Goal: Task Accomplishment & Management: Manage account settings

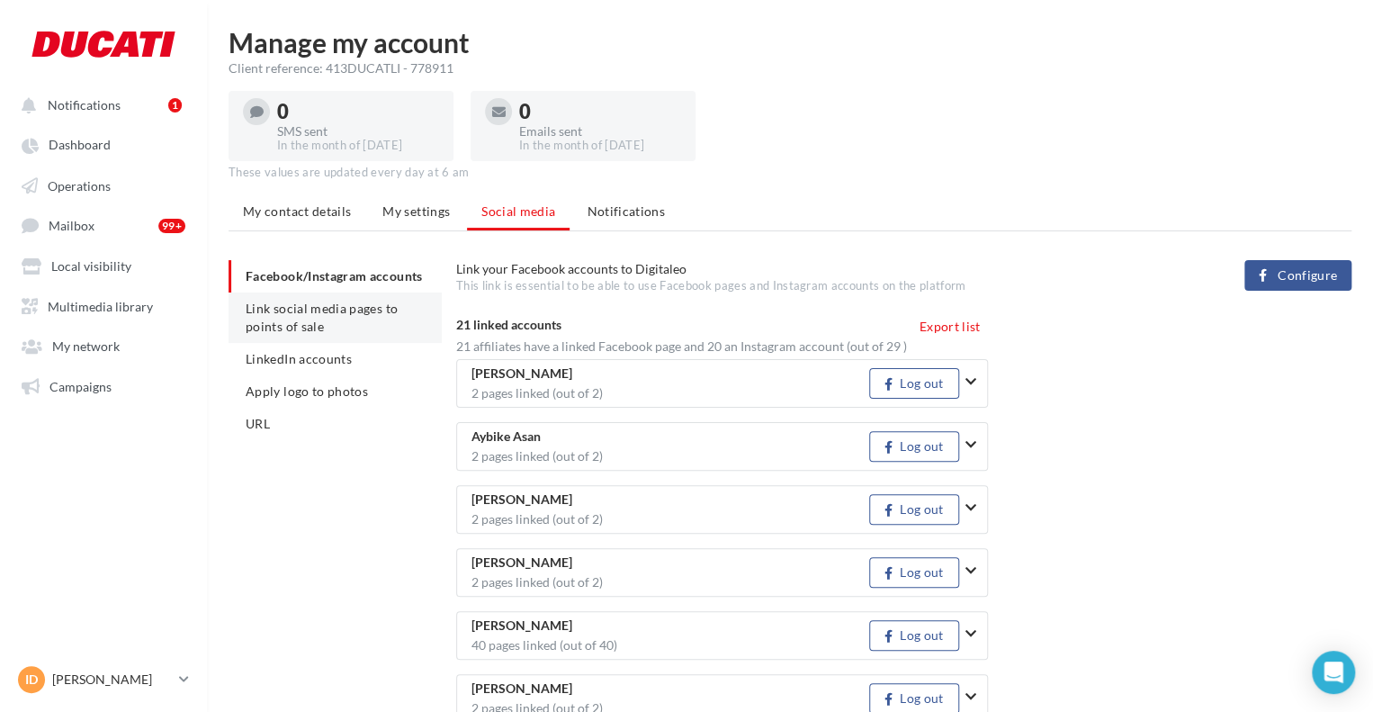
click at [337, 301] on span "Link social media pages to points of sale" at bounding box center [322, 317] width 152 height 33
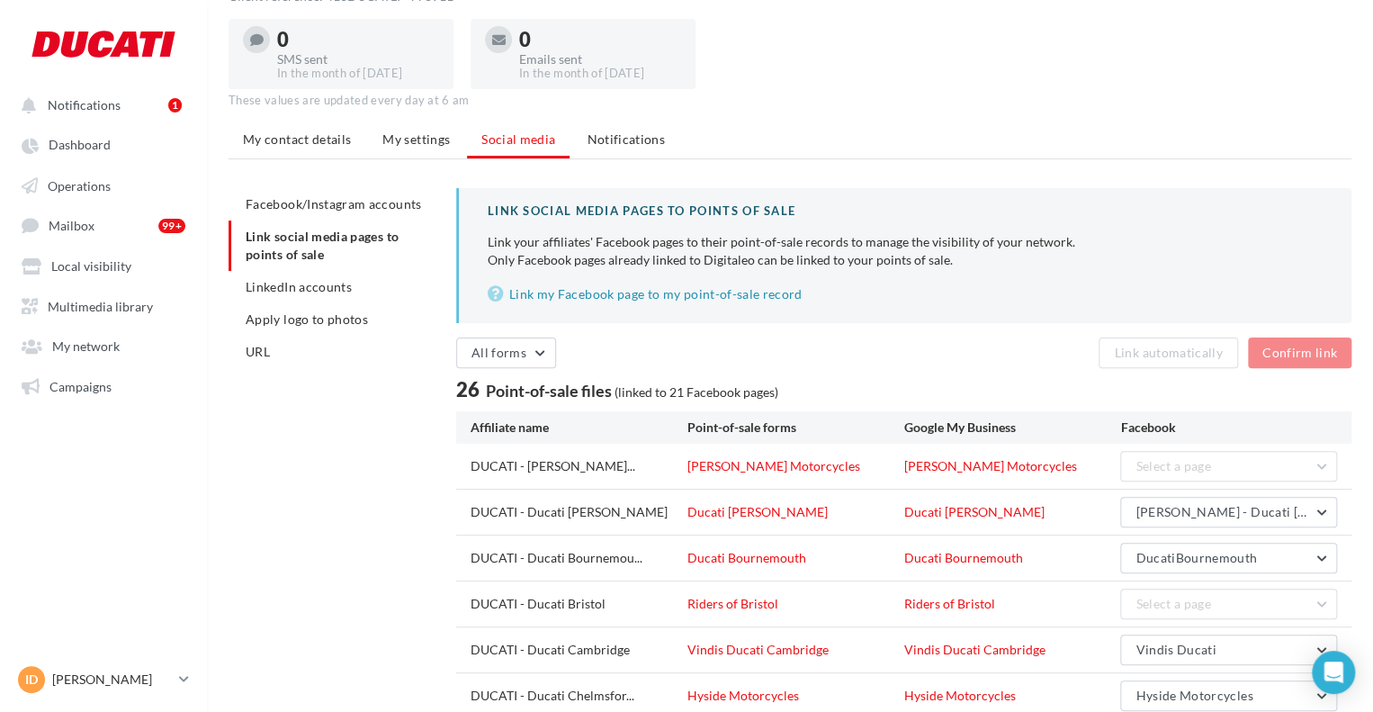
scroll to position [180, 0]
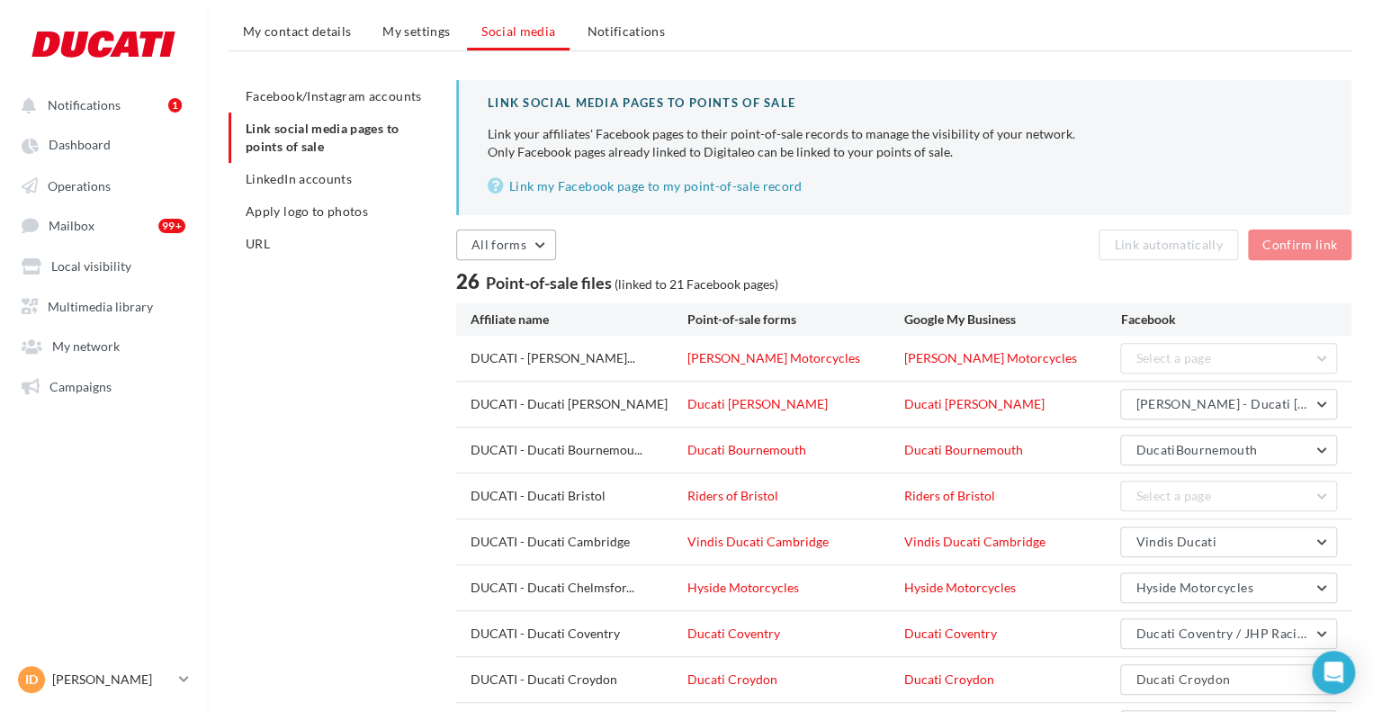
click at [507, 237] on span "All forms" at bounding box center [499, 244] width 55 height 15
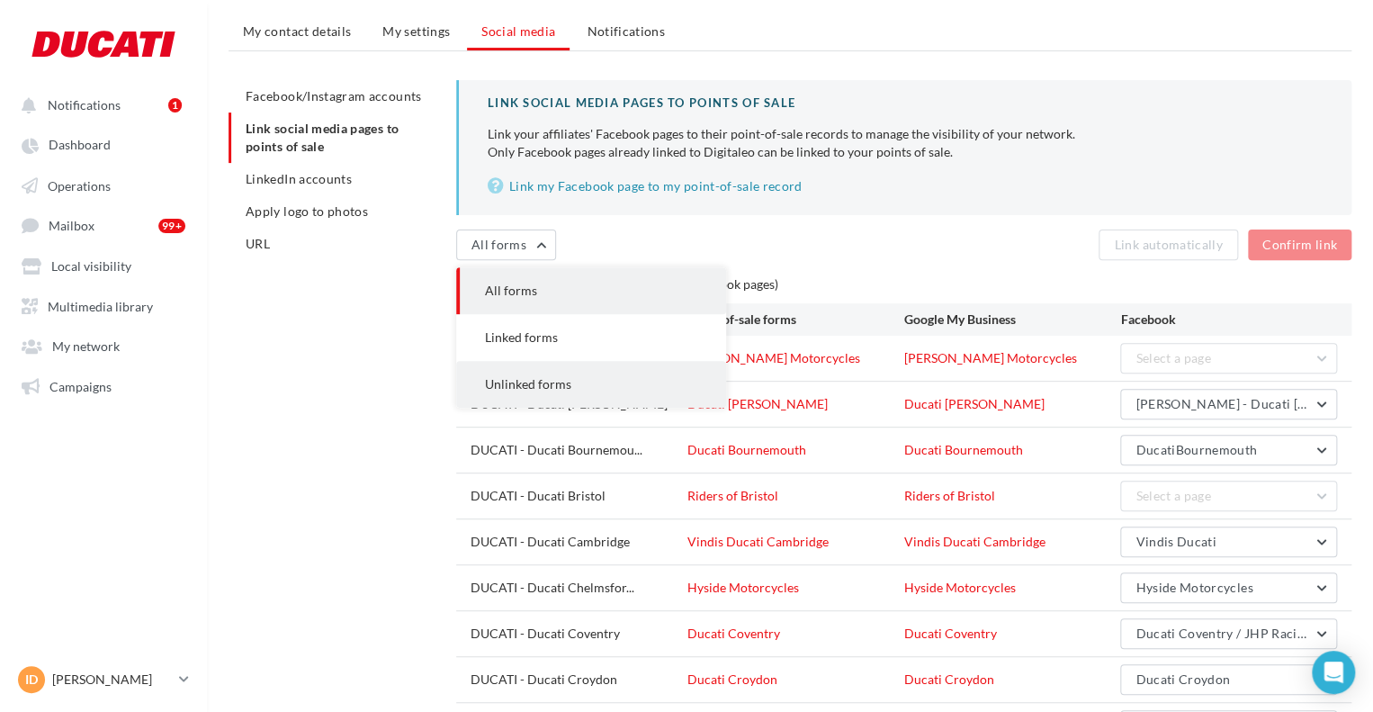
click at [537, 370] on button "Unlinked forms" at bounding box center [591, 384] width 270 height 47
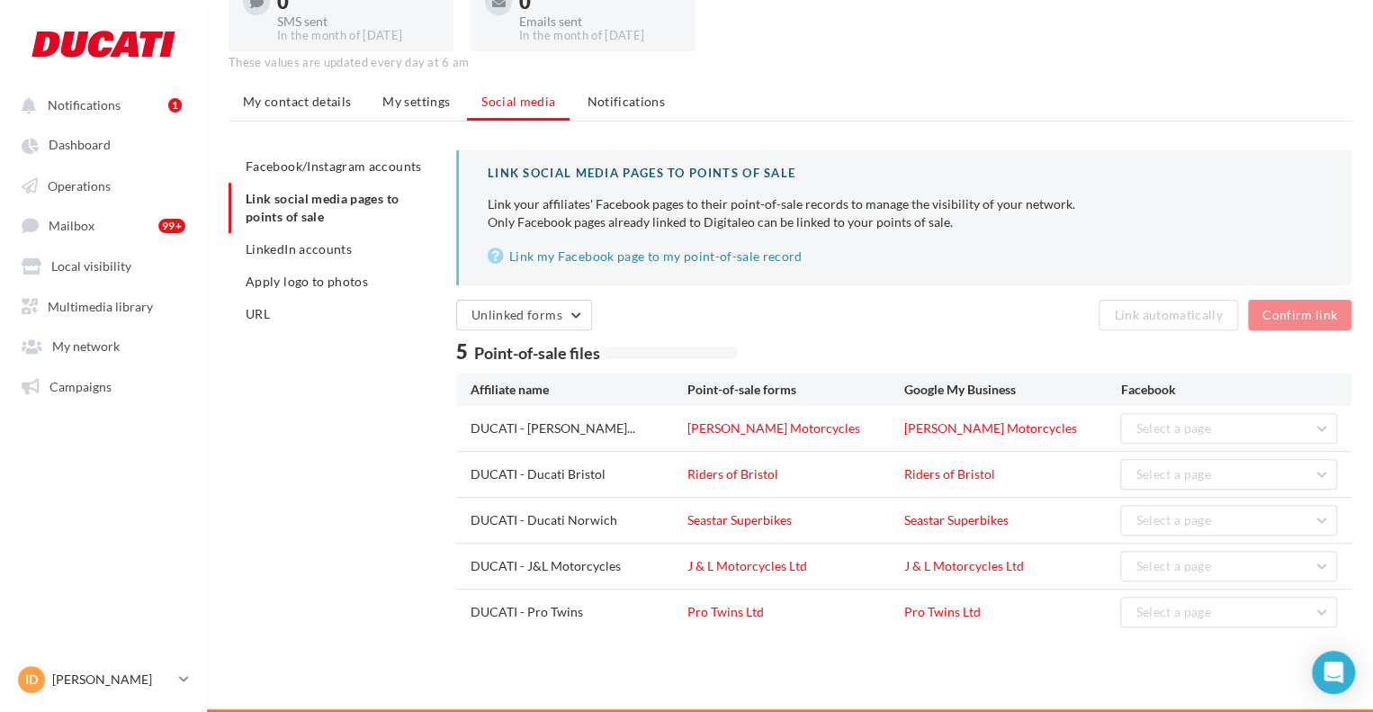
scroll to position [108, 0]
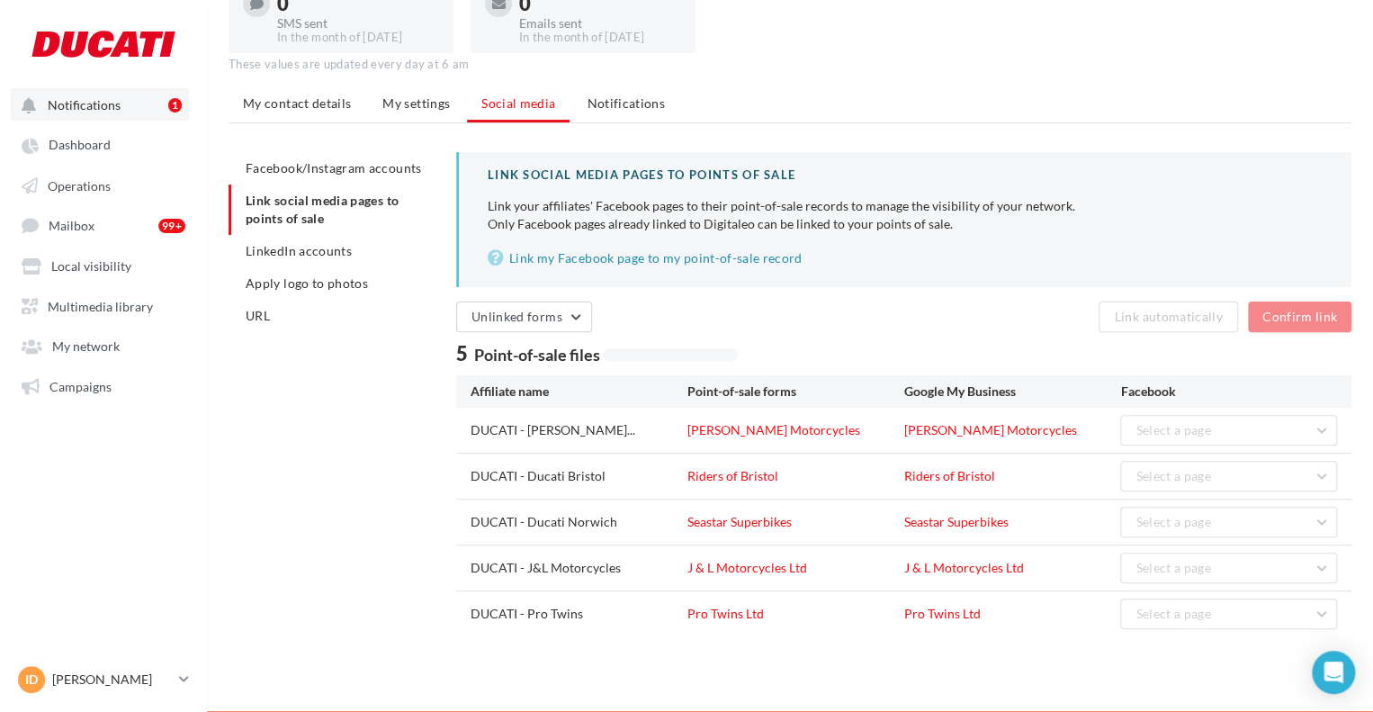
click at [93, 99] on span "Notifications" at bounding box center [84, 104] width 73 height 15
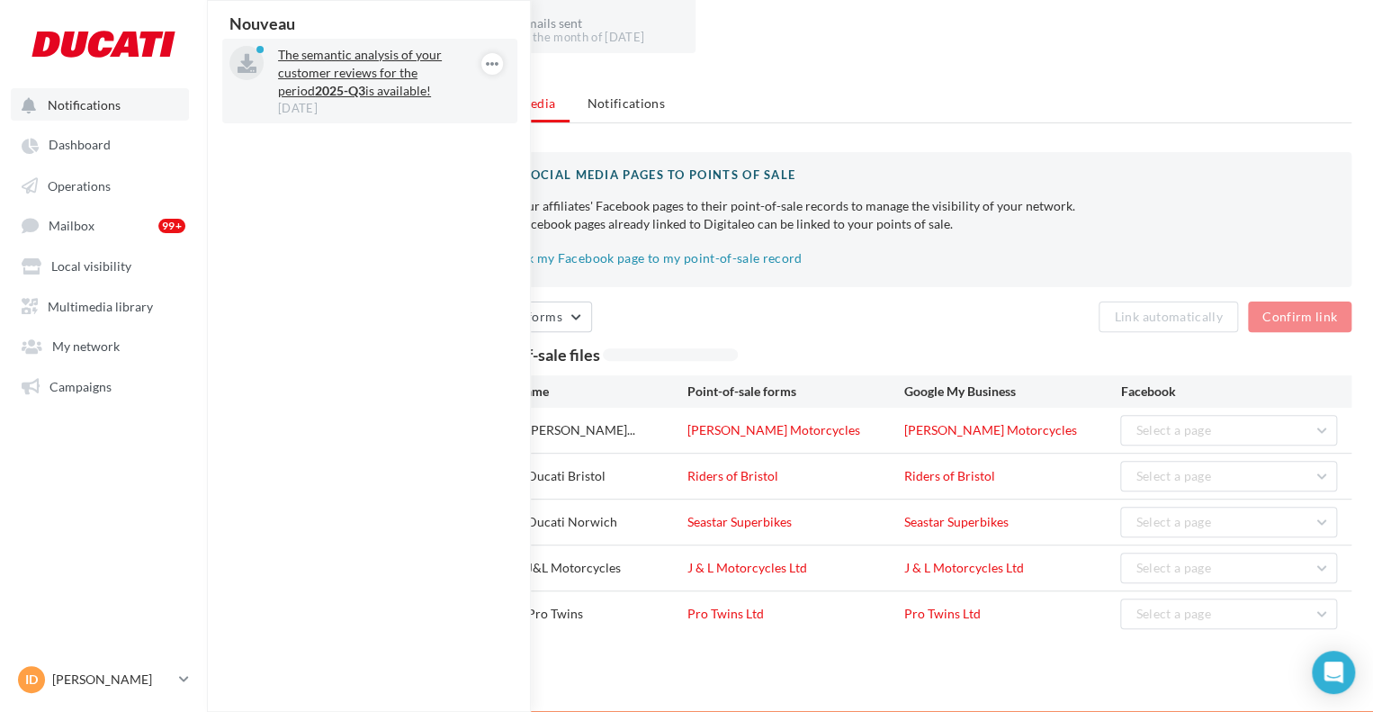
click at [310, 76] on p "The semantic analysis of your customer reviews for the period 2025-Q3 is availa…" at bounding box center [382, 73] width 209 height 54
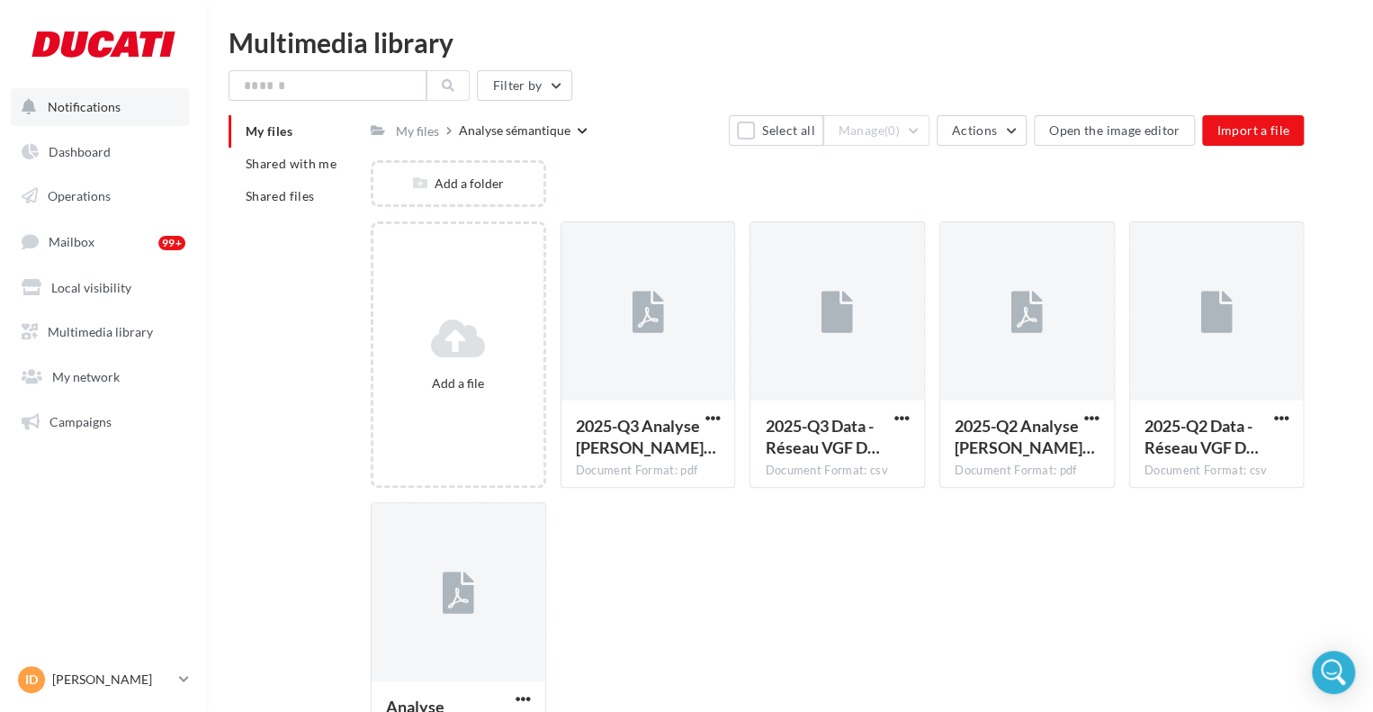
click at [86, 98] on button "Notifications" at bounding box center [100, 107] width 178 height 38
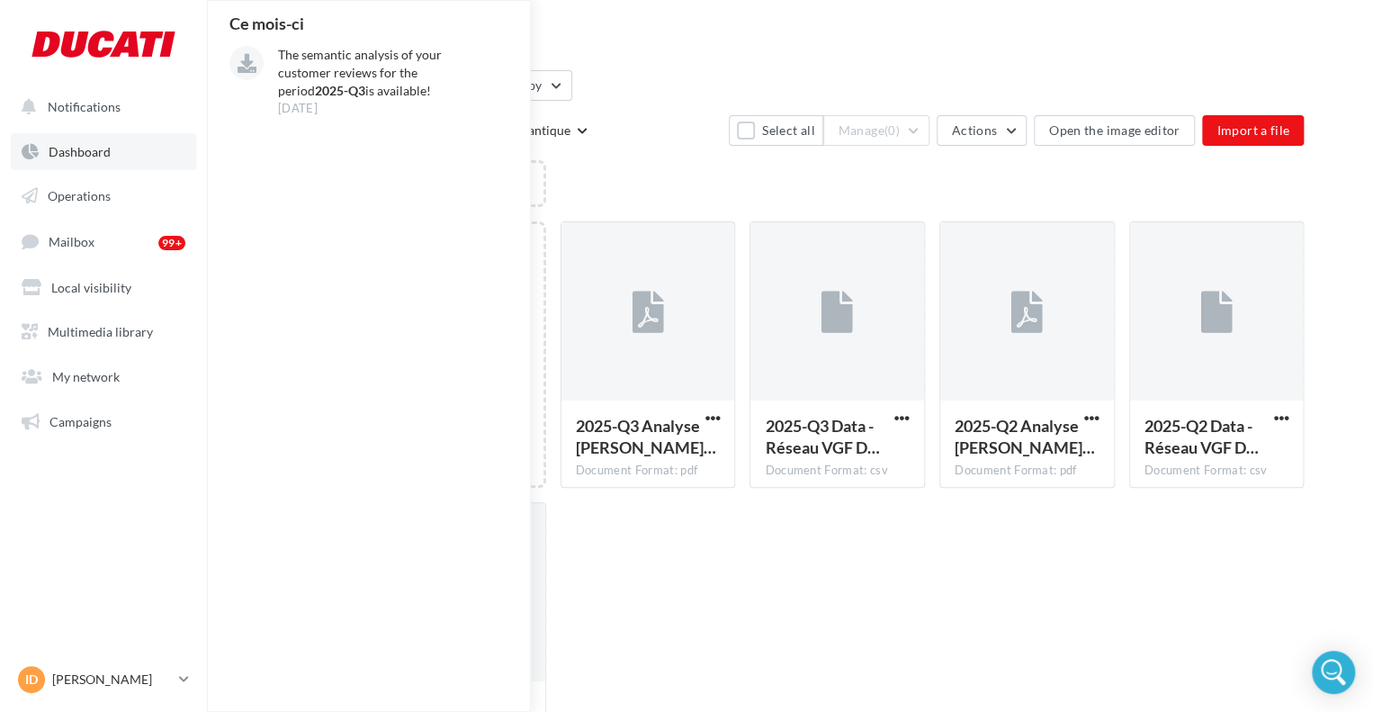
click at [83, 151] on span "Dashboard" at bounding box center [80, 151] width 62 height 15
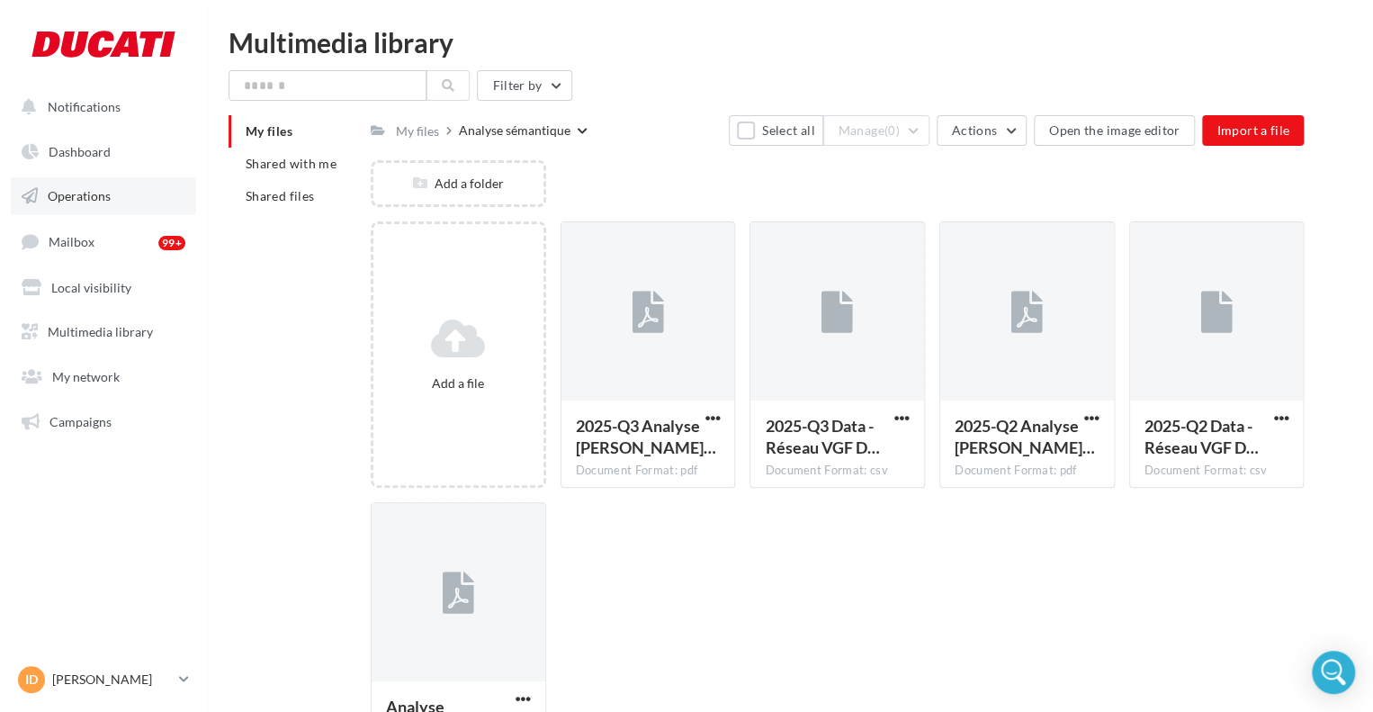
click at [73, 196] on span "Operations" at bounding box center [79, 195] width 63 height 15
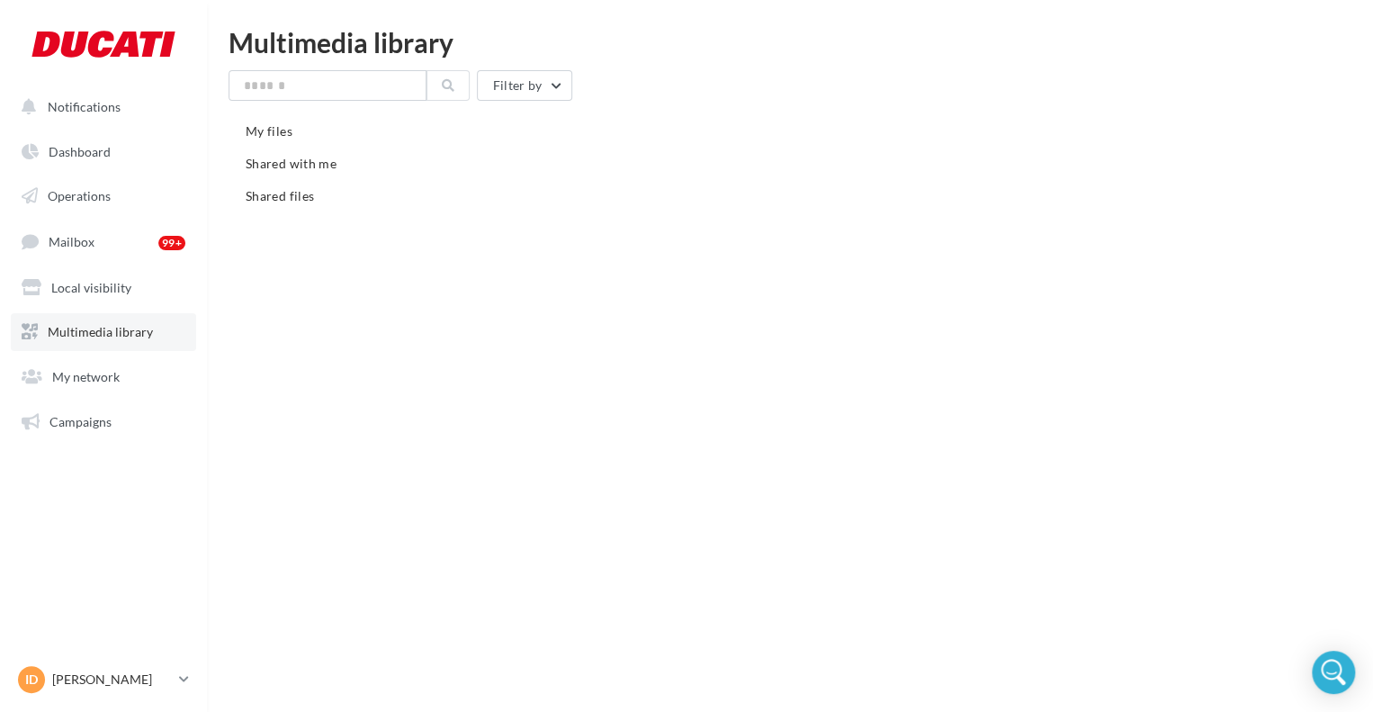
click at [94, 330] on span "Multimedia library" at bounding box center [100, 331] width 105 height 15
click at [83, 290] on span "Local visibility" at bounding box center [91, 286] width 80 height 15
click at [269, 131] on span "My files" at bounding box center [269, 130] width 47 height 15
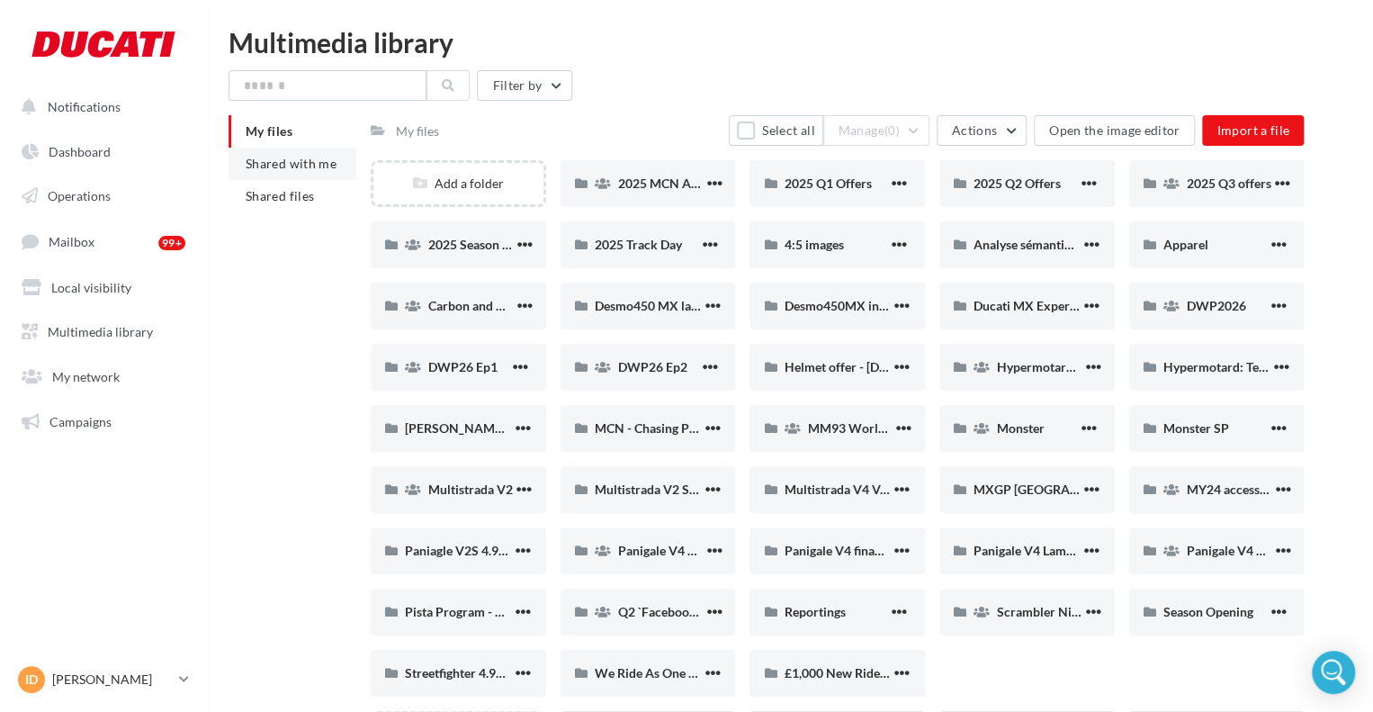
click at [273, 154] on li "Shared with me" at bounding box center [293, 164] width 128 height 32
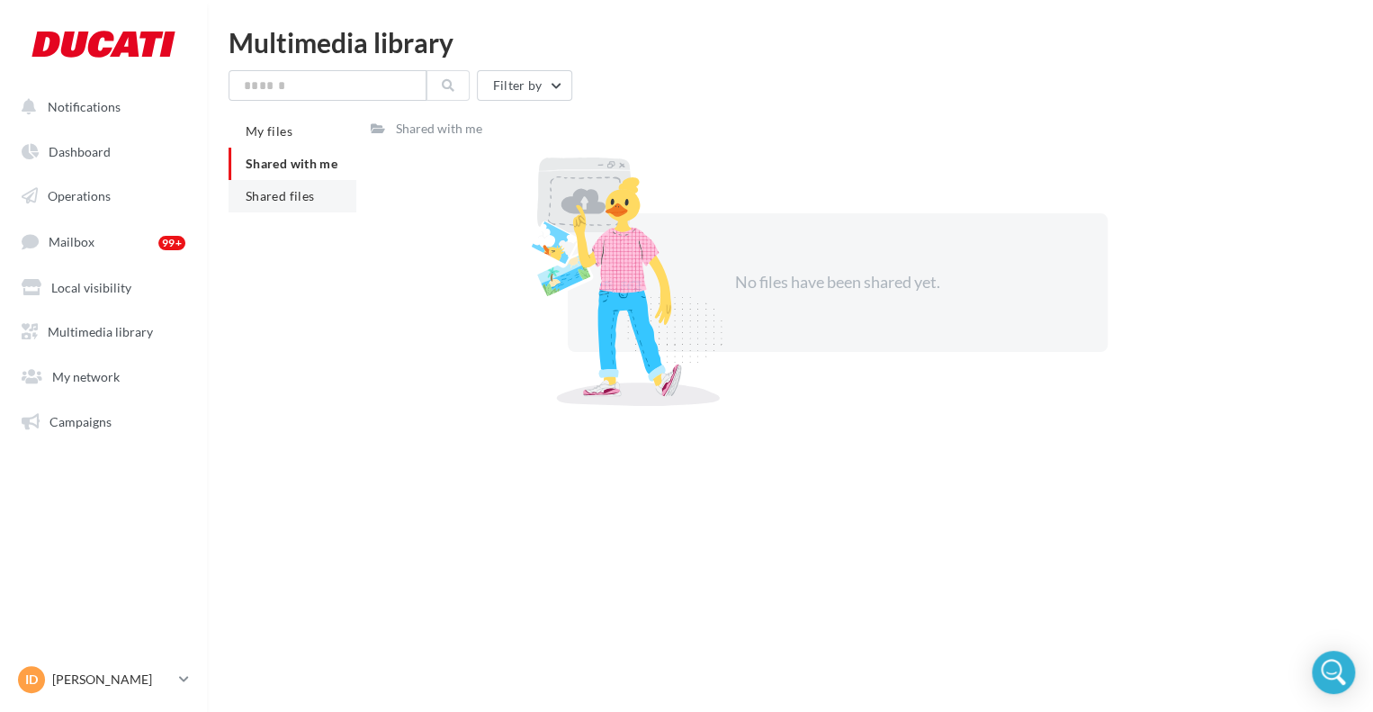
click at [278, 200] on span "Shared files" at bounding box center [280, 195] width 68 height 15
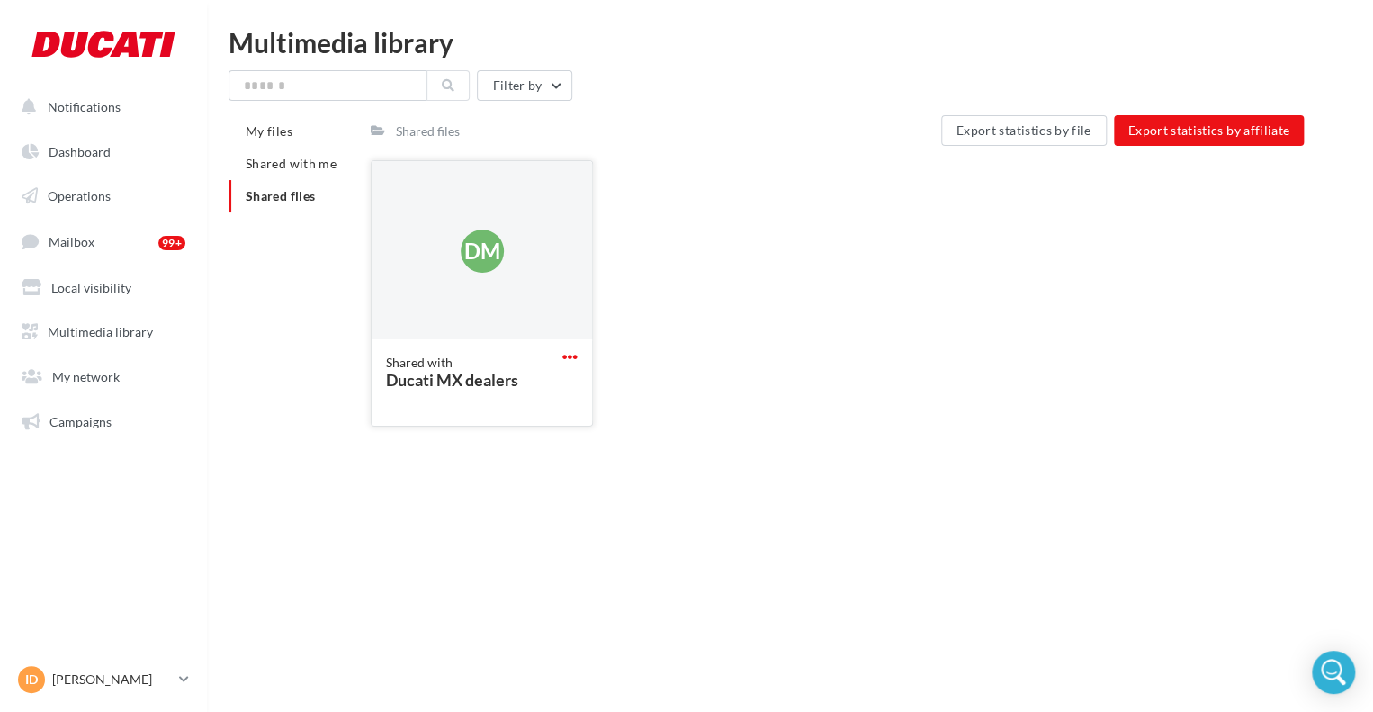
click at [565, 355] on span "button" at bounding box center [569, 356] width 15 height 15
click at [425, 460] on div "Notifications Dashboard Operations Mailbox" at bounding box center [686, 385] width 1373 height 712
click at [99, 689] on div "ID Isabelle DYER isabelle.dyer@ducati.com" at bounding box center [95, 679] width 154 height 27
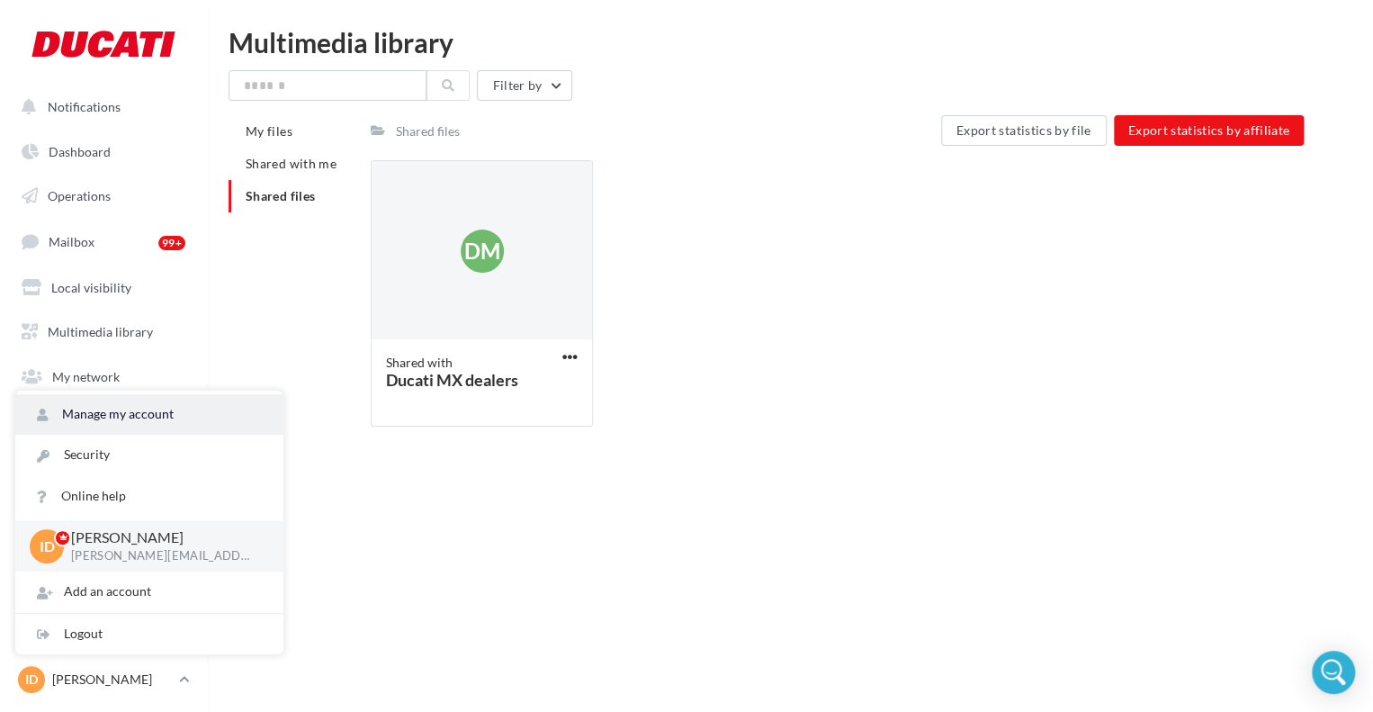
click at [148, 409] on link "Manage my account" at bounding box center [149, 414] width 268 height 40
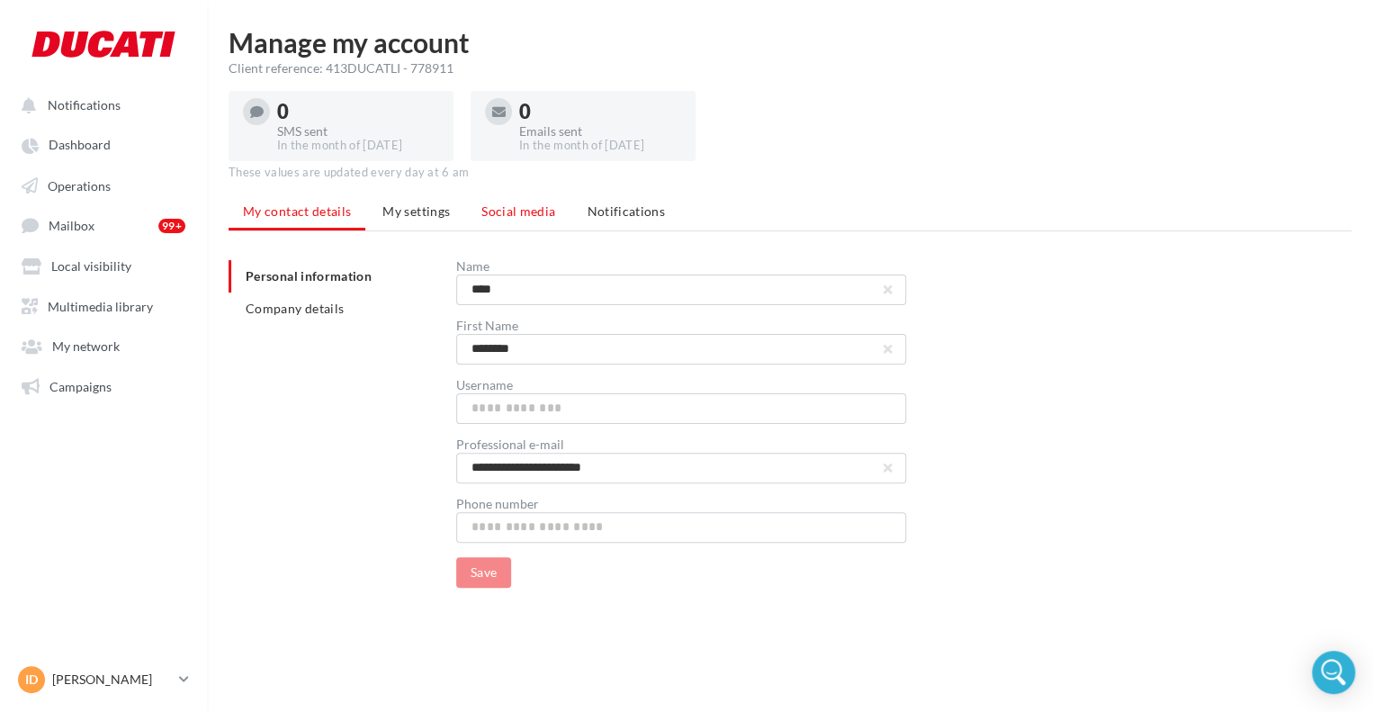
click at [469, 215] on li "Social media" at bounding box center [518, 211] width 103 height 32
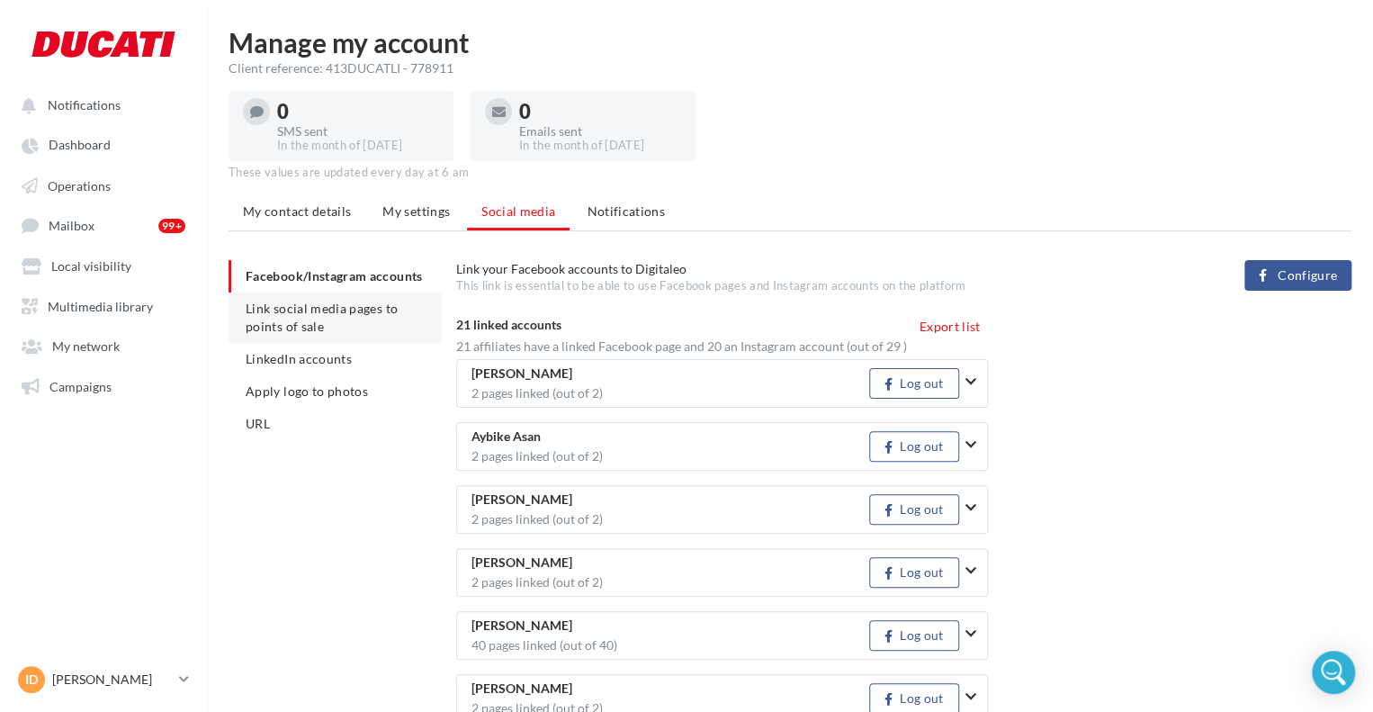
click at [309, 312] on span "Link social media pages to points of sale" at bounding box center [322, 317] width 152 height 33
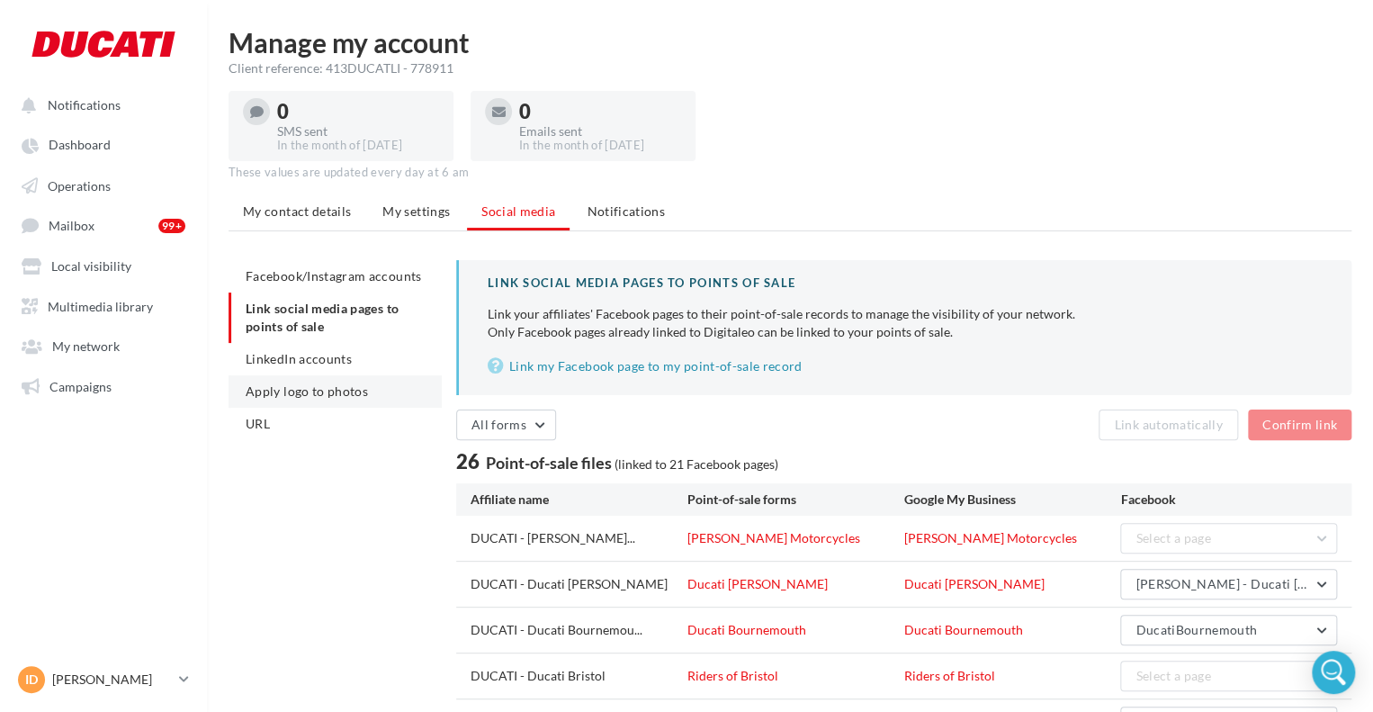
click at [318, 373] on li "LinkedIn accounts" at bounding box center [335, 359] width 213 height 32
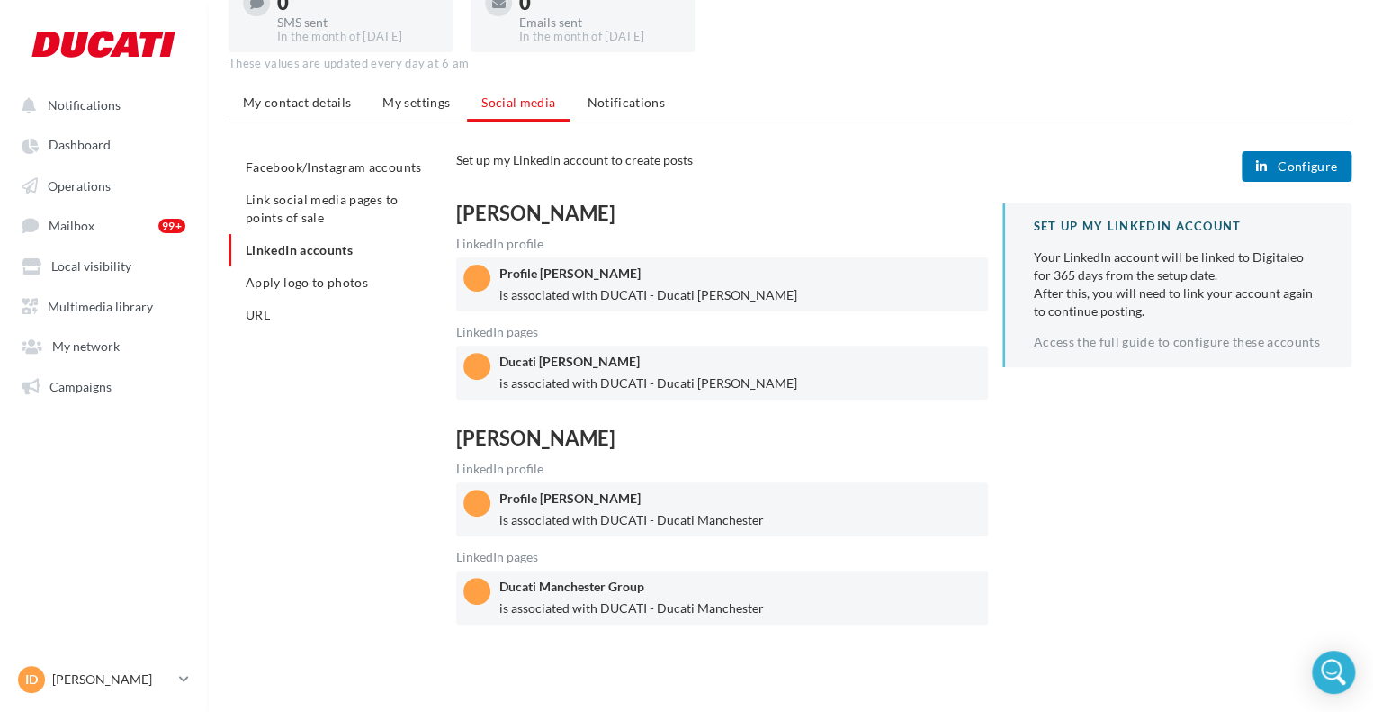
scroll to position [112, 0]
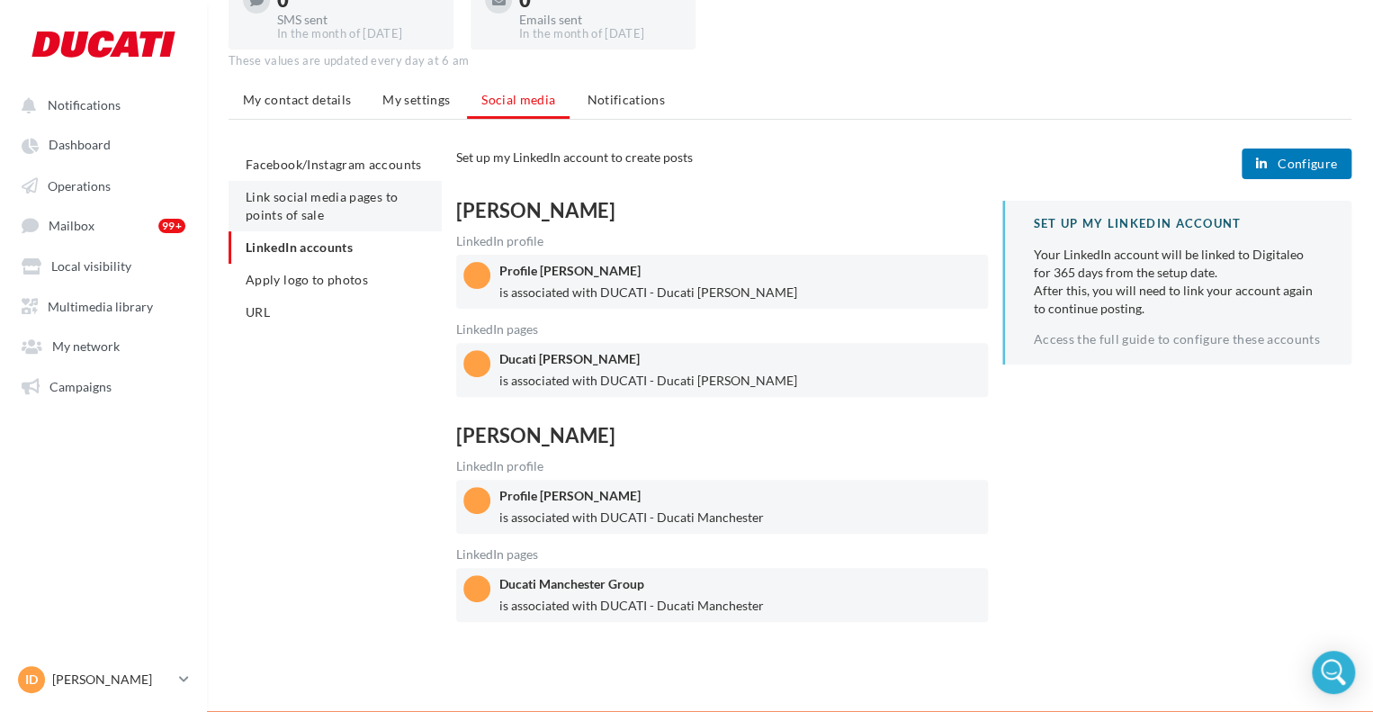
click at [290, 211] on span "Link social media pages to points of sale" at bounding box center [322, 205] width 152 height 33
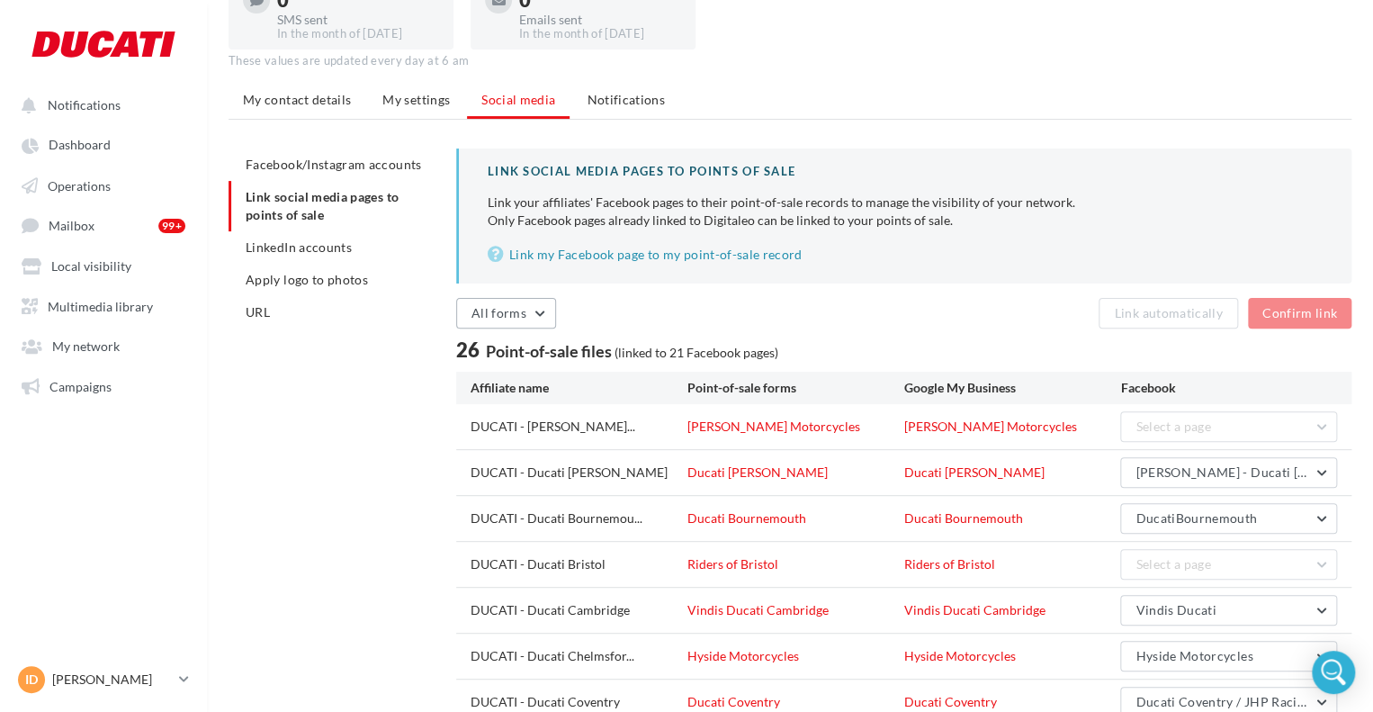
click at [463, 298] on button "All forms" at bounding box center [506, 313] width 100 height 31
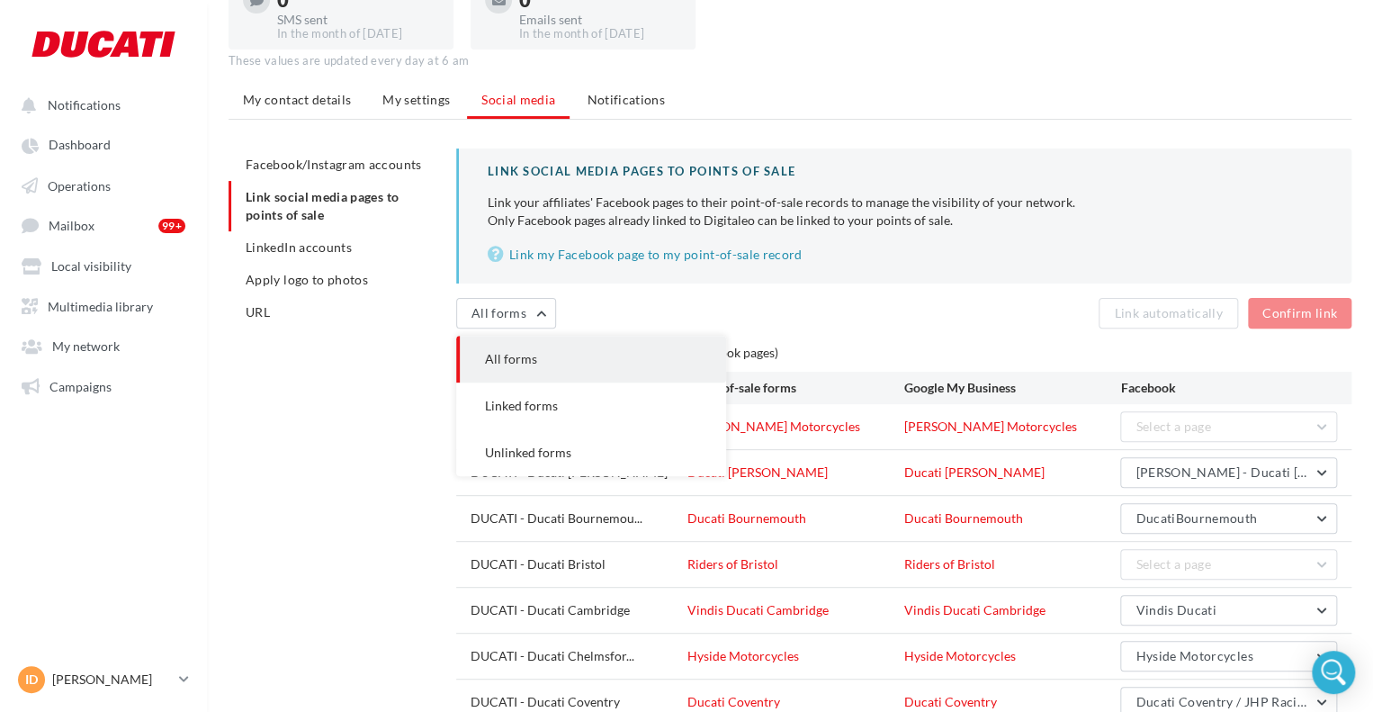
click at [537, 384] on button "Linked forms" at bounding box center [591, 405] width 270 height 47
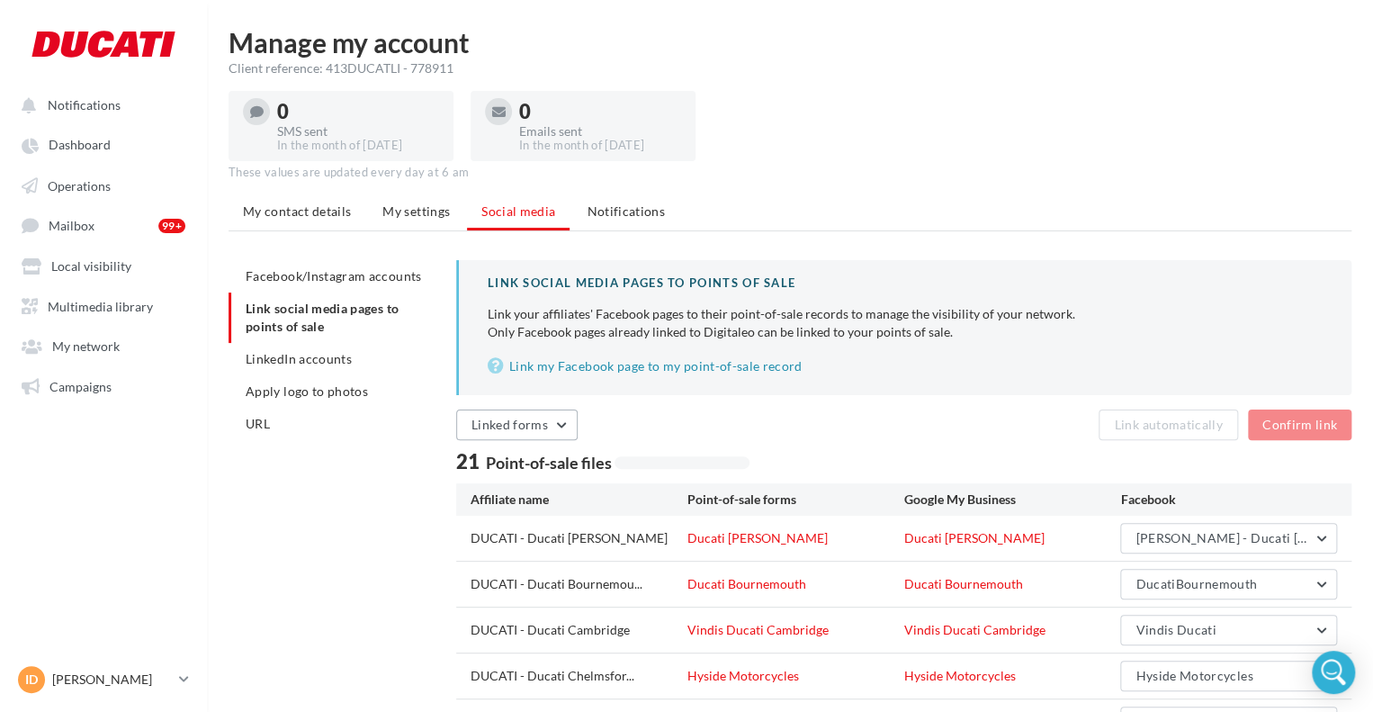
click at [462, 431] on button "Linked forms" at bounding box center [516, 424] width 121 height 31
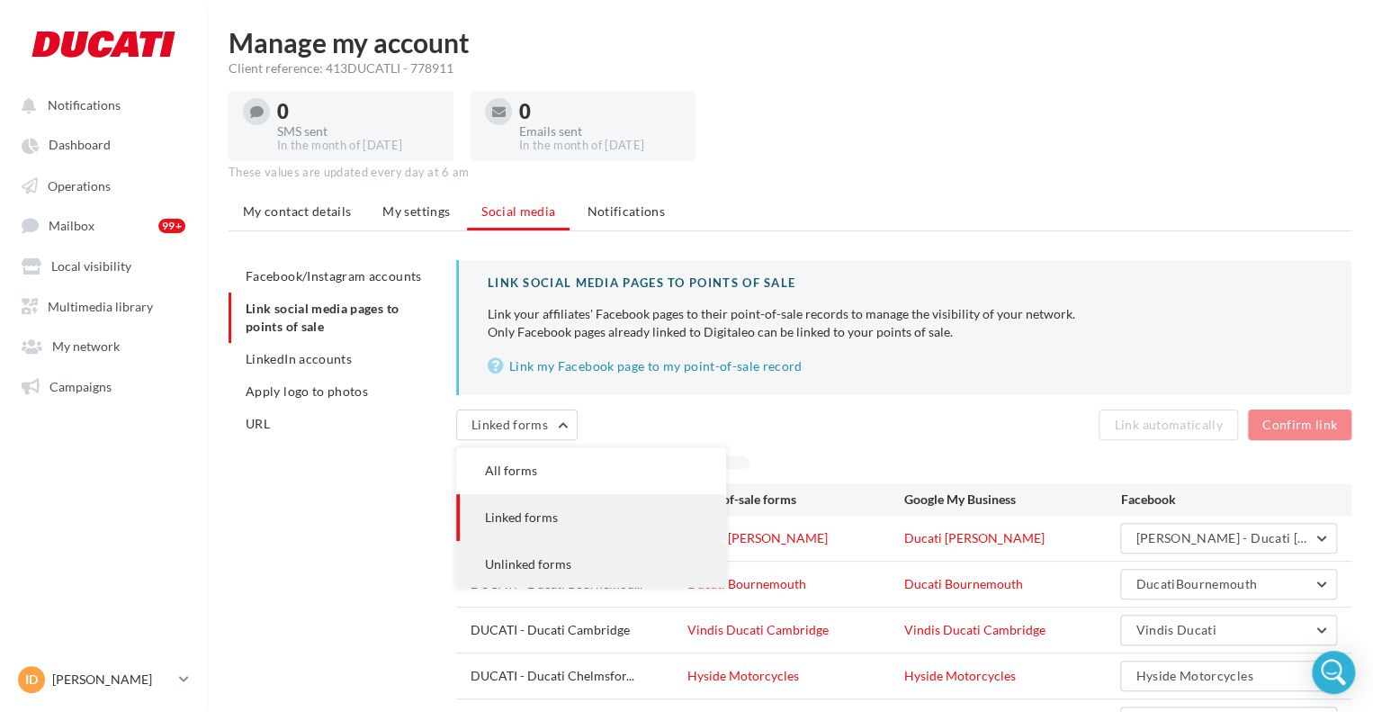
click at [515, 561] on span "Unlinked forms" at bounding box center [528, 563] width 86 height 15
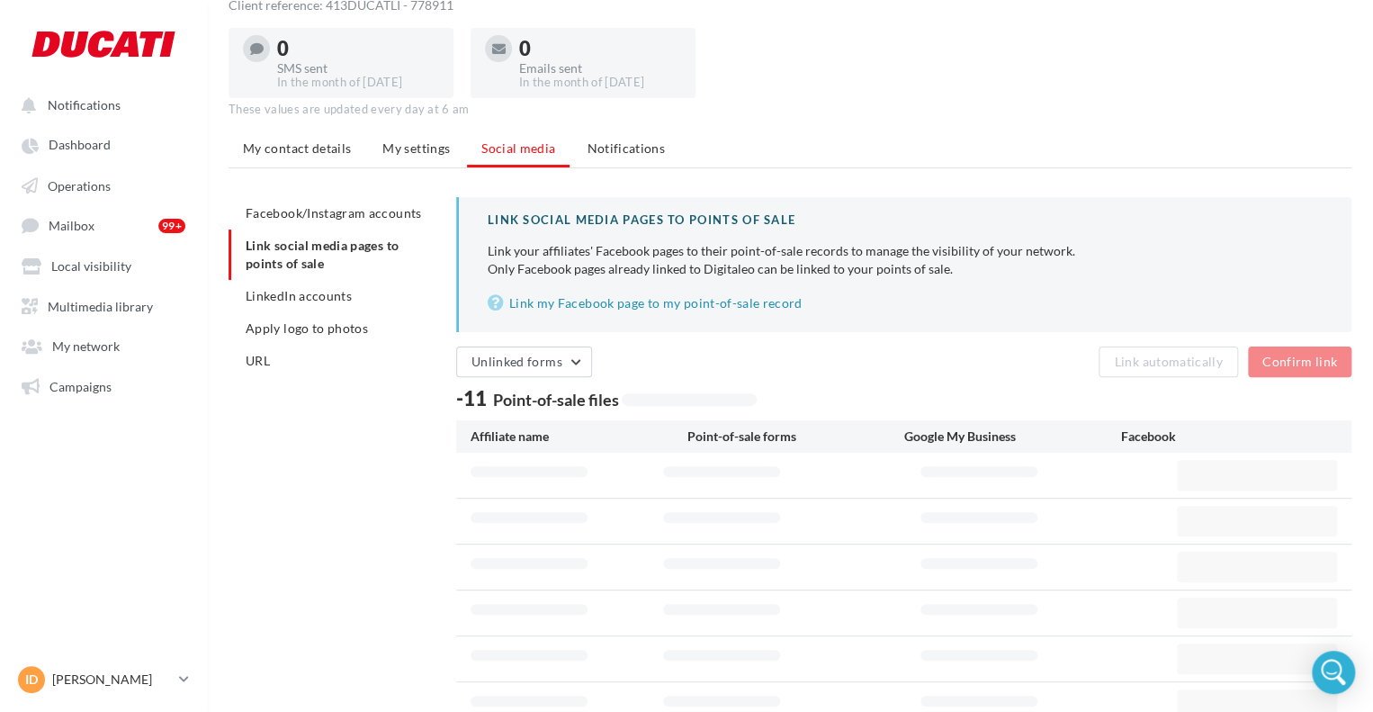
scroll to position [180, 0]
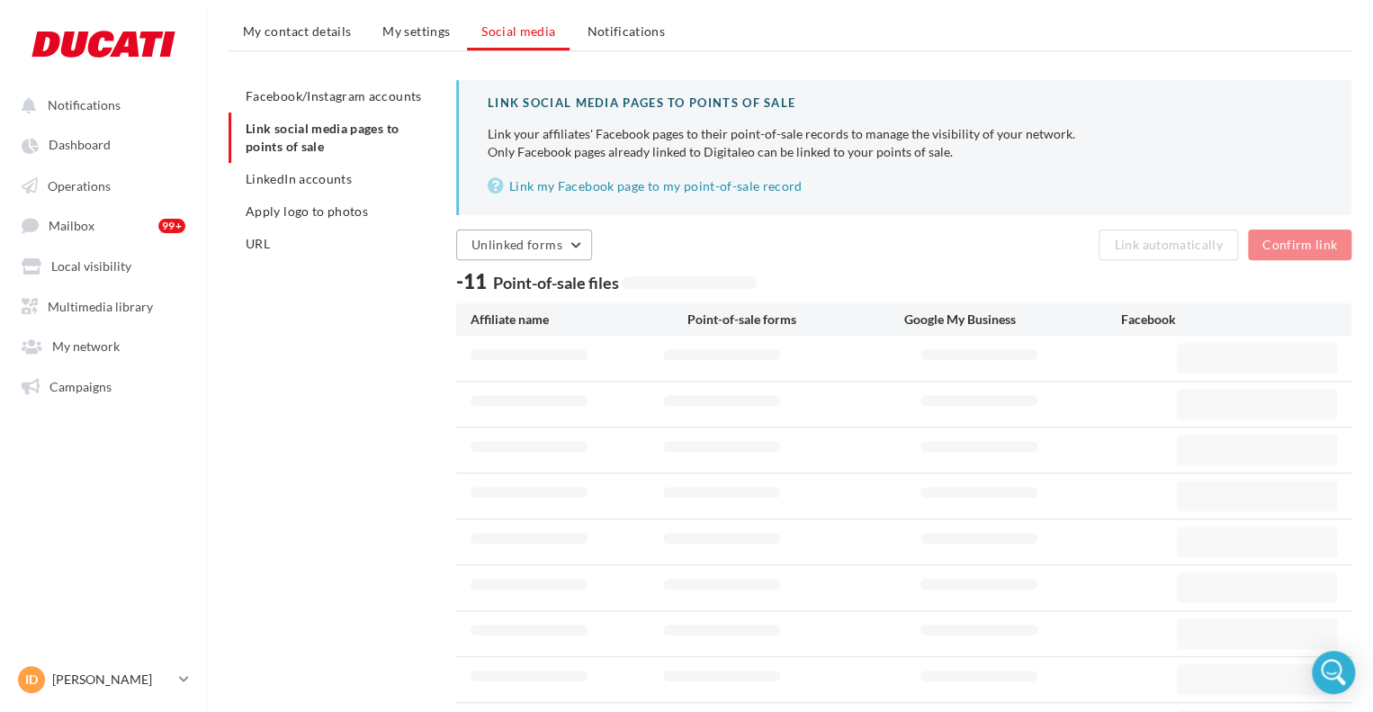
click at [540, 237] on span "Unlinked forms" at bounding box center [517, 244] width 91 height 15
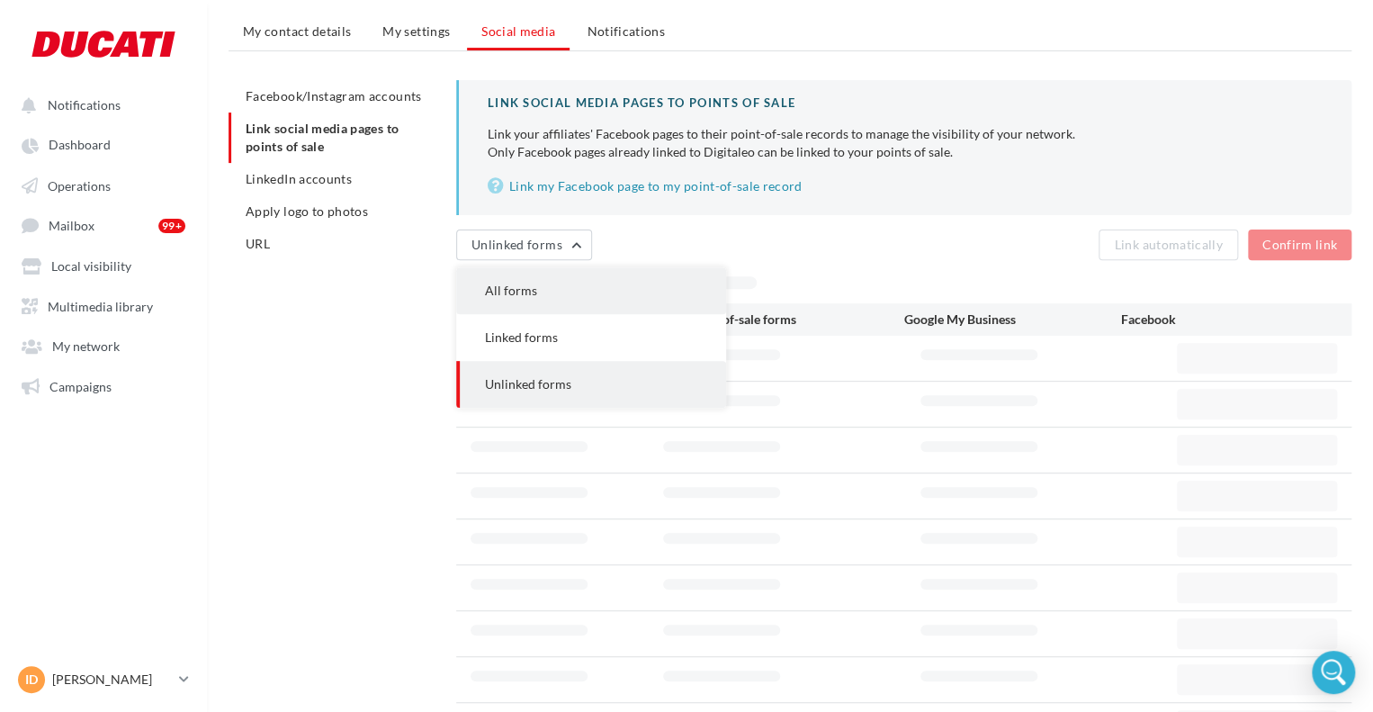
click at [558, 293] on button "All forms" at bounding box center [591, 290] width 270 height 47
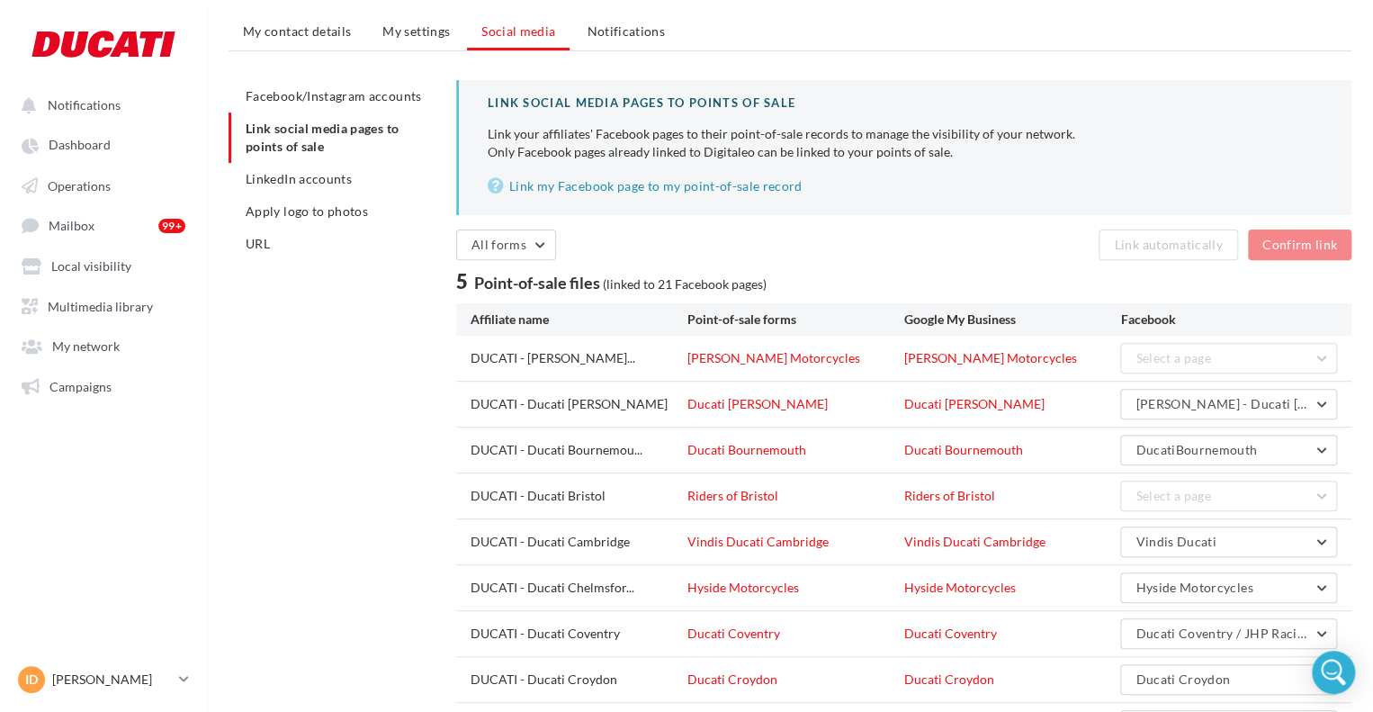
scroll to position [0, 0]
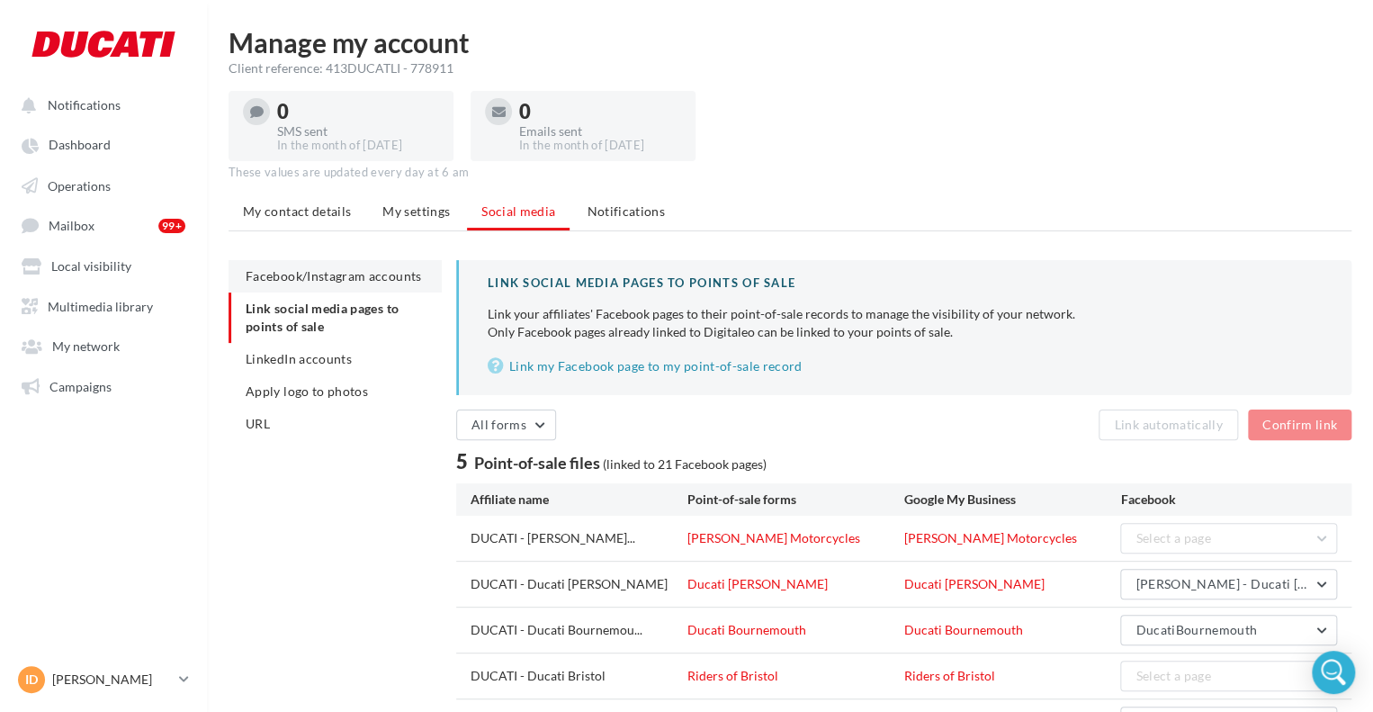
click at [320, 268] on span "Facebook/Instagram accounts" at bounding box center [333, 275] width 175 height 15
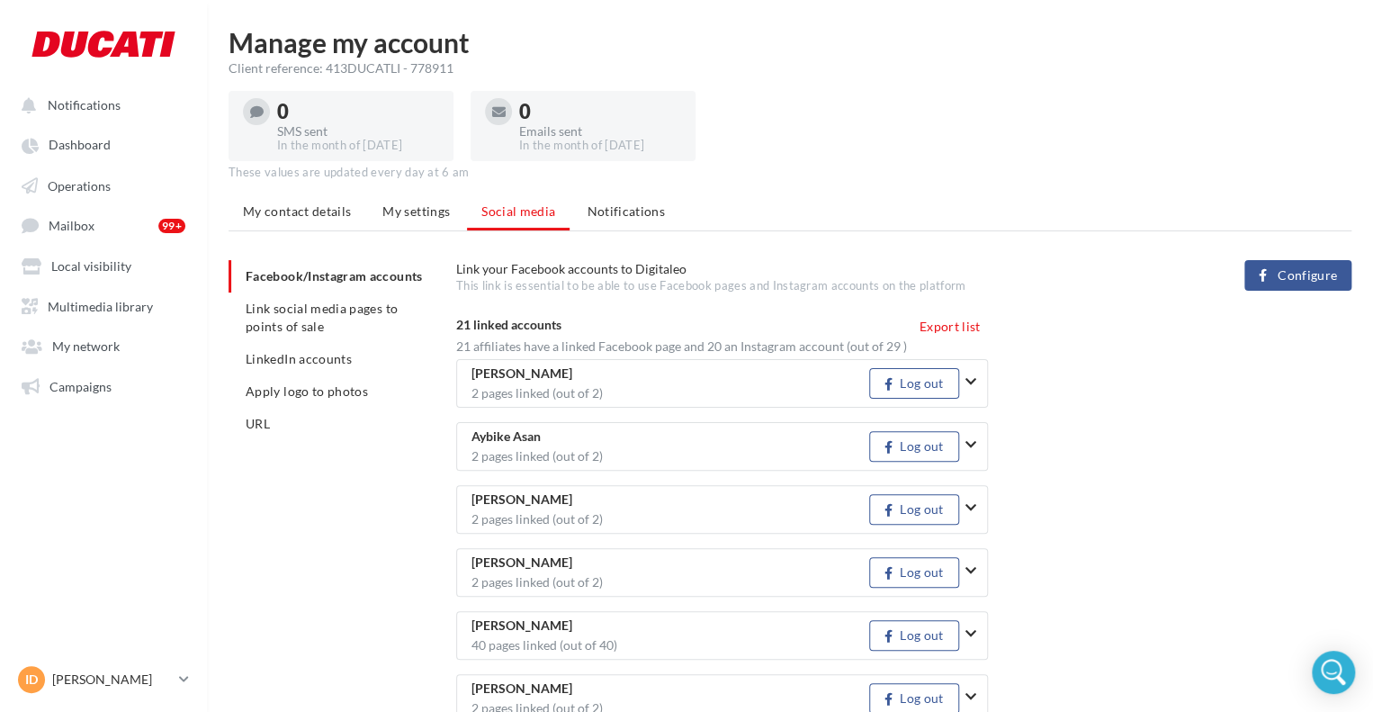
click at [970, 377] on icon "button" at bounding box center [971, 381] width 11 height 13
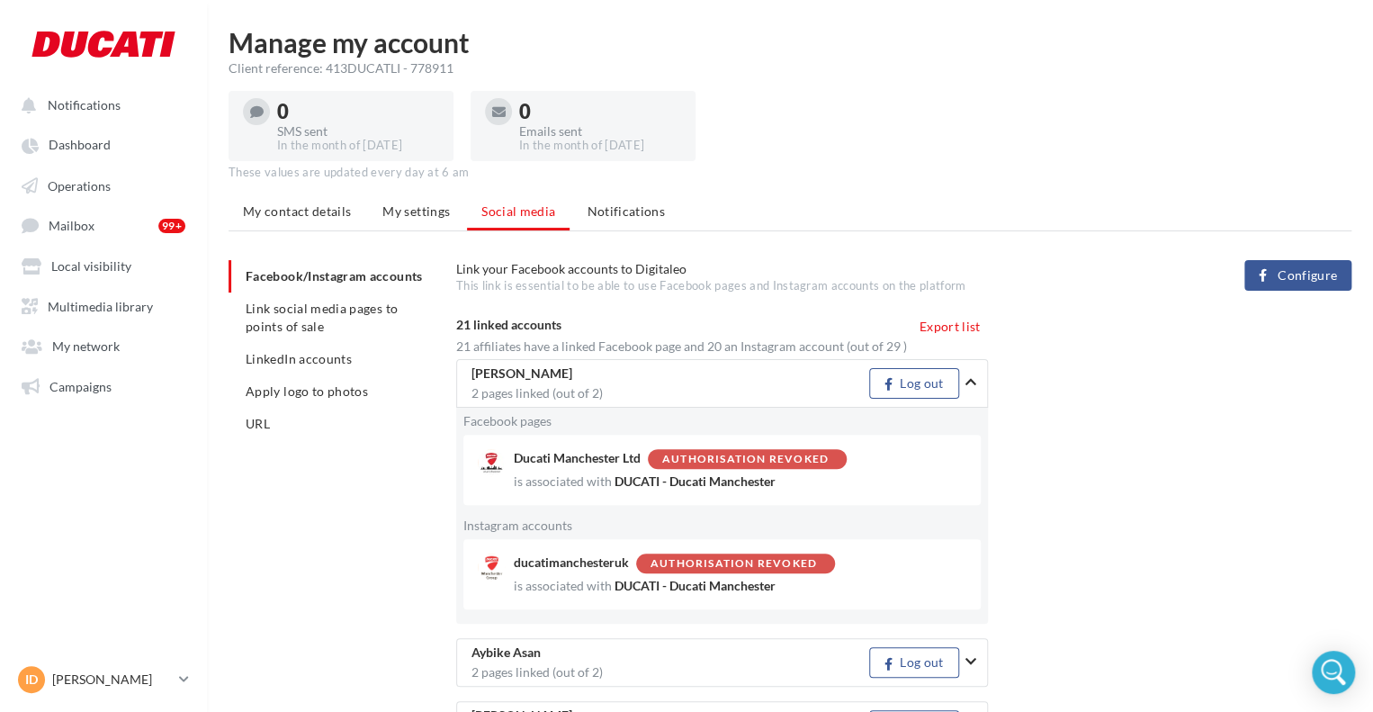
click at [971, 376] on icon "button" at bounding box center [971, 381] width 11 height 13
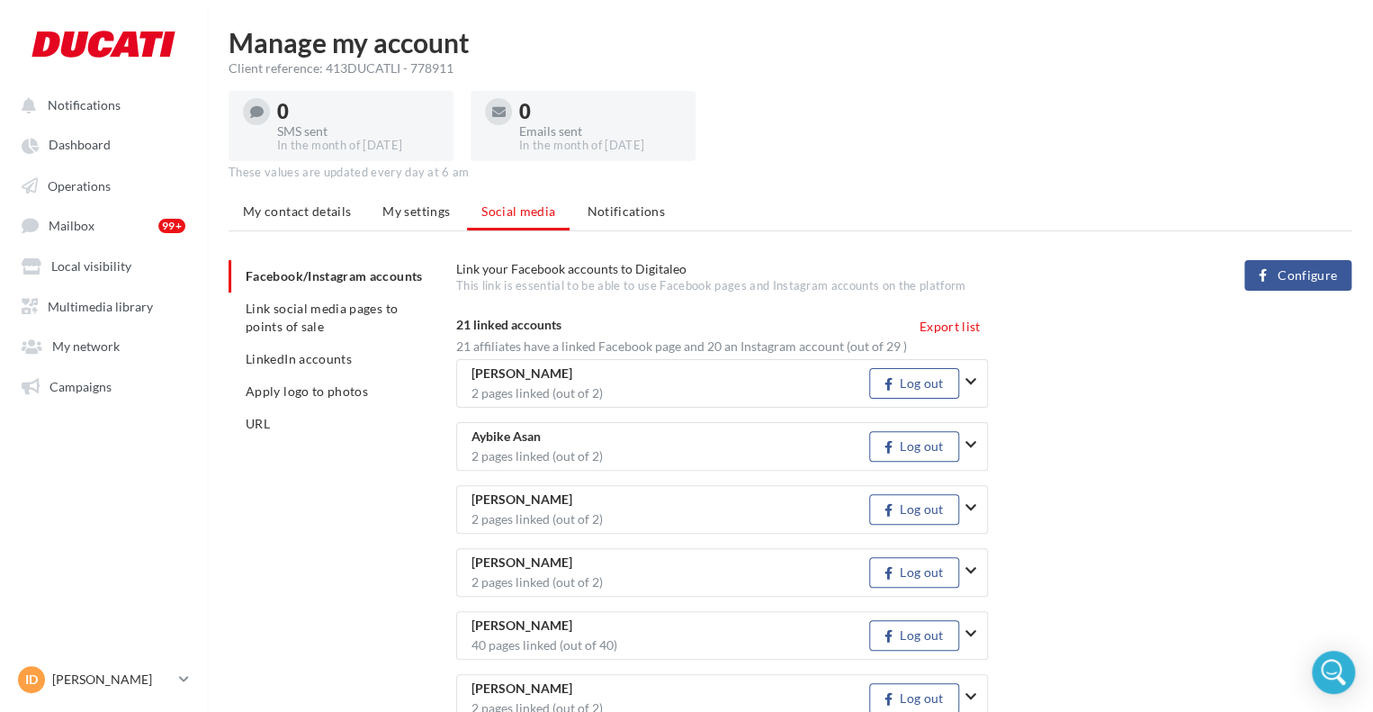
click at [971, 375] on icon "button" at bounding box center [971, 381] width 11 height 13
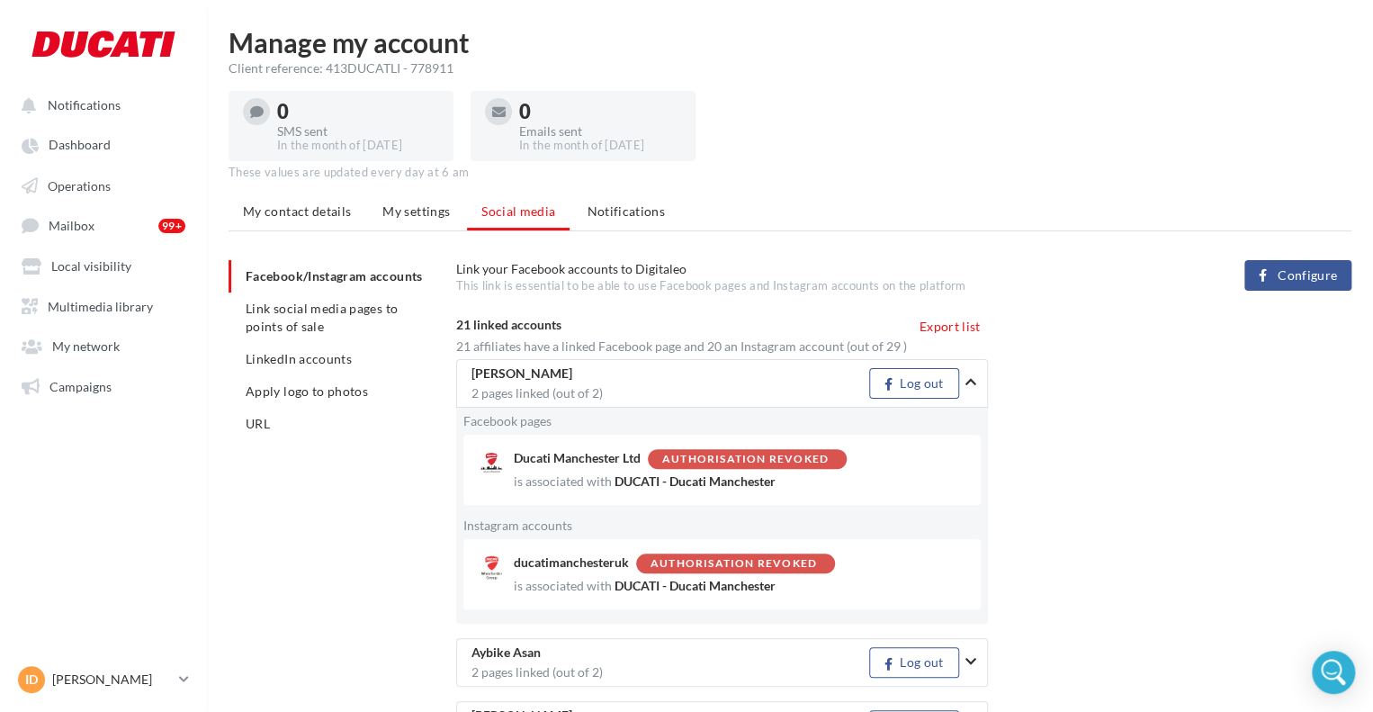
click at [971, 375] on icon "button" at bounding box center [971, 381] width 11 height 13
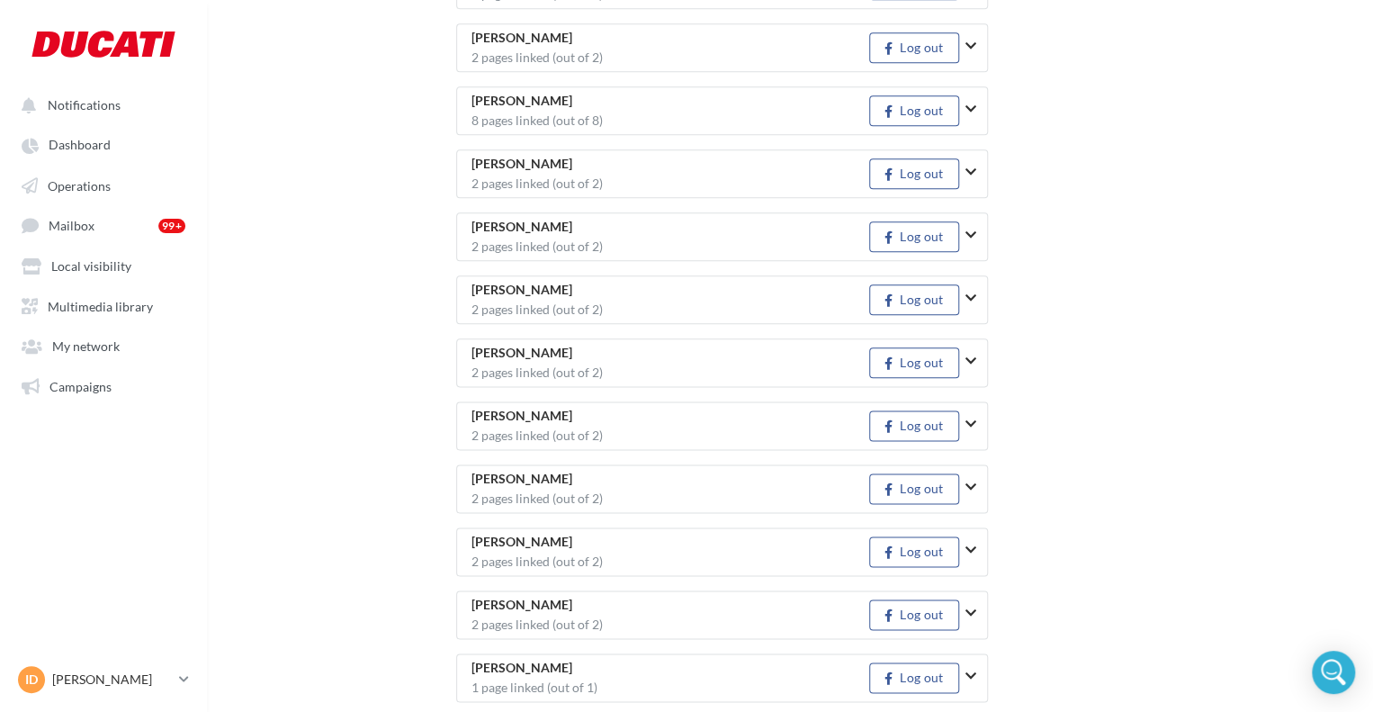
scroll to position [1038, 0]
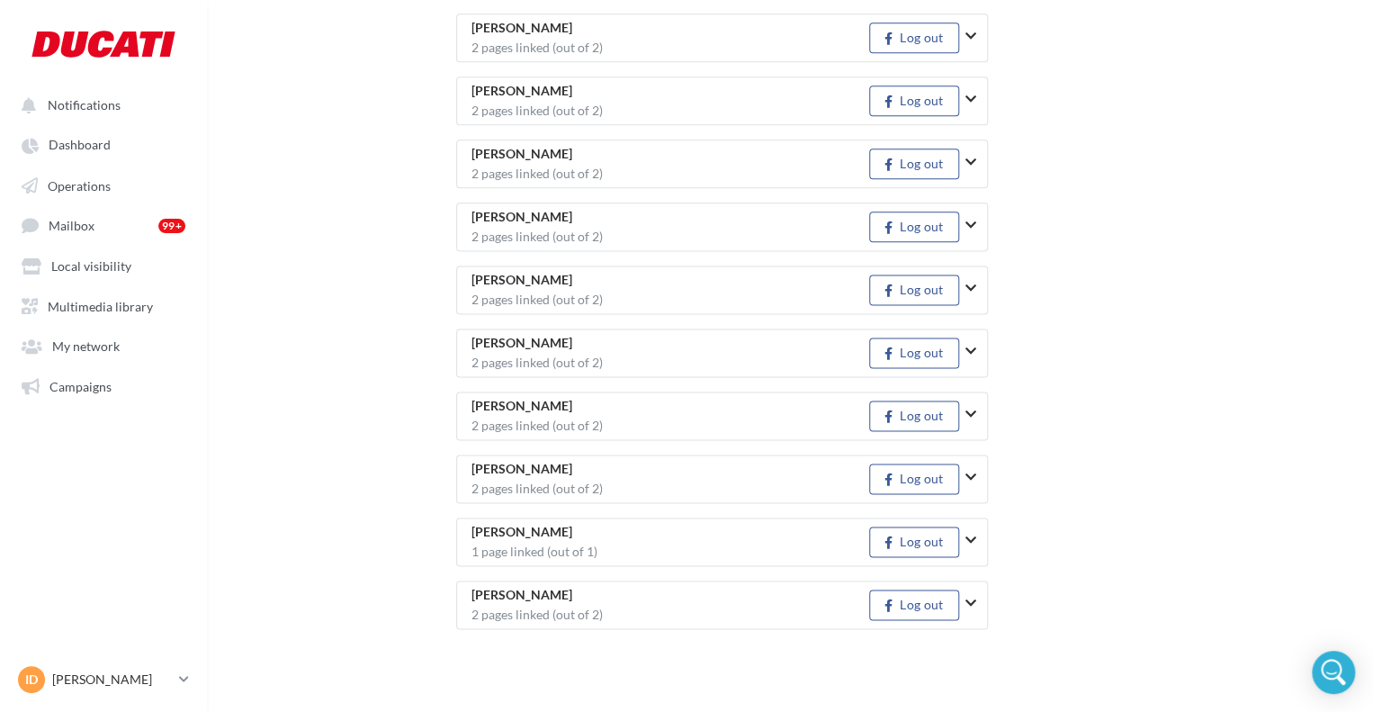
click at [973, 597] on icon "button" at bounding box center [971, 603] width 11 height 13
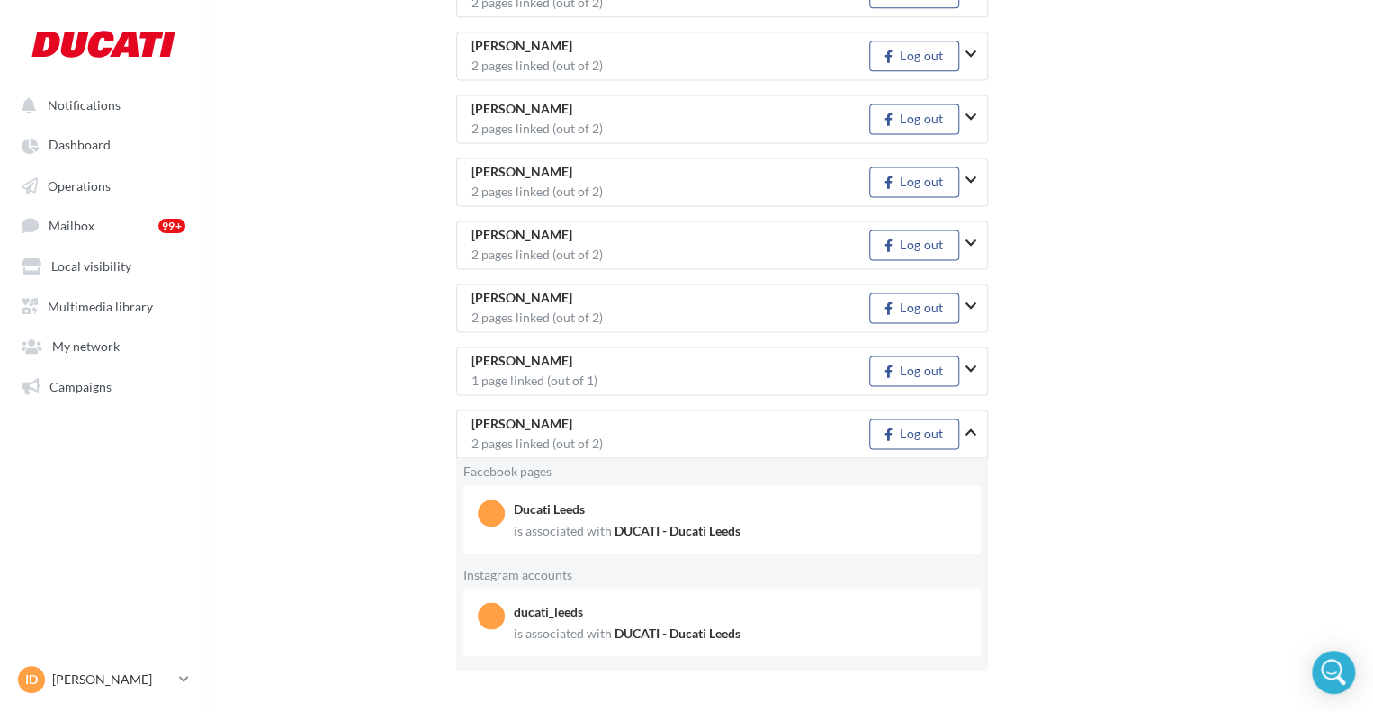
scroll to position [1218, 0]
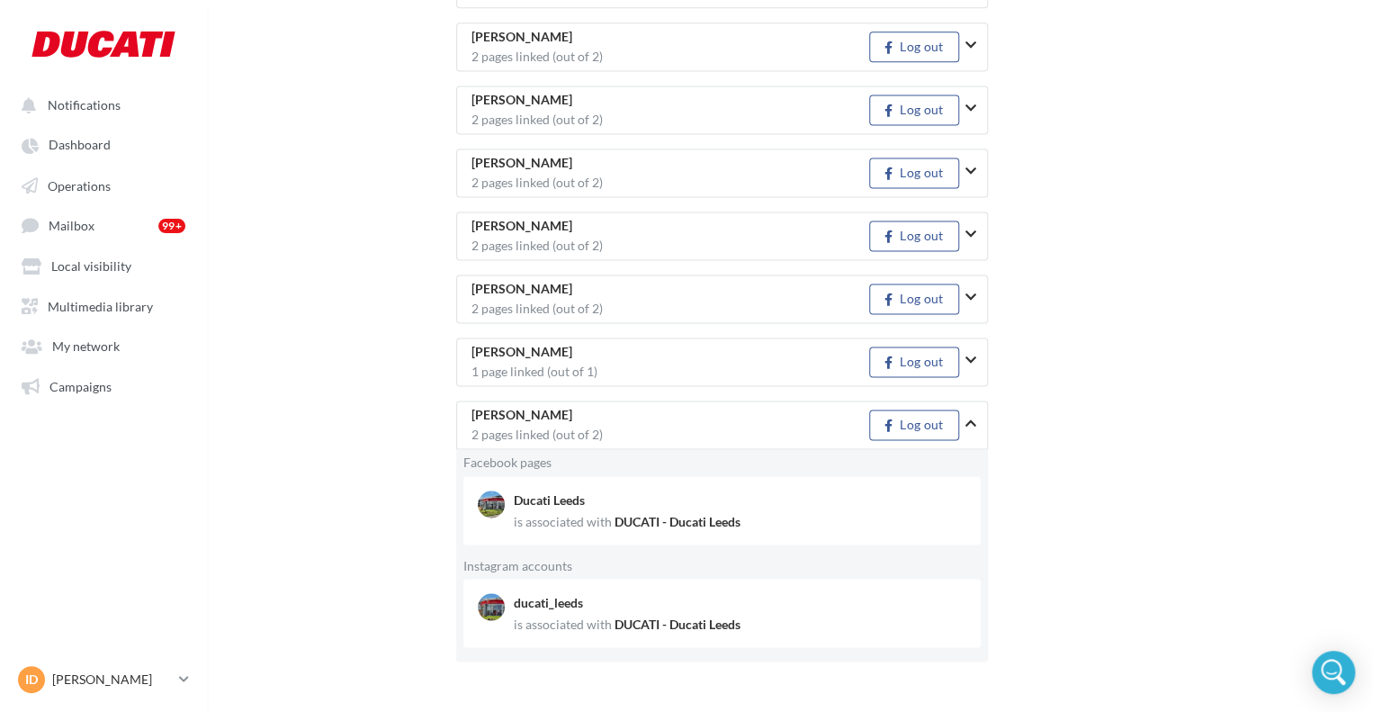
click at [975, 354] on icon "button" at bounding box center [971, 360] width 11 height 13
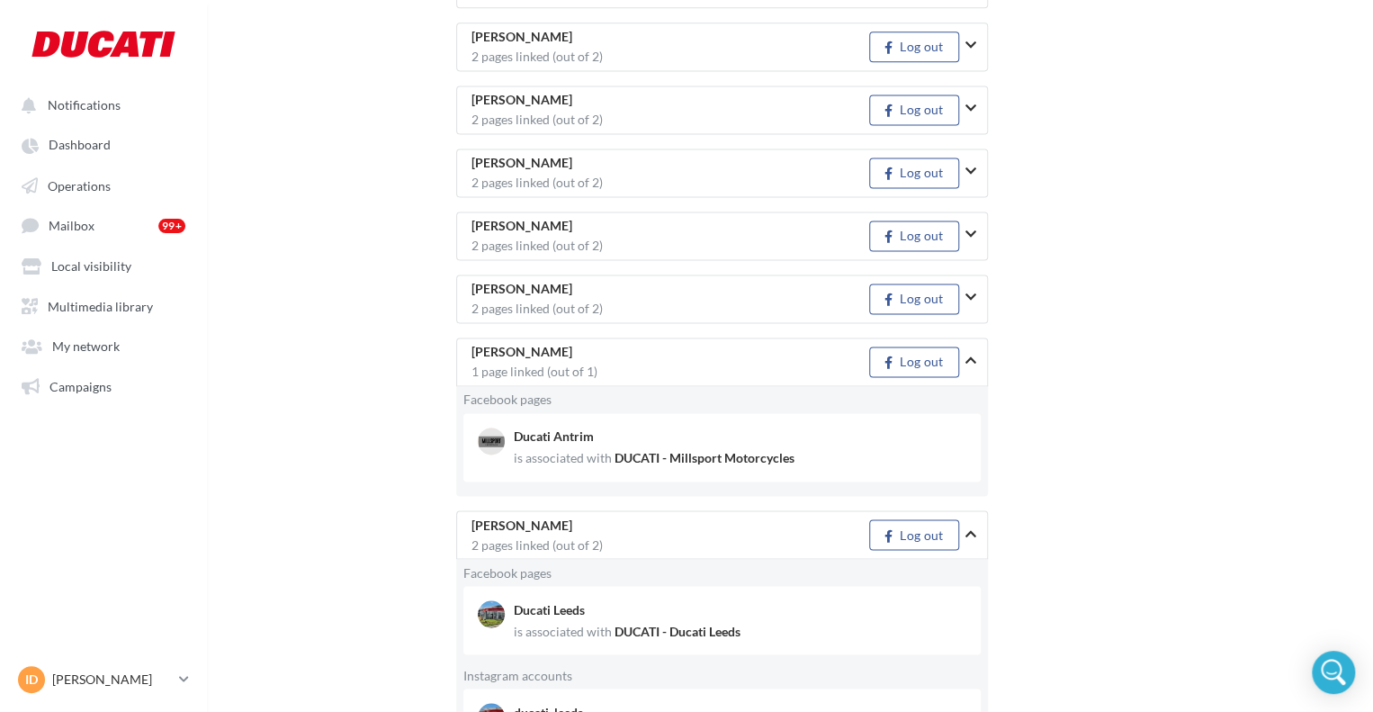
click at [972, 296] on button "button" at bounding box center [978, 297] width 25 height 47
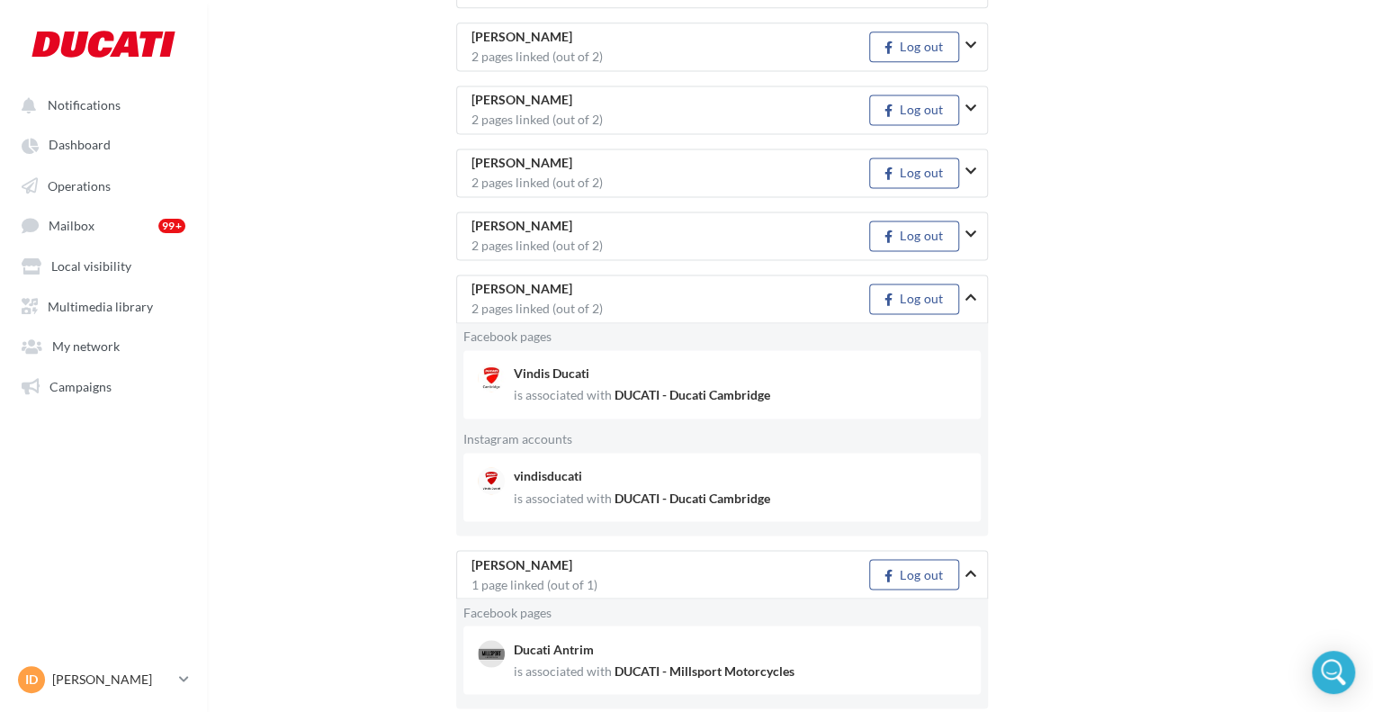
click at [975, 240] on button "button" at bounding box center [978, 234] width 25 height 47
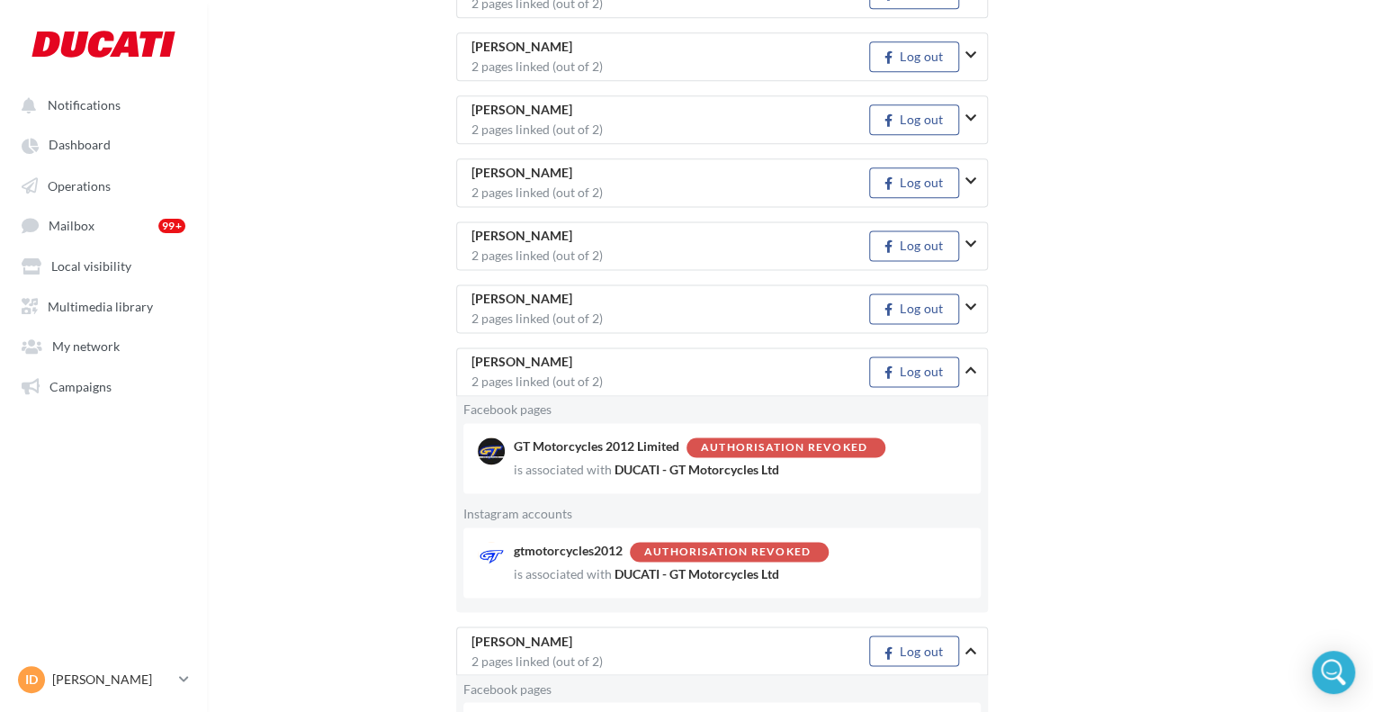
scroll to position [1038, 0]
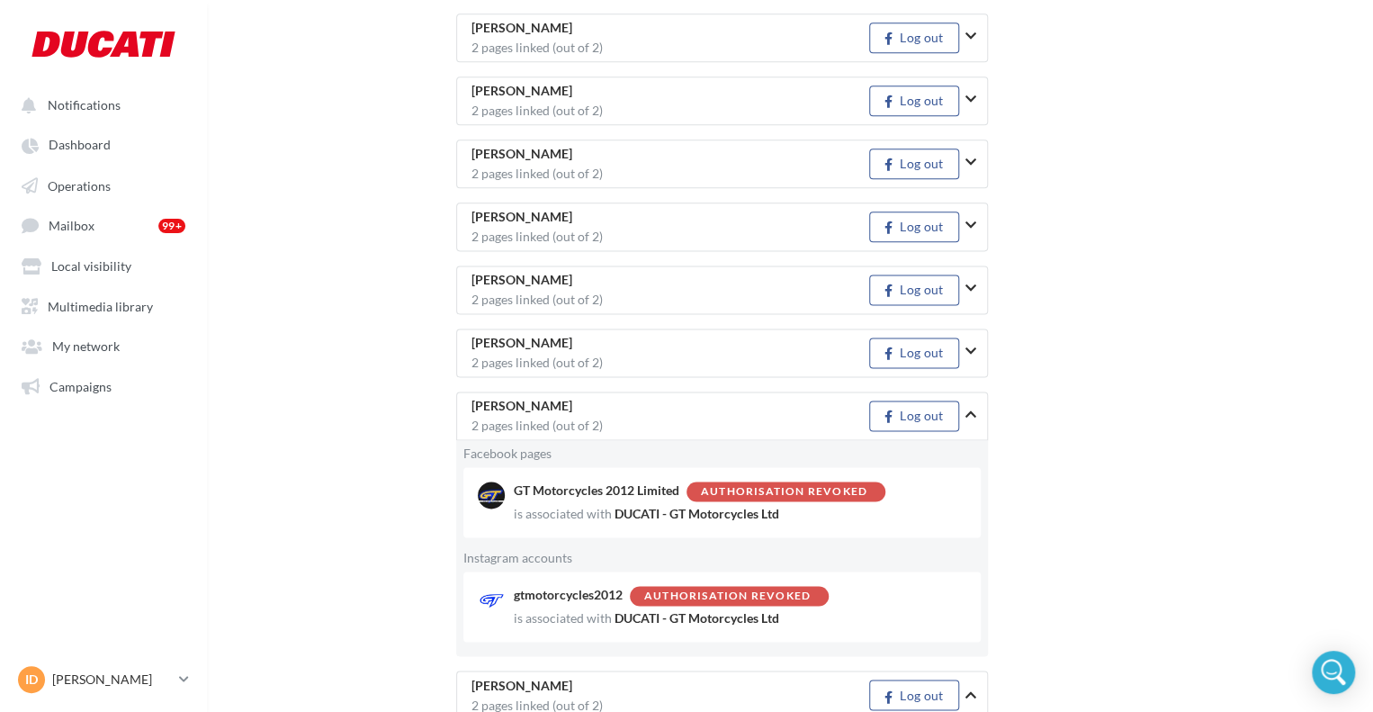
click at [976, 350] on button "button" at bounding box center [978, 351] width 25 height 47
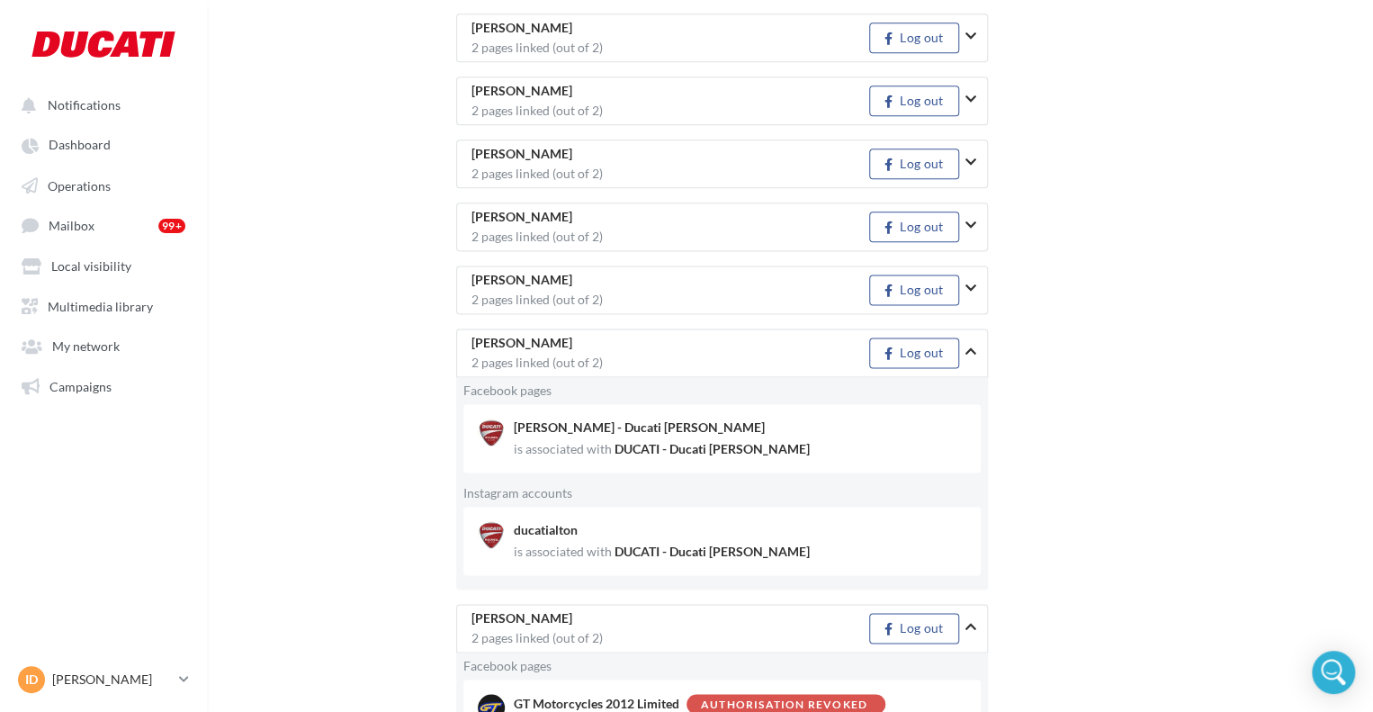
click at [974, 294] on button "button" at bounding box center [978, 288] width 25 height 47
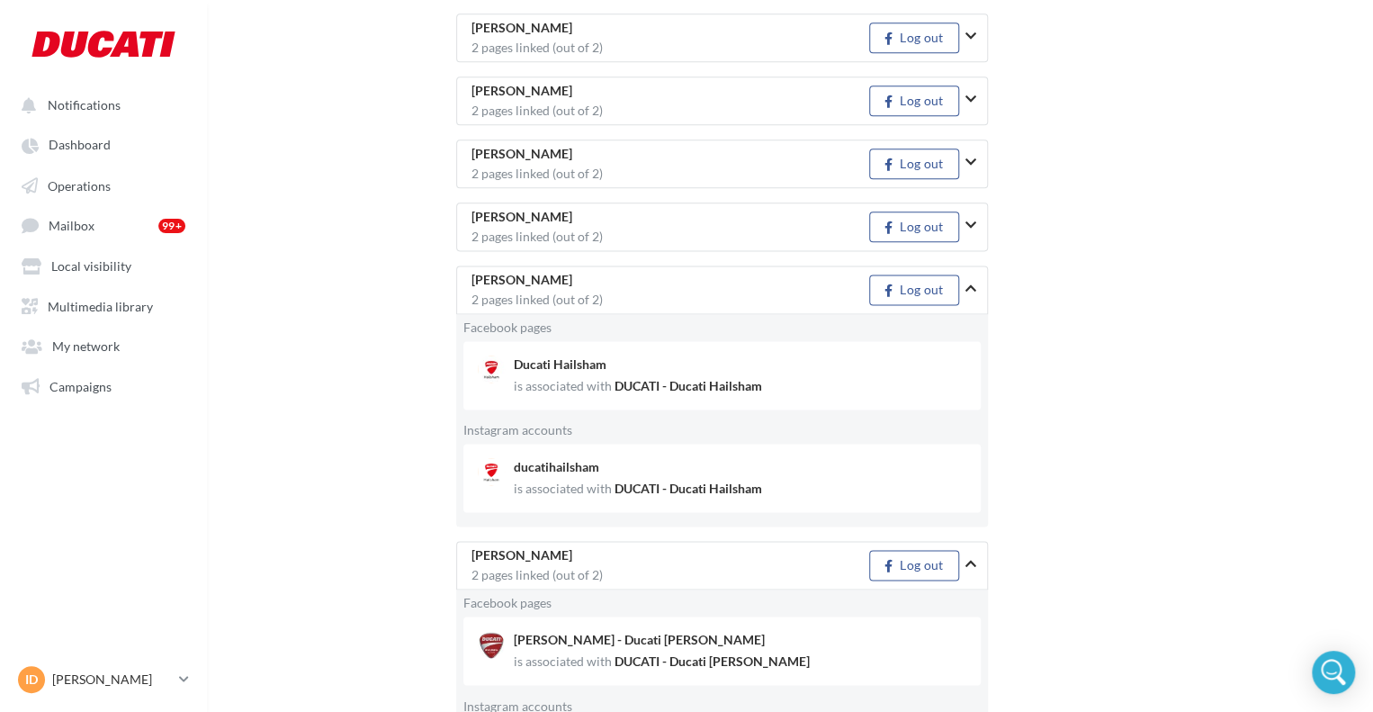
click at [975, 222] on icon "button" at bounding box center [971, 225] width 11 height 13
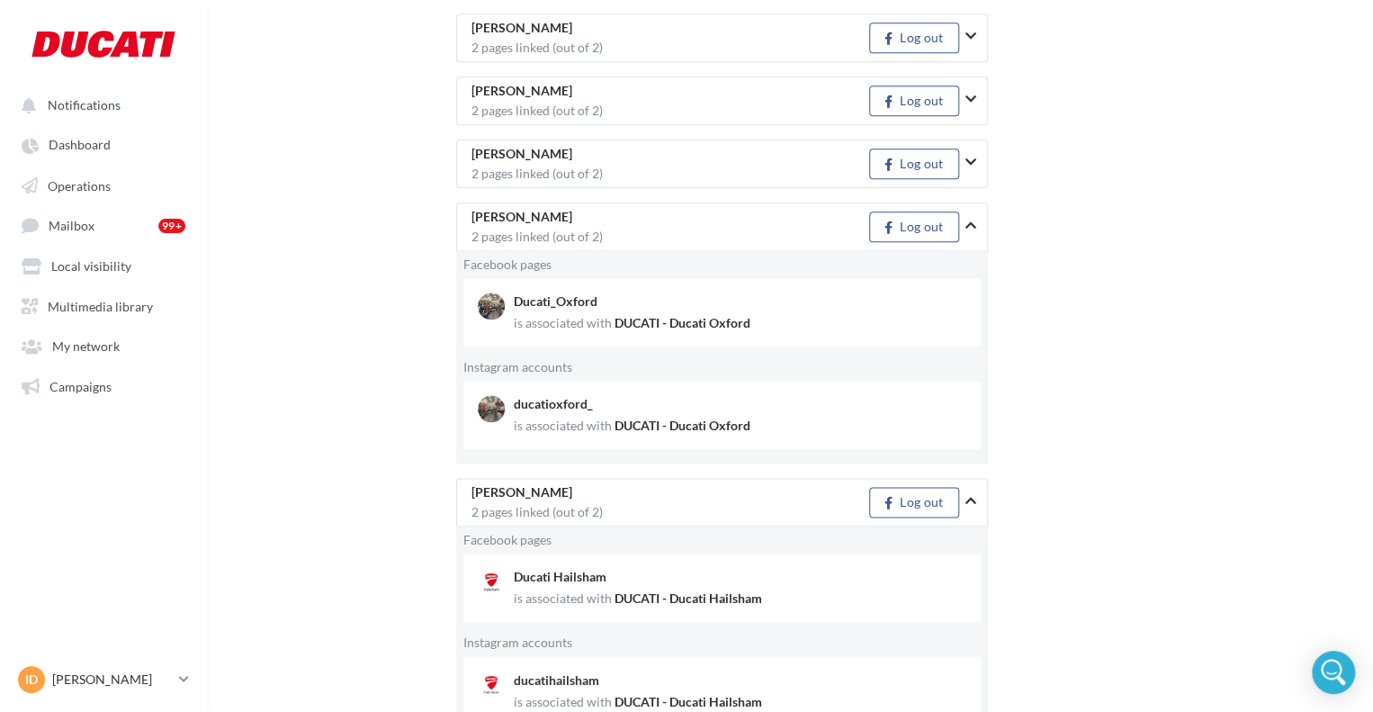
click at [972, 156] on icon "button" at bounding box center [971, 162] width 11 height 13
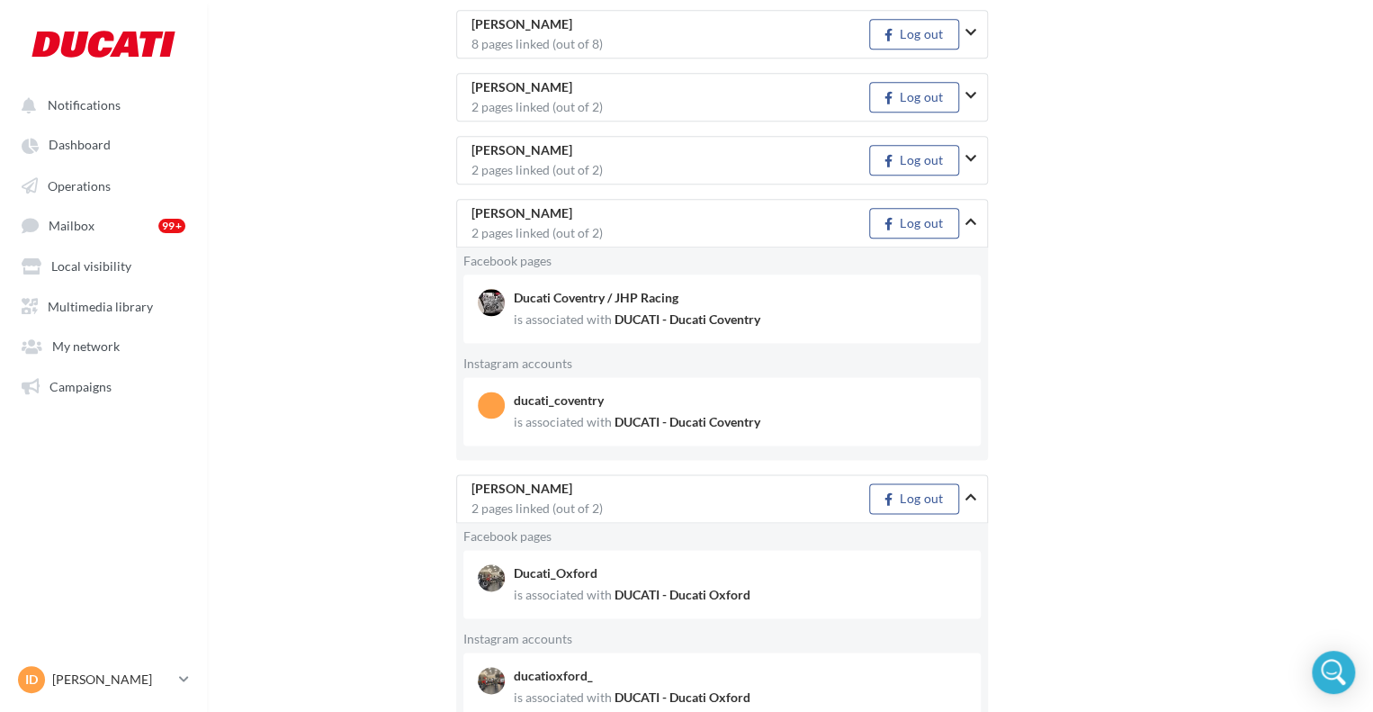
scroll to position [948, 0]
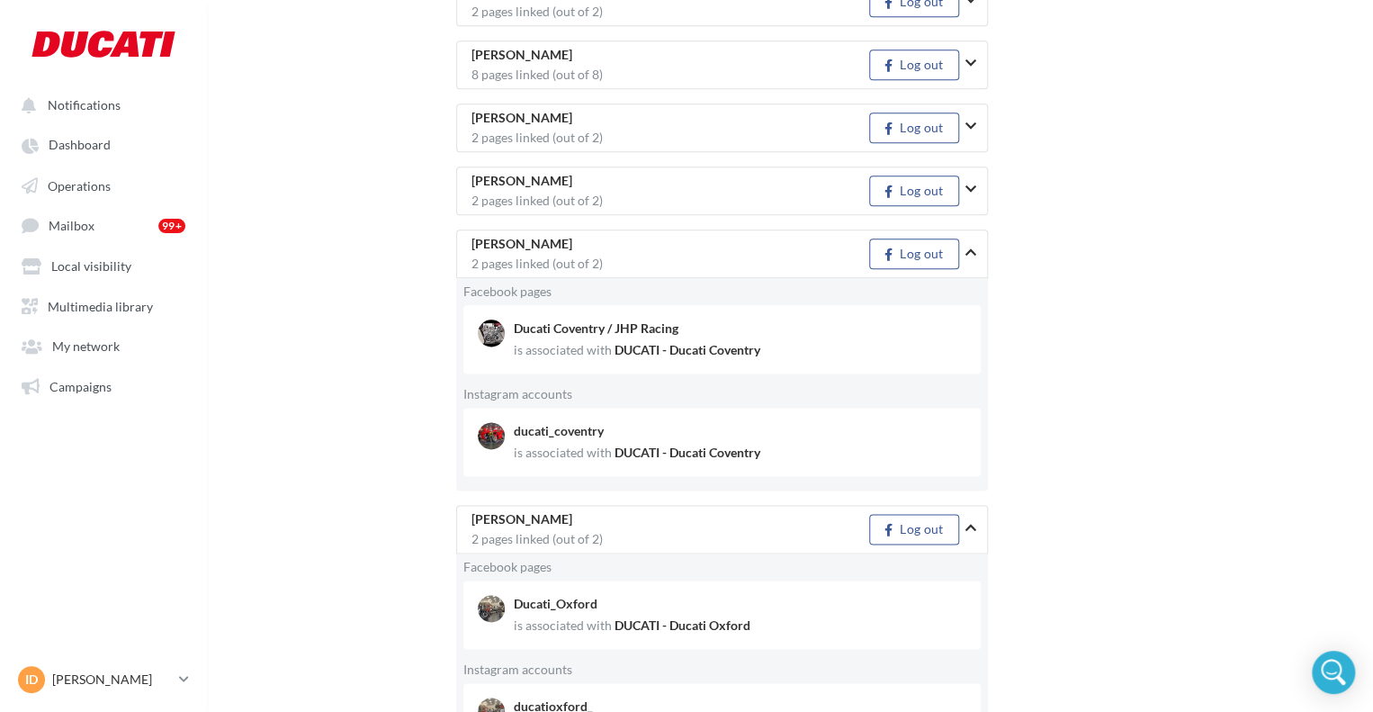
click at [972, 183] on icon "button" at bounding box center [971, 189] width 11 height 13
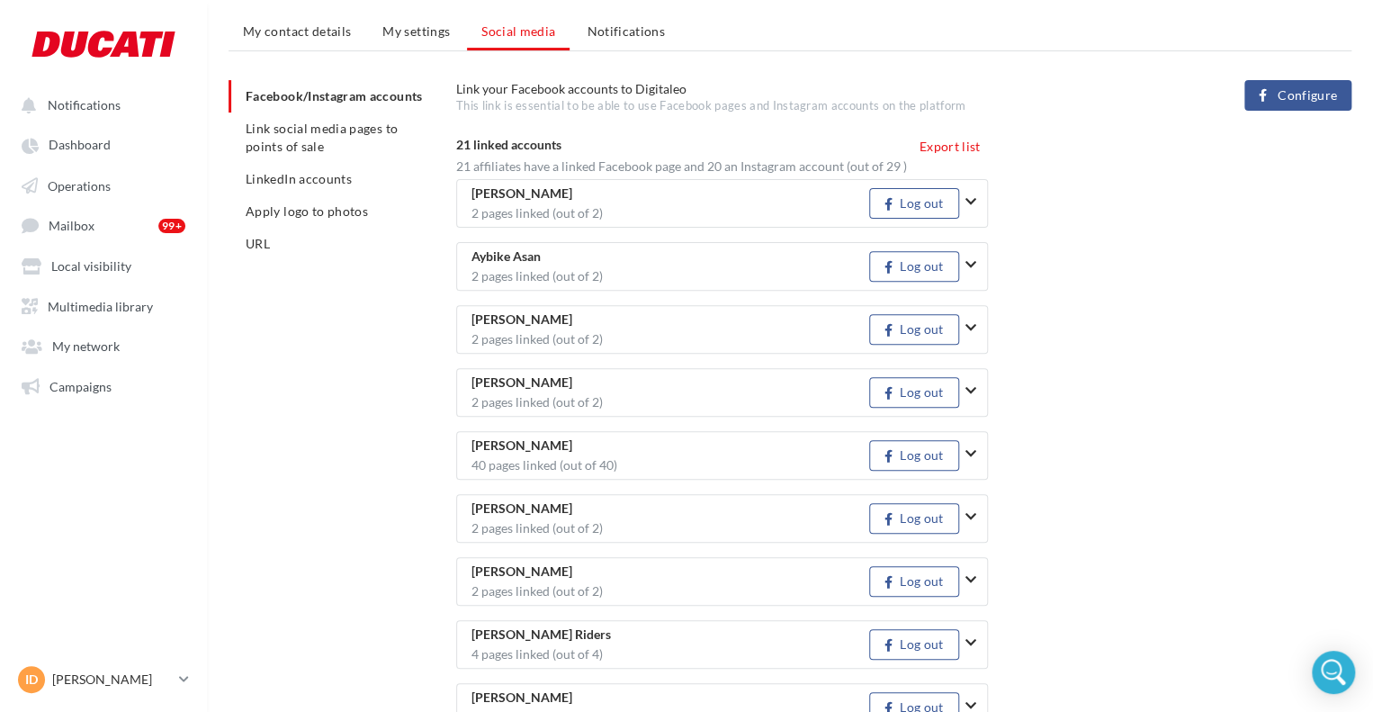
scroll to position [0, 0]
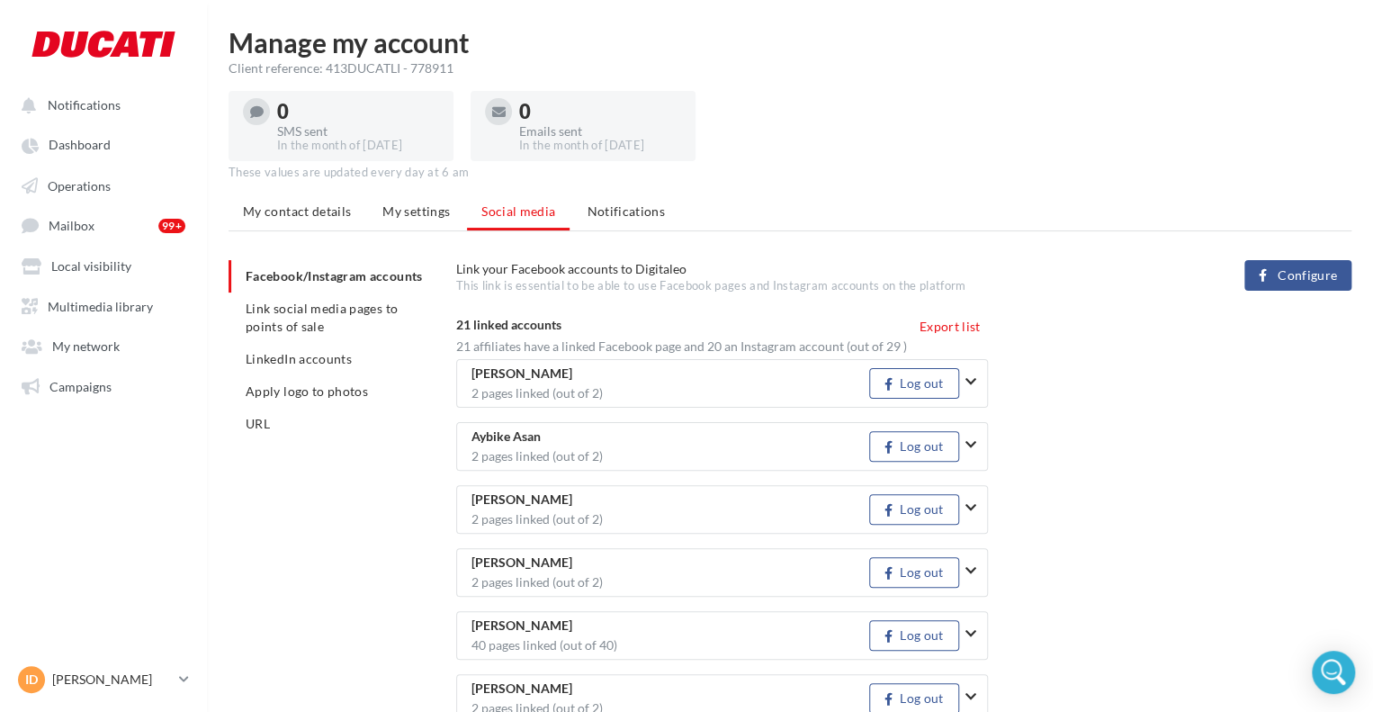
click at [966, 442] on icon "button" at bounding box center [971, 444] width 11 height 13
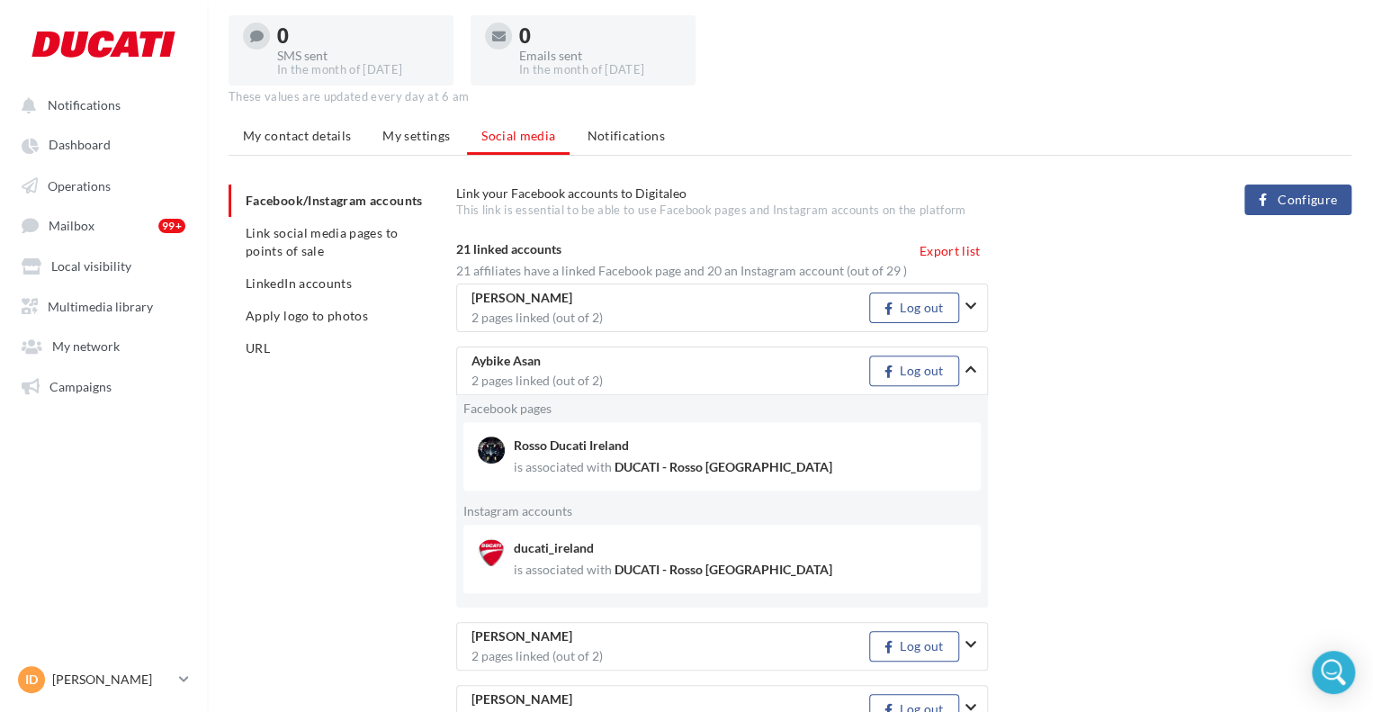
scroll to position [180, 0]
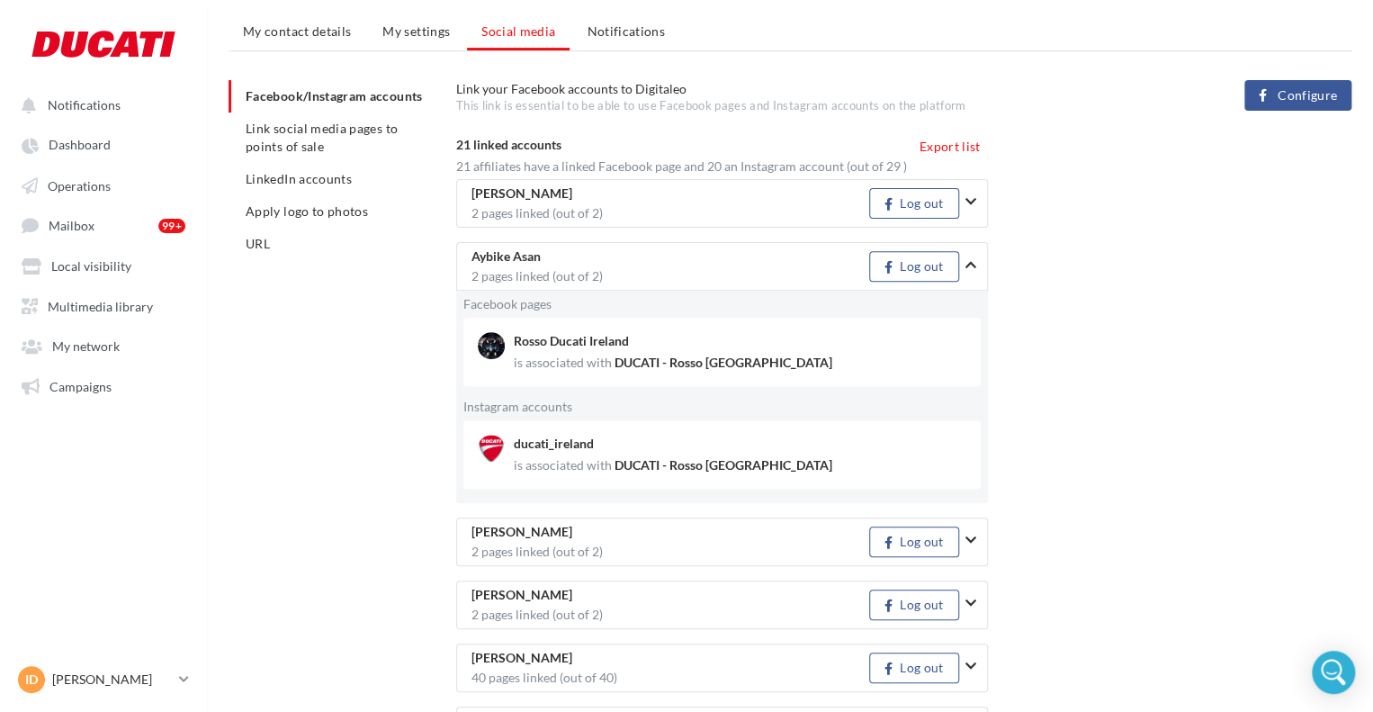
click at [969, 537] on icon "button" at bounding box center [971, 540] width 11 height 13
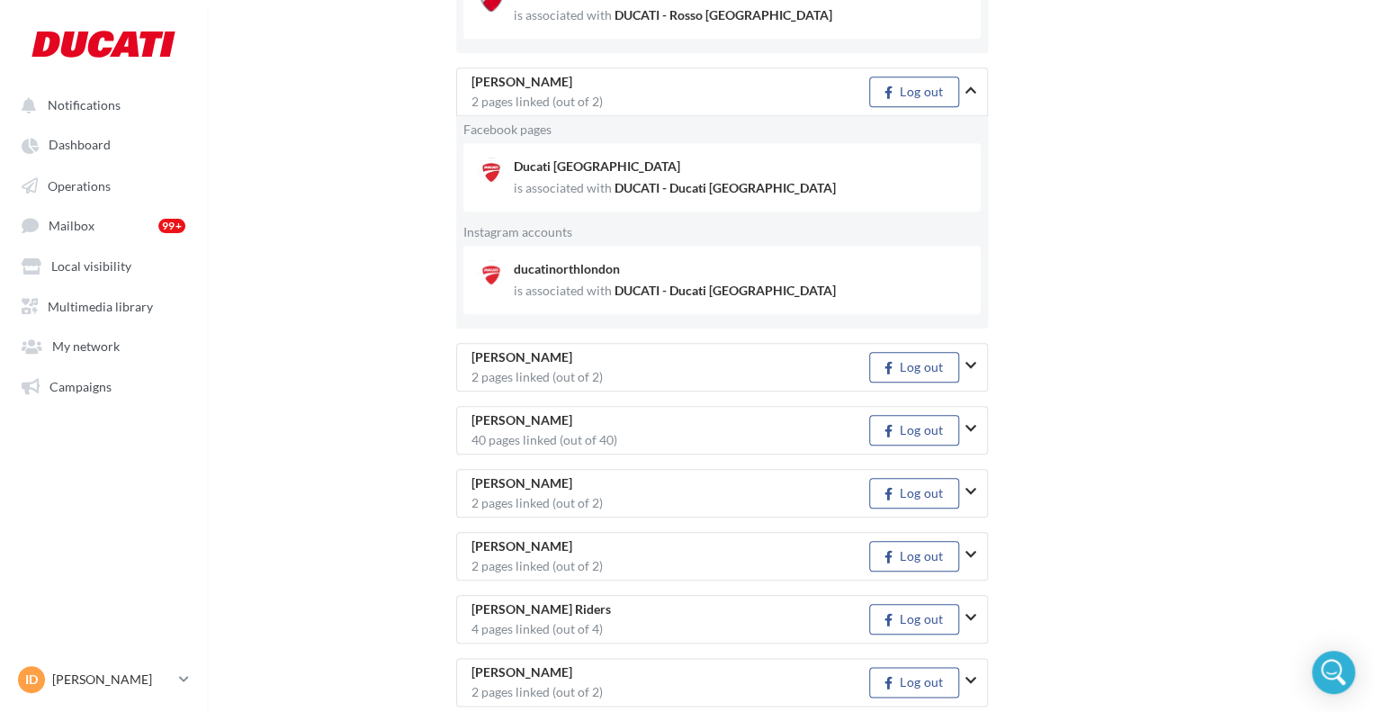
click at [978, 373] on button "button" at bounding box center [978, 365] width 25 height 47
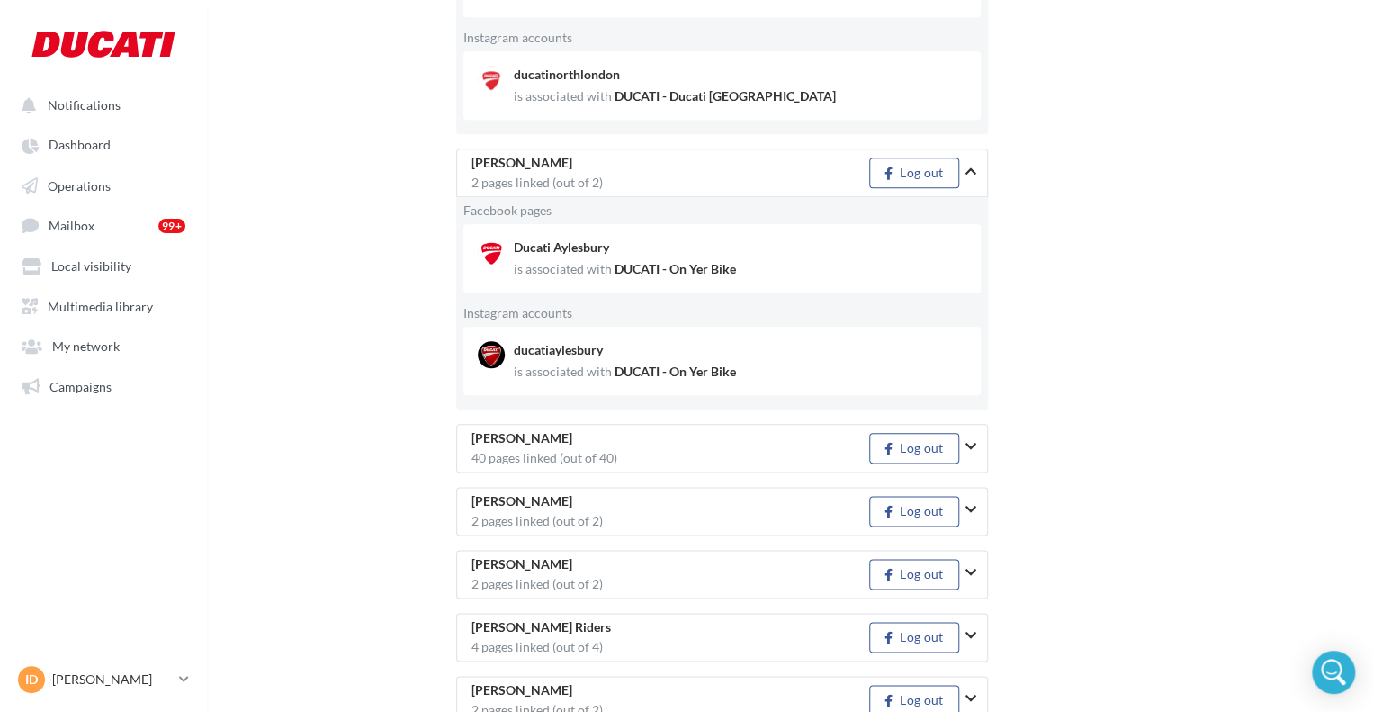
scroll to position [900, 0]
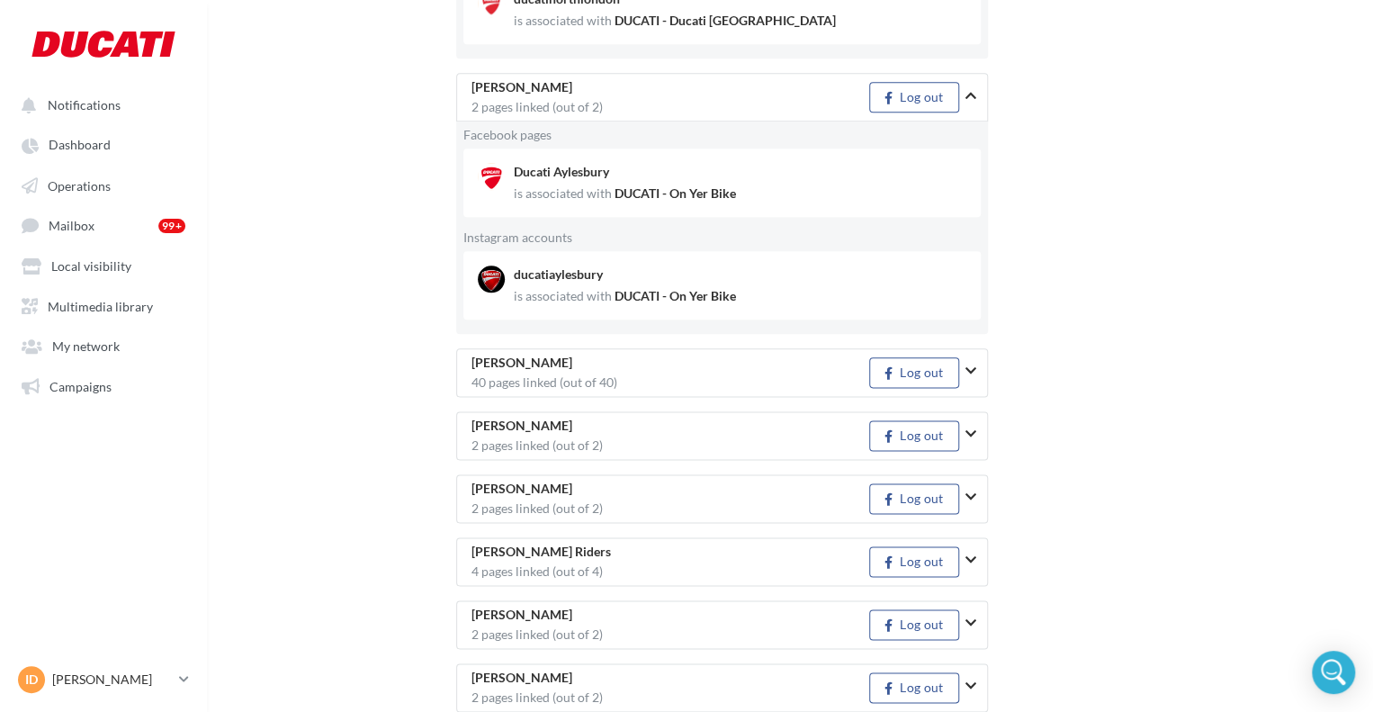
click at [973, 377] on button "button" at bounding box center [978, 370] width 25 height 47
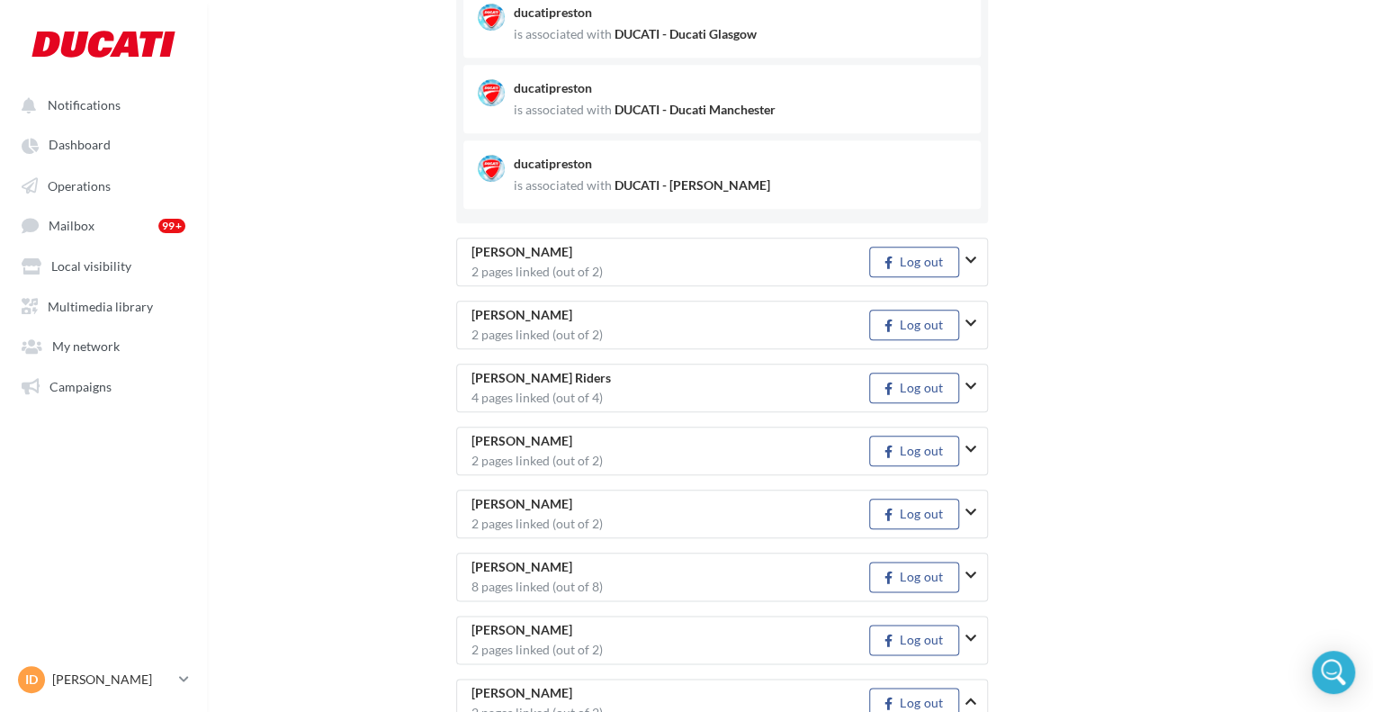
scroll to position [4229, 0]
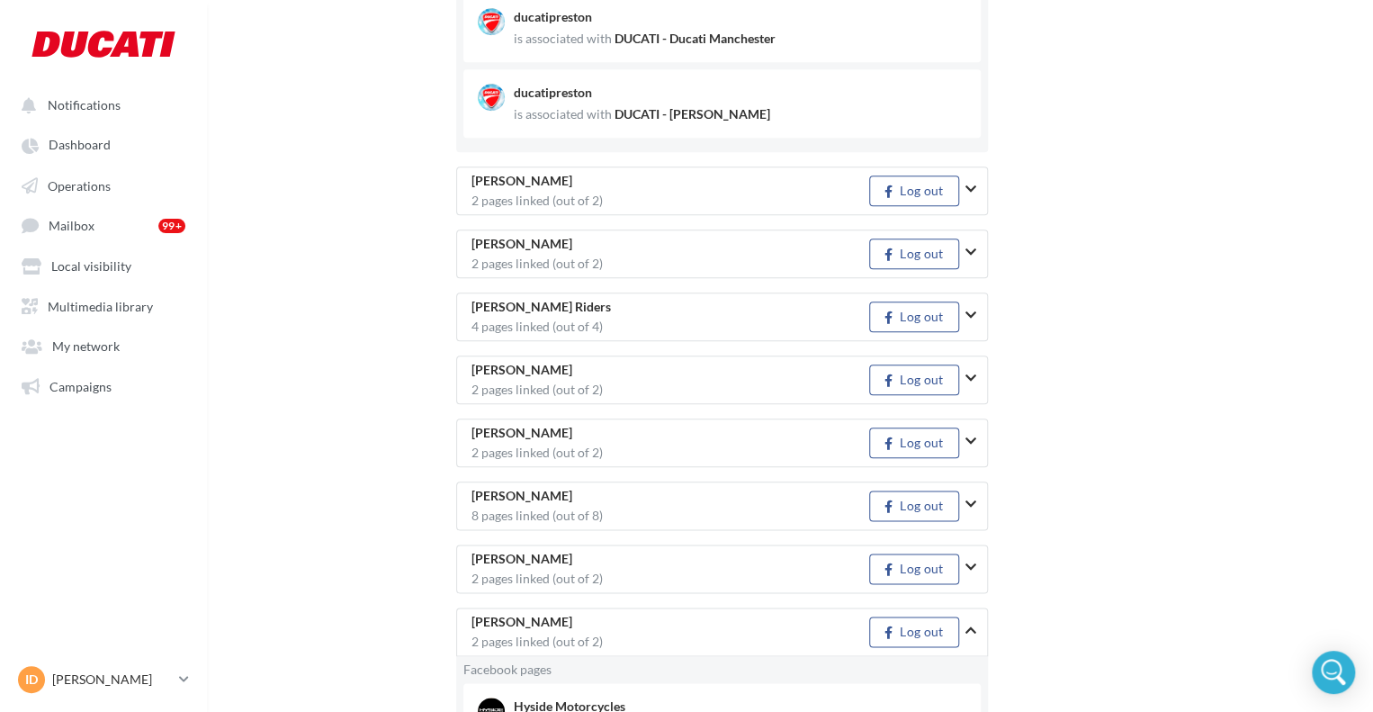
click at [966, 193] on button "button" at bounding box center [978, 189] width 25 height 47
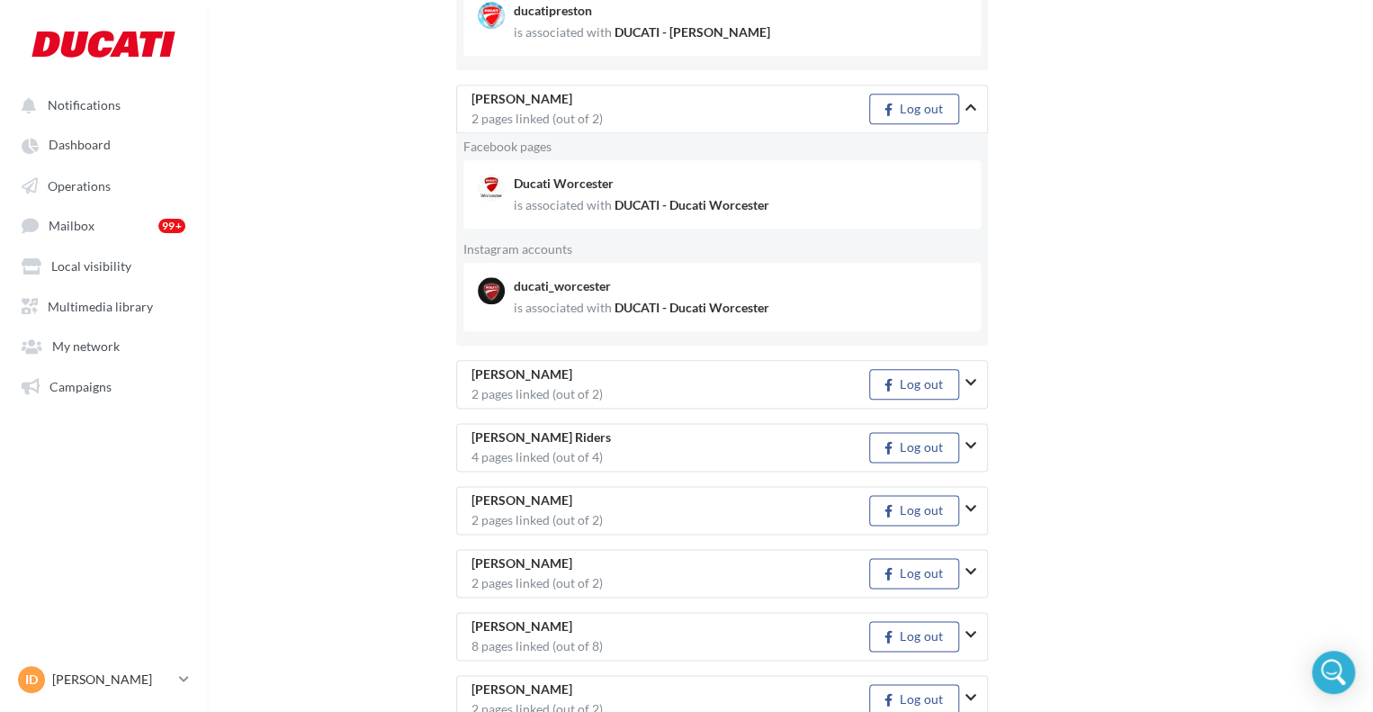
scroll to position [4409, 0]
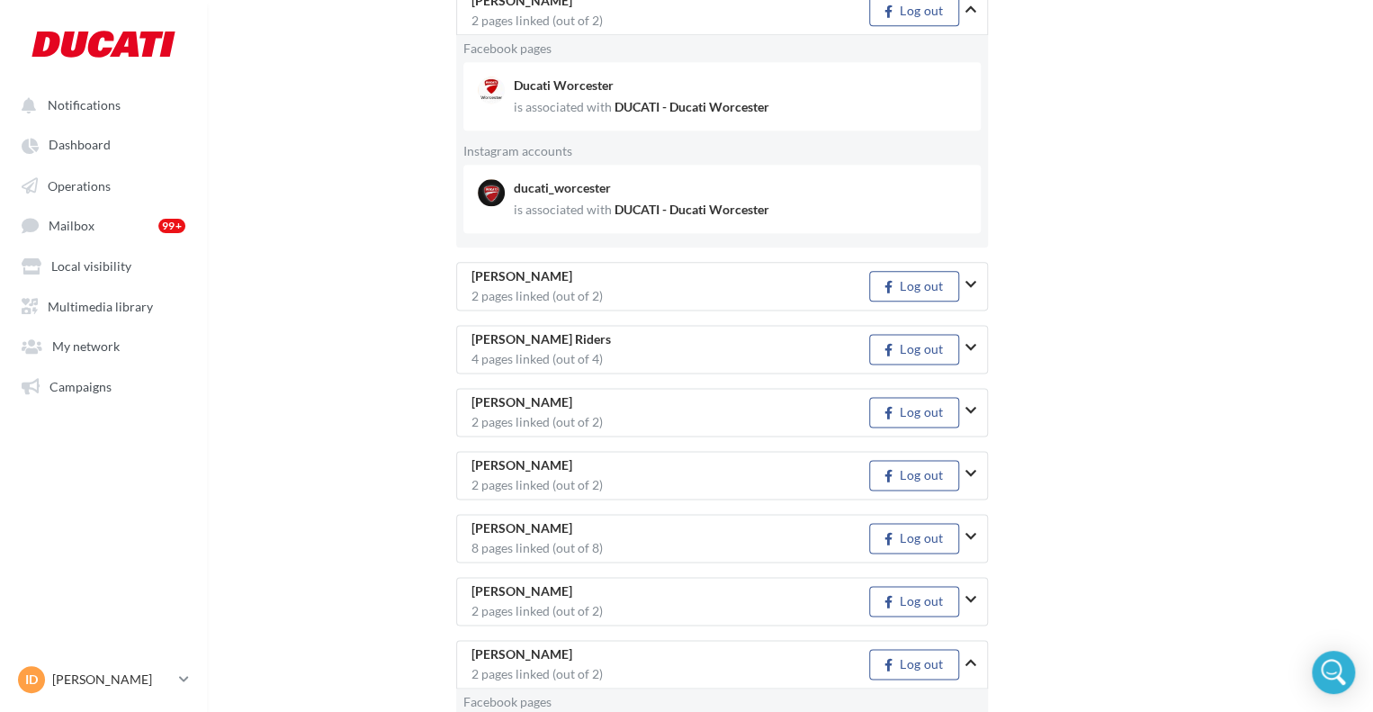
click at [974, 292] on button "button" at bounding box center [978, 284] width 25 height 47
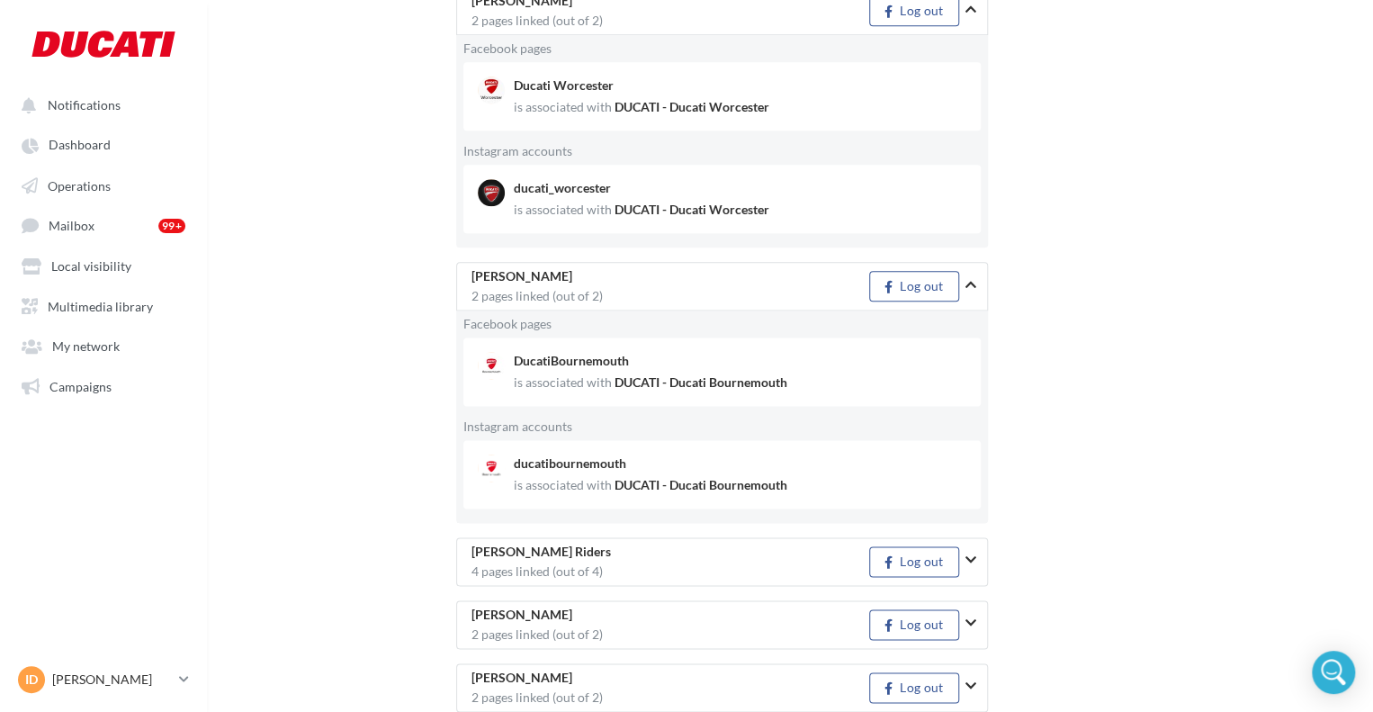
scroll to position [4589, 0]
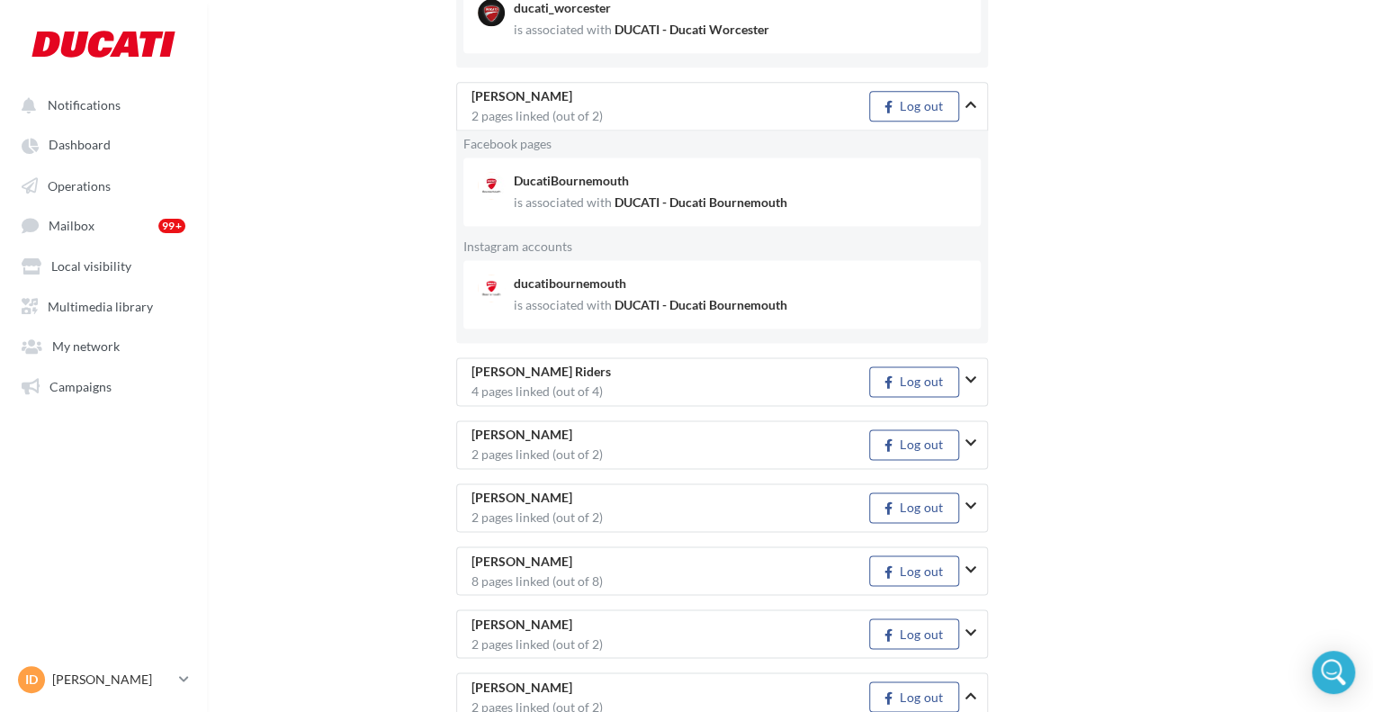
click at [973, 377] on icon "button" at bounding box center [971, 379] width 11 height 13
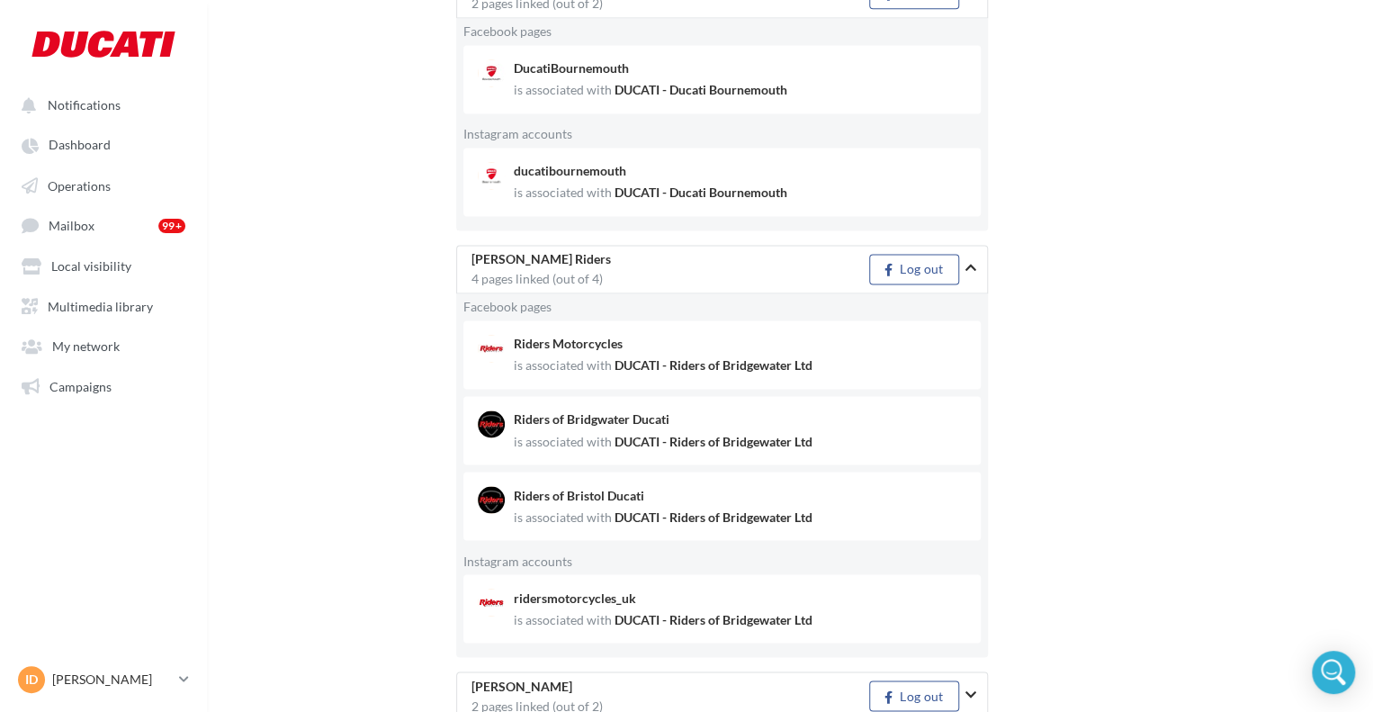
scroll to position [4859, 0]
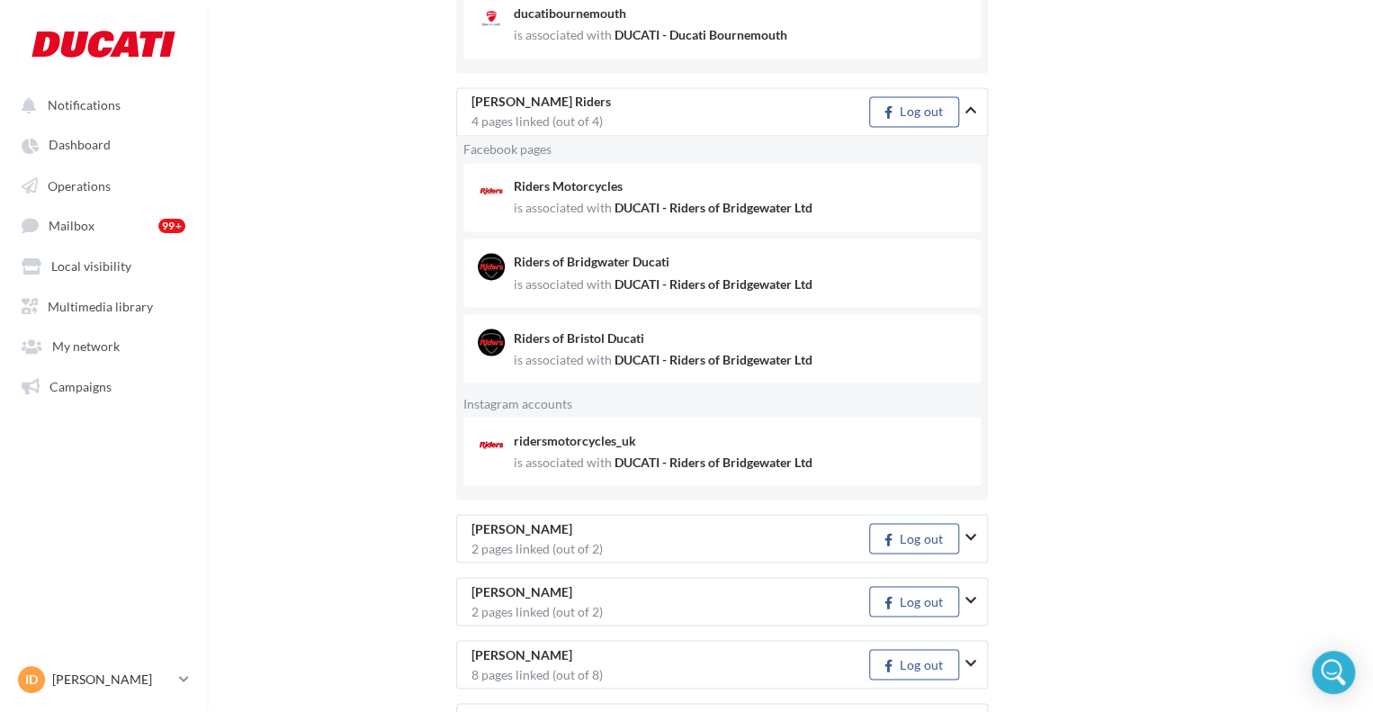
click at [983, 540] on button "button" at bounding box center [978, 536] width 25 height 47
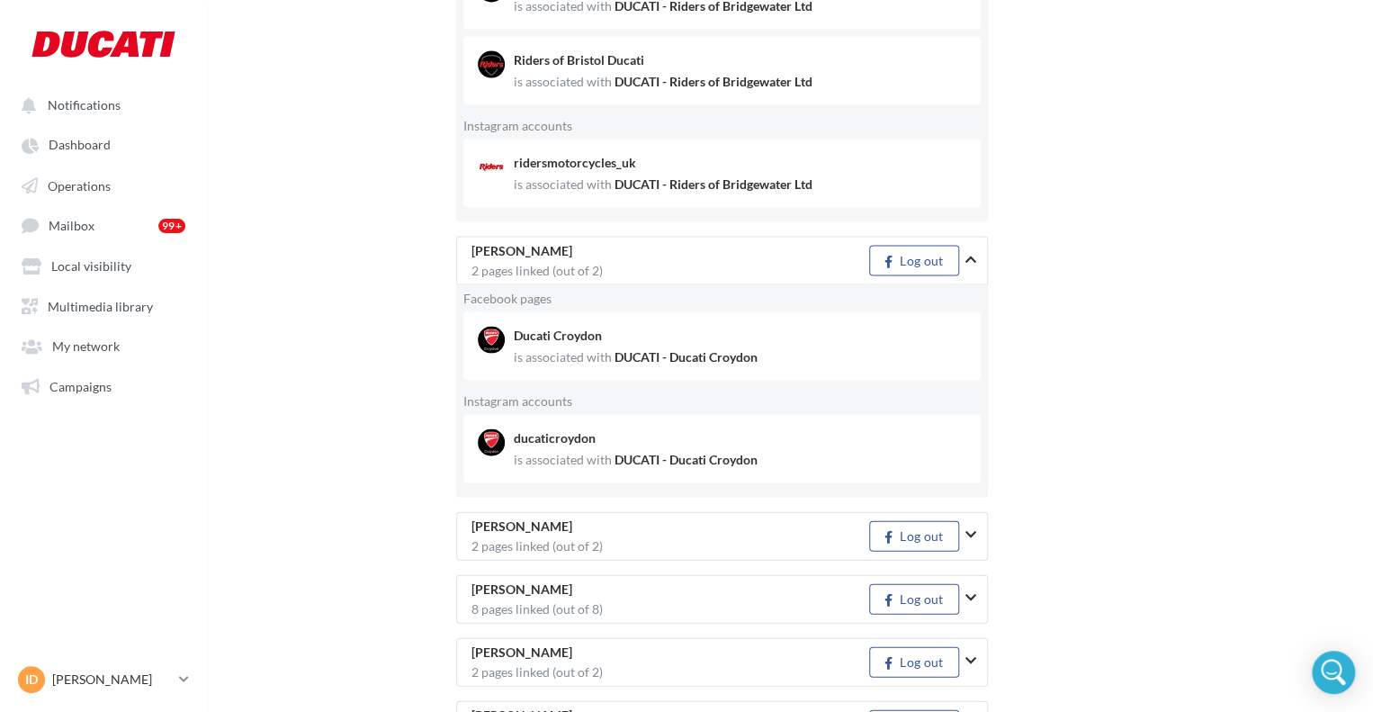
scroll to position [5309, 0]
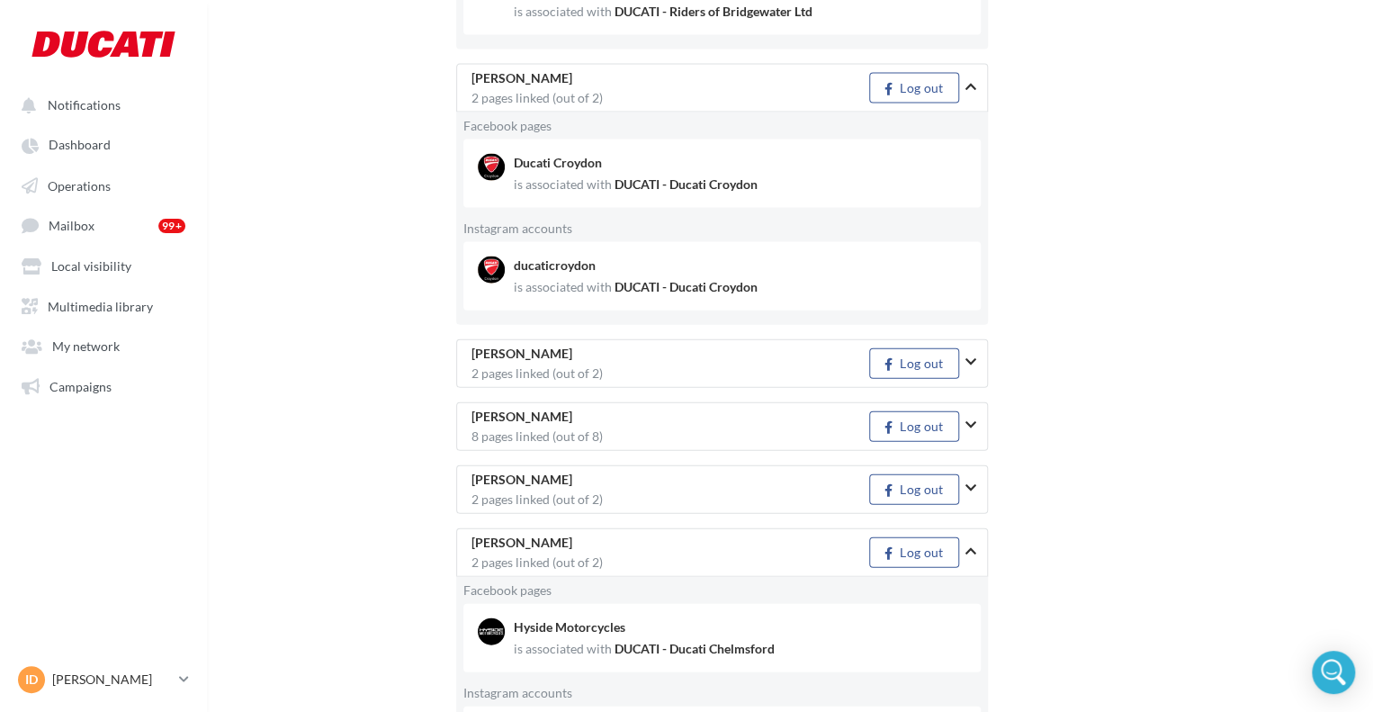
click at [974, 357] on icon "button" at bounding box center [971, 361] width 11 height 13
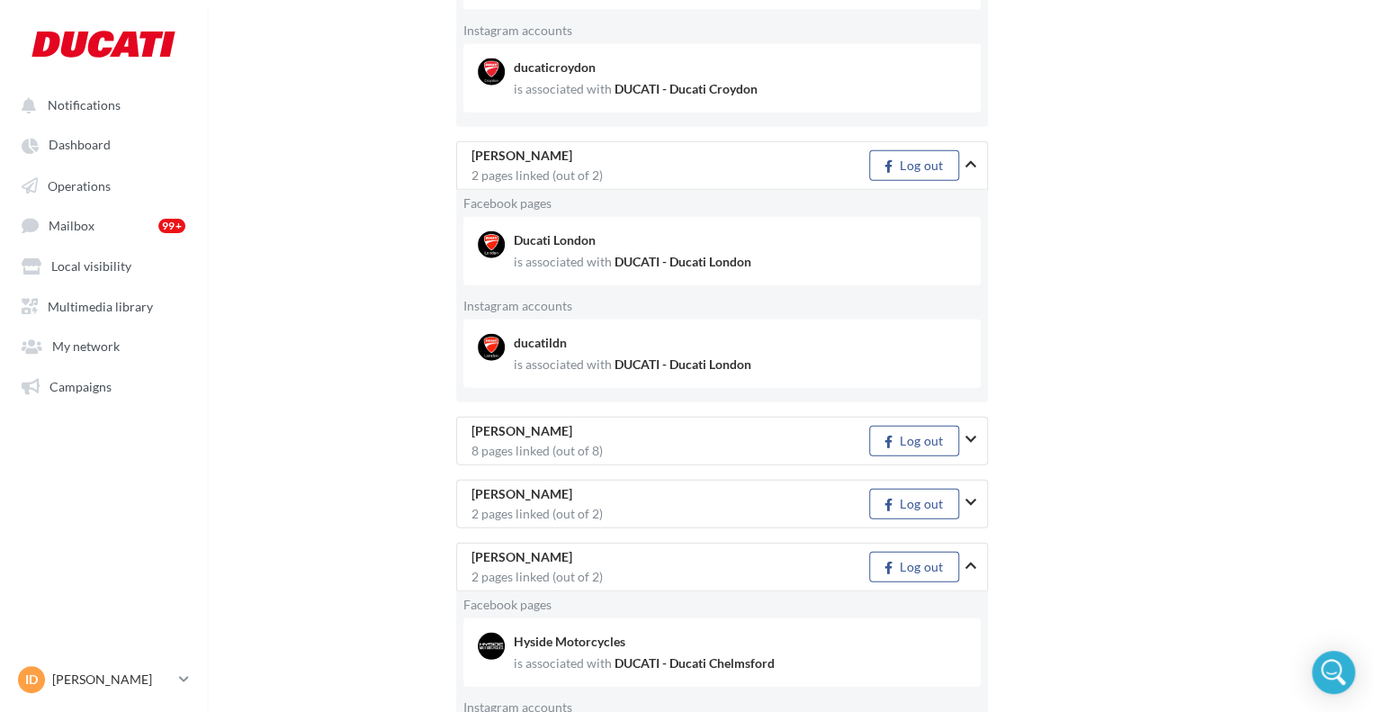
scroll to position [5579, 0]
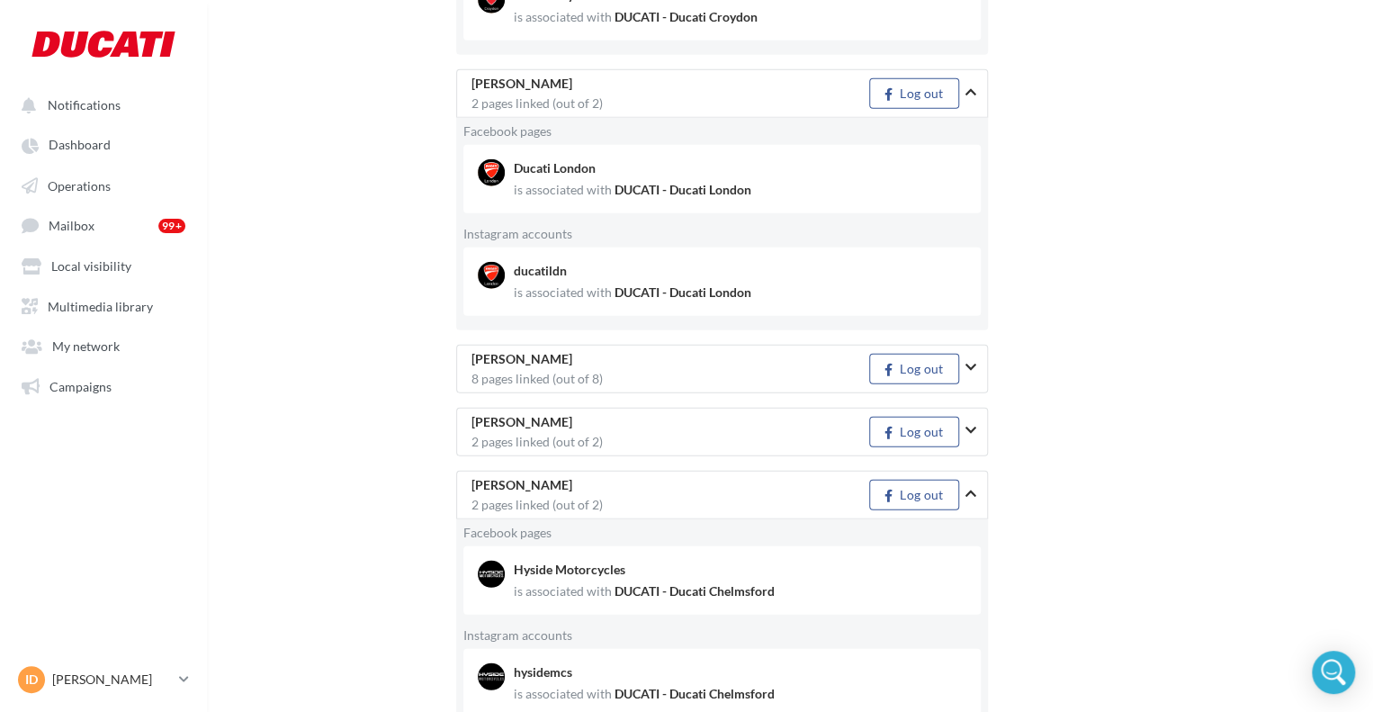
click at [969, 361] on icon "button" at bounding box center [971, 367] width 11 height 13
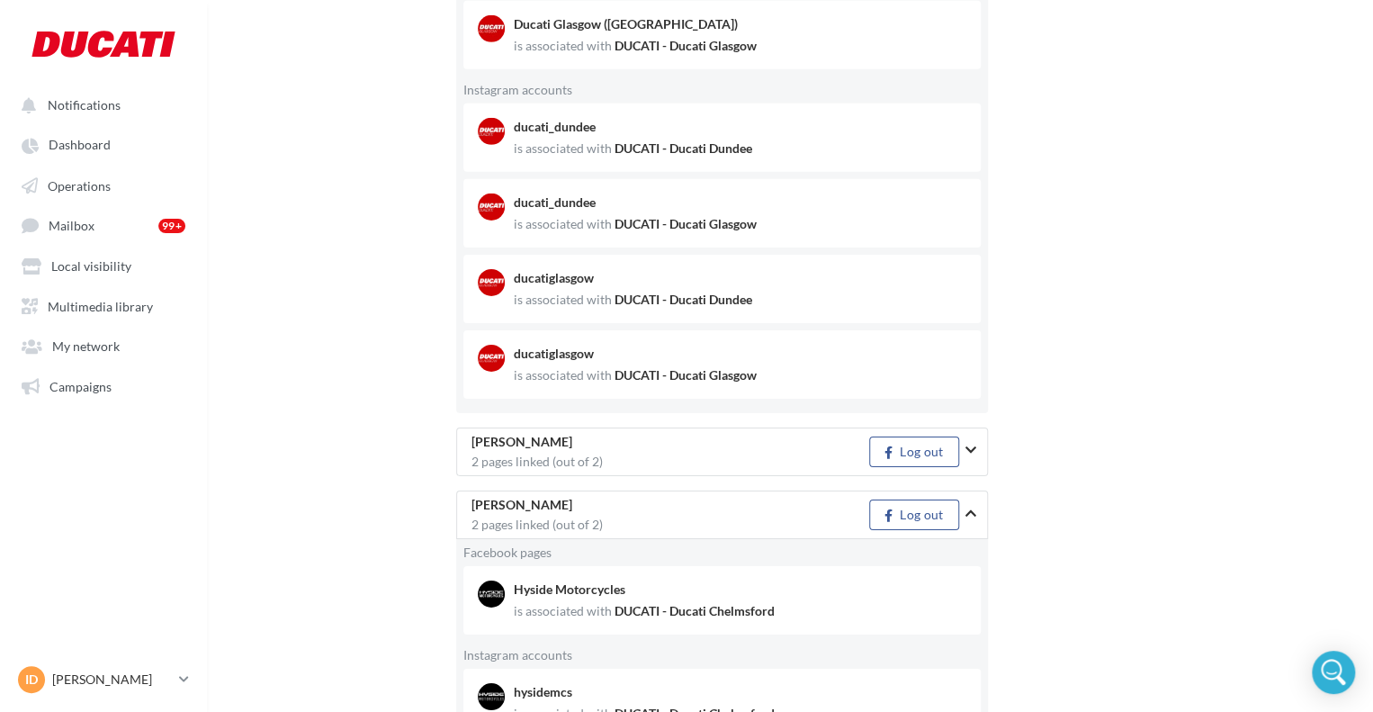
scroll to position [6389, 0]
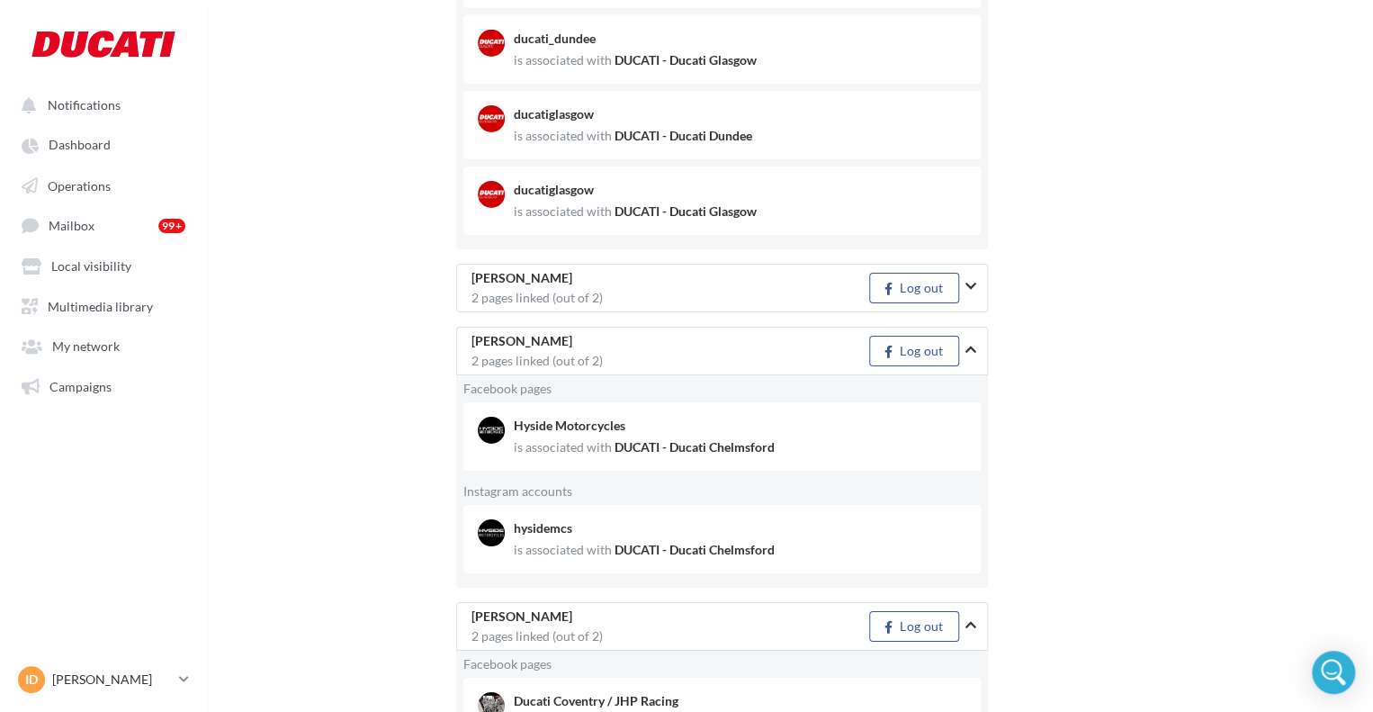
click at [975, 286] on button "button" at bounding box center [978, 286] width 25 height 47
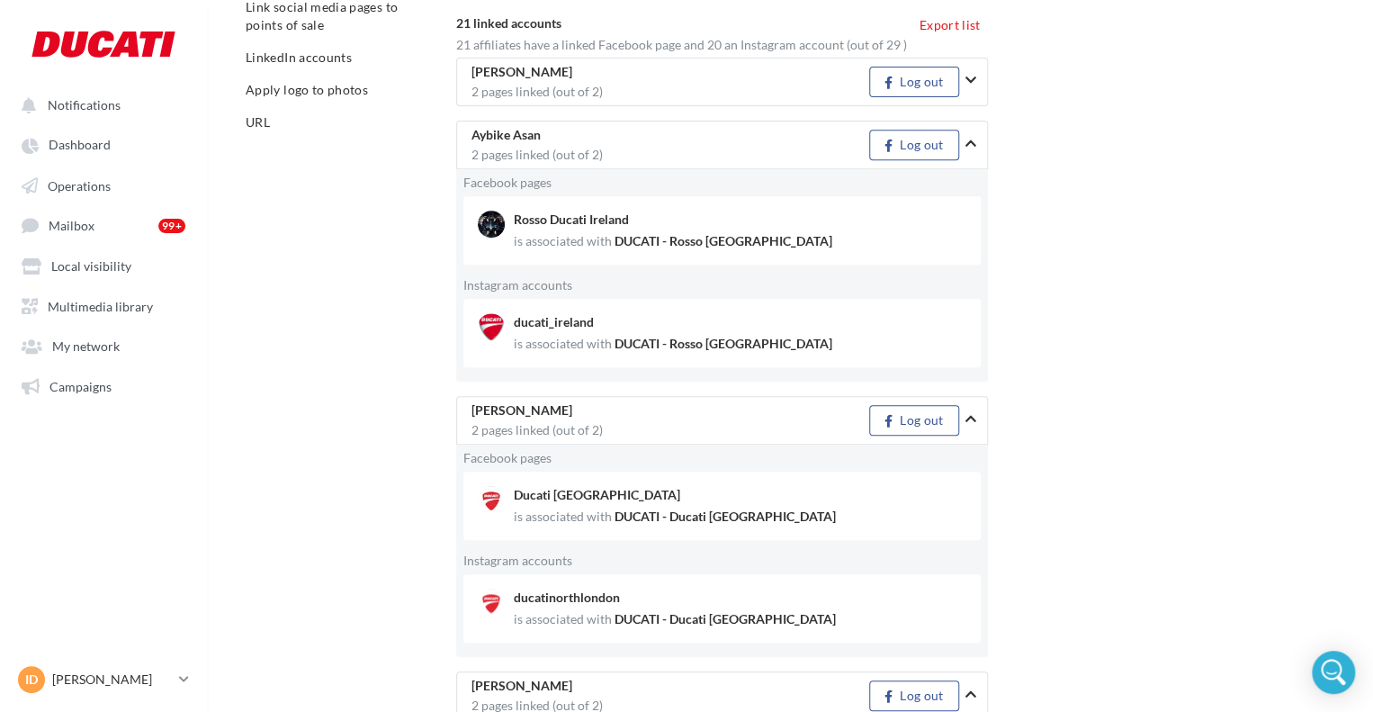
scroll to position [0, 0]
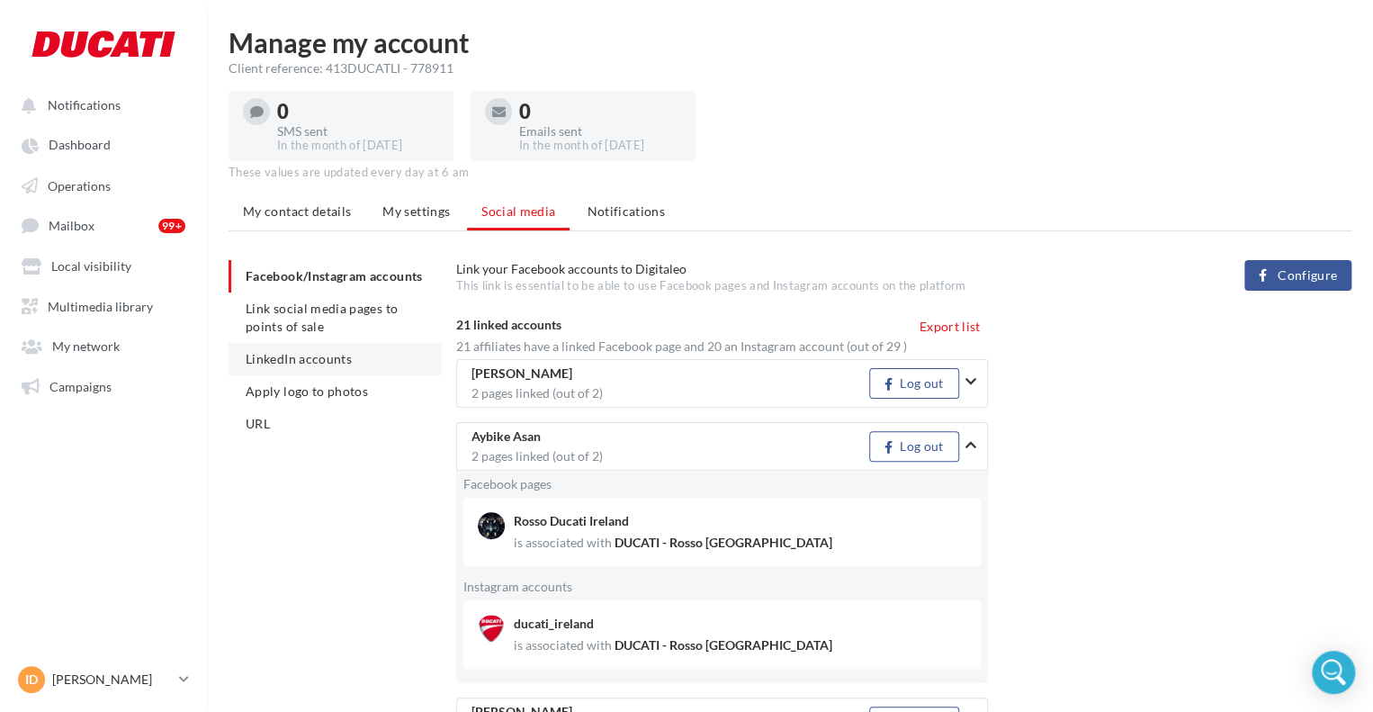
click at [238, 367] on li "LinkedIn accounts" at bounding box center [335, 359] width 213 height 32
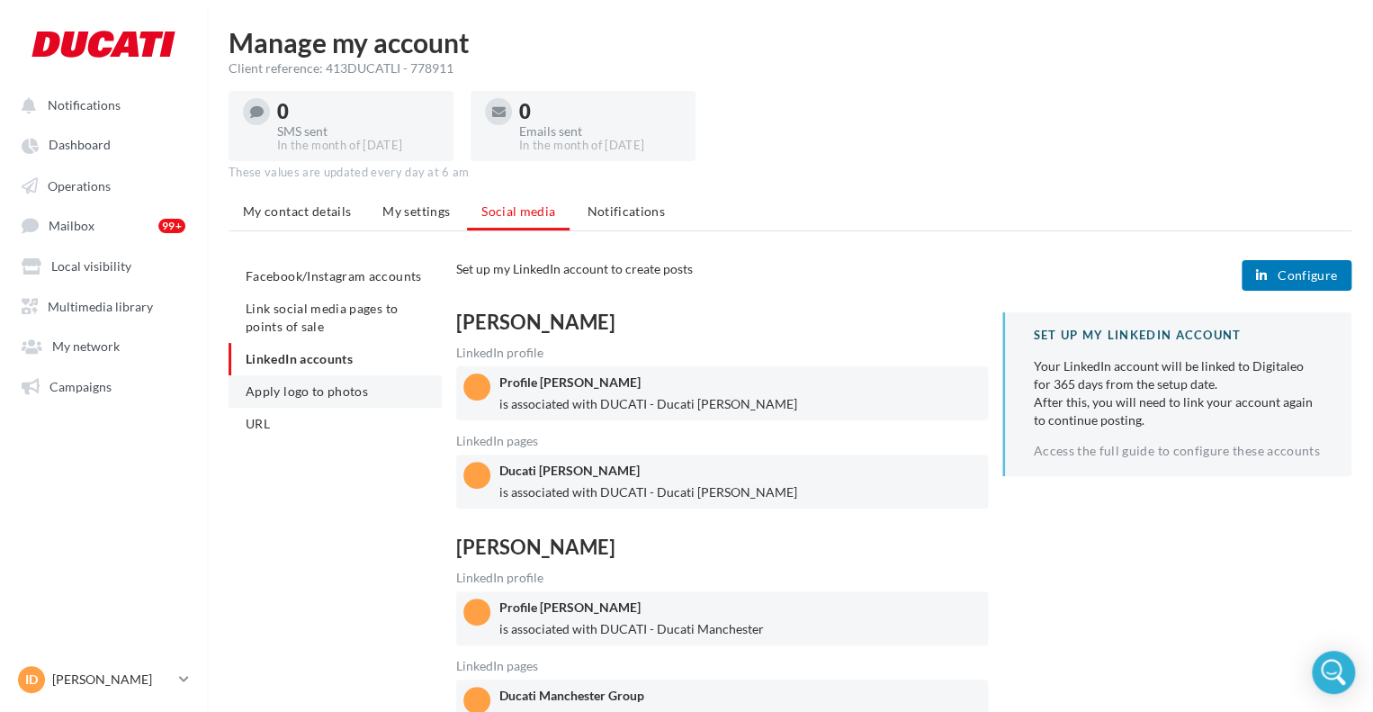
click at [281, 396] on span "Apply logo to photos" at bounding box center [307, 390] width 122 height 15
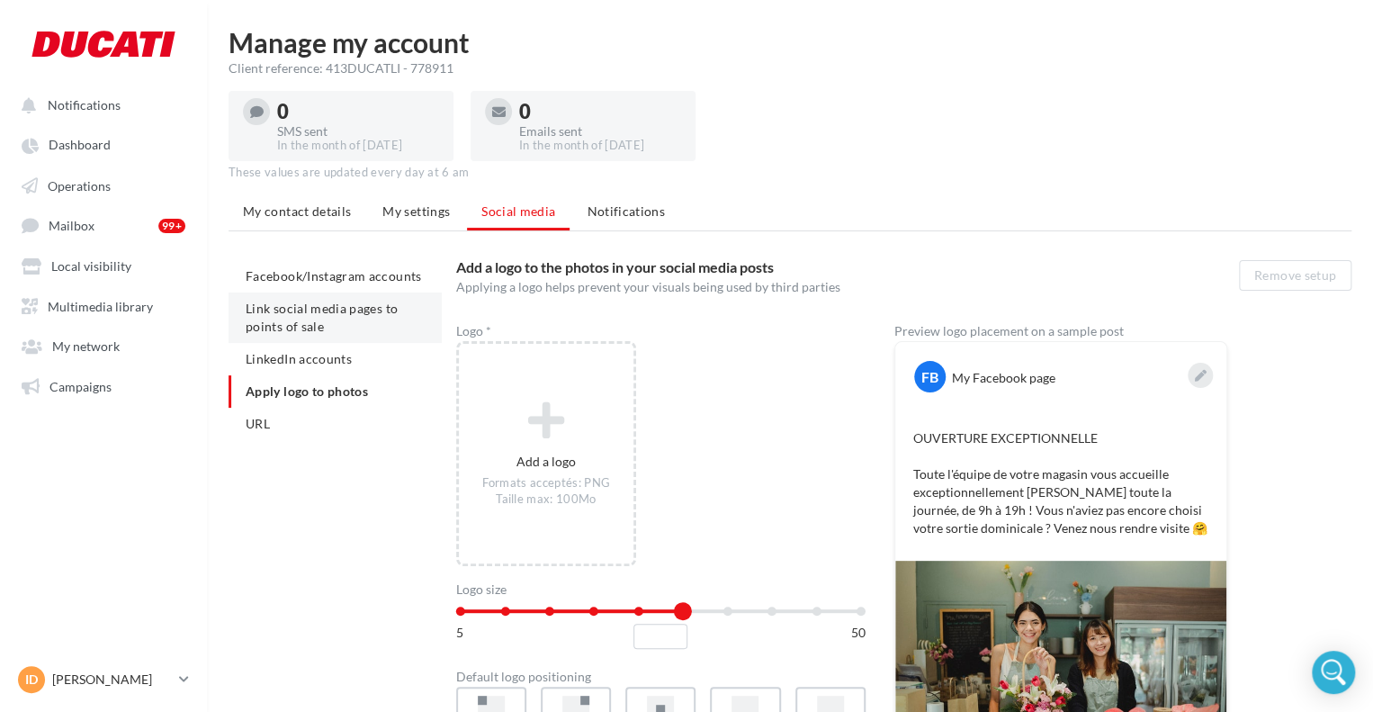
click at [293, 323] on span "Link social media pages to points of sale" at bounding box center [322, 317] width 152 height 33
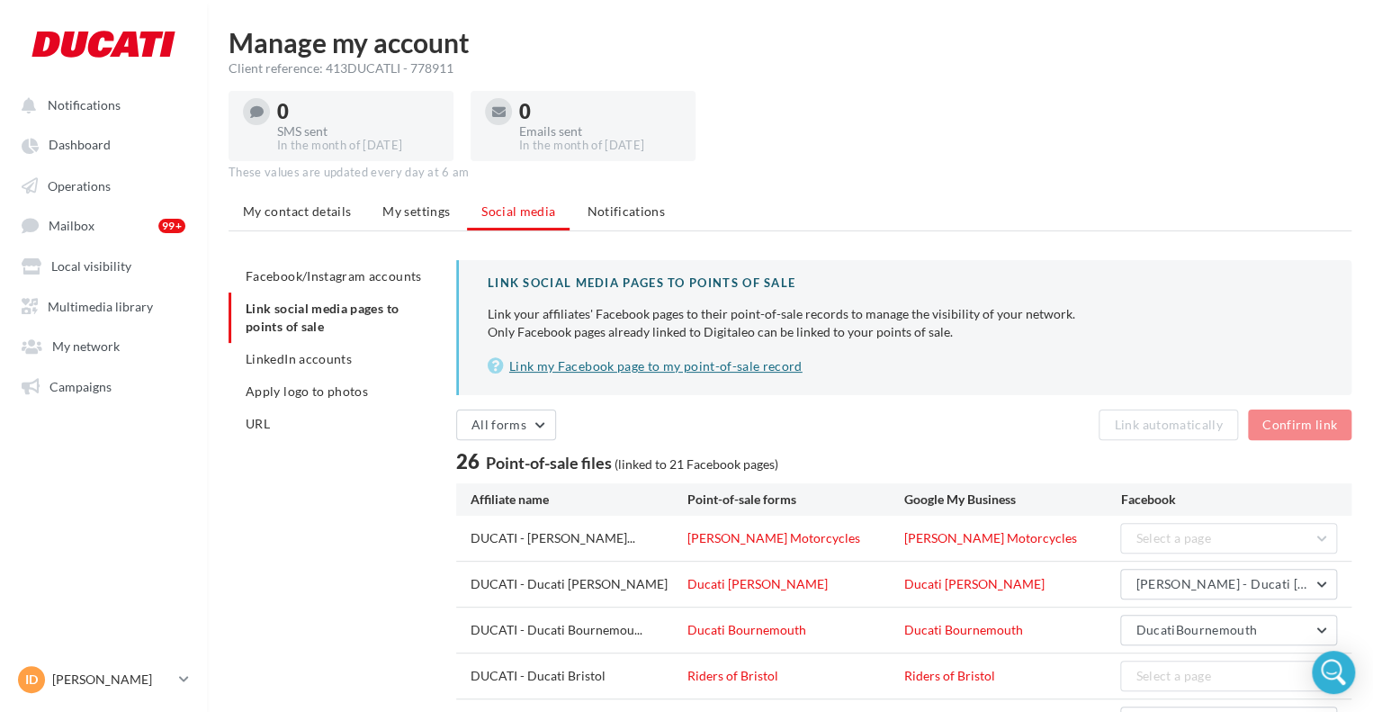
click at [626, 368] on link "Link my Facebook page to my point-of-sale record" at bounding box center [905, 366] width 835 height 22
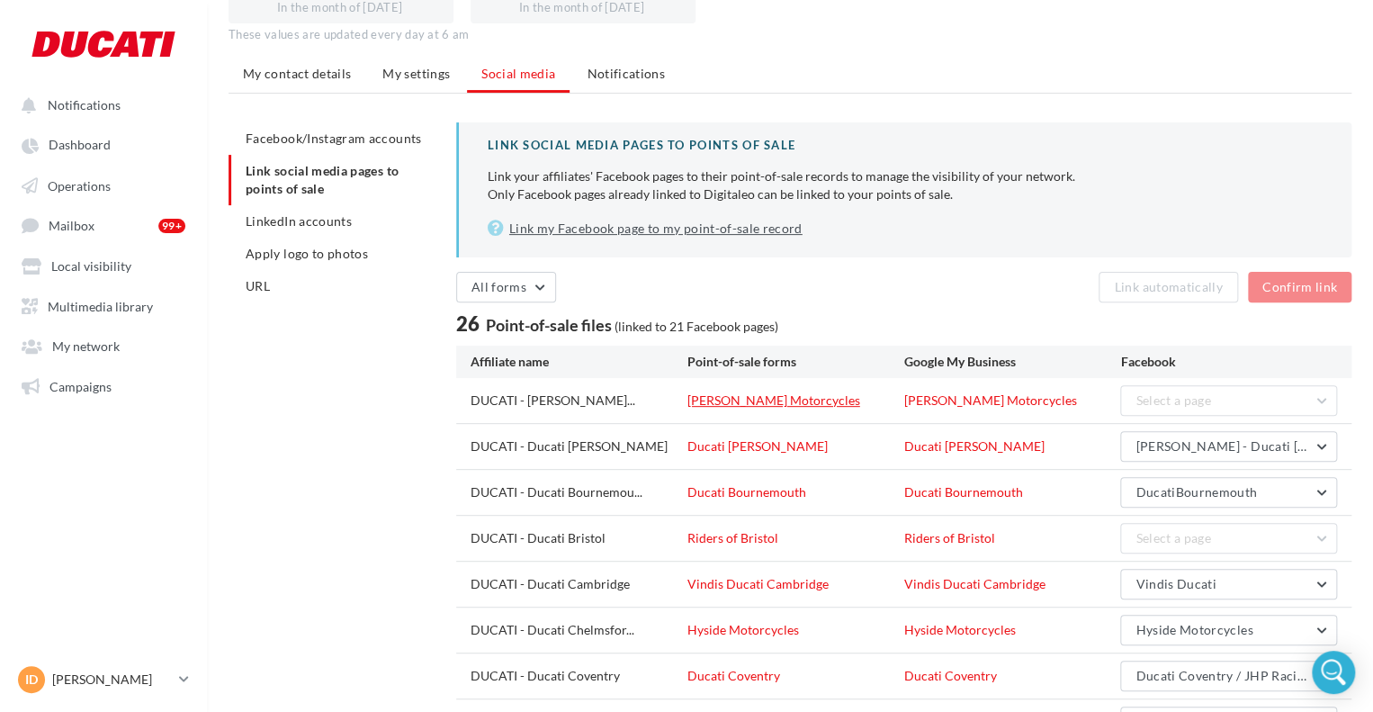
scroll to position [180, 0]
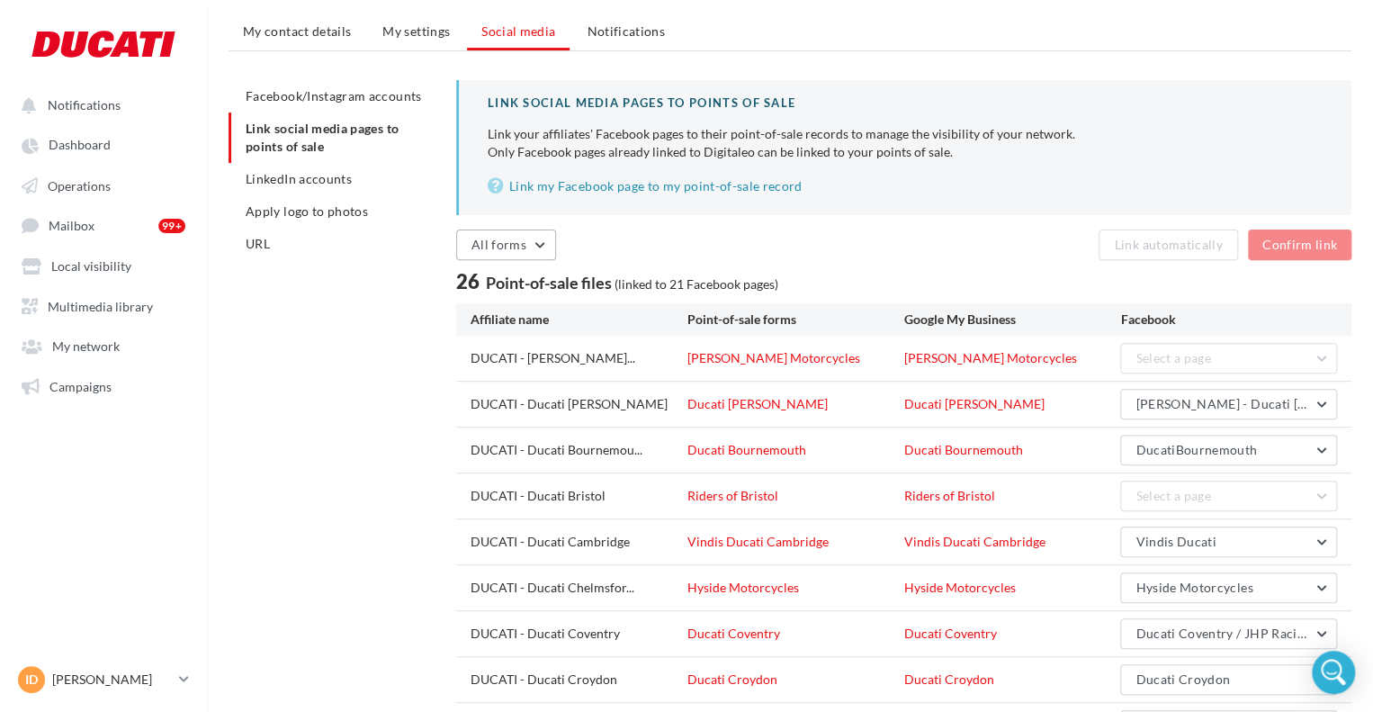
click at [528, 232] on button "All forms" at bounding box center [506, 244] width 100 height 31
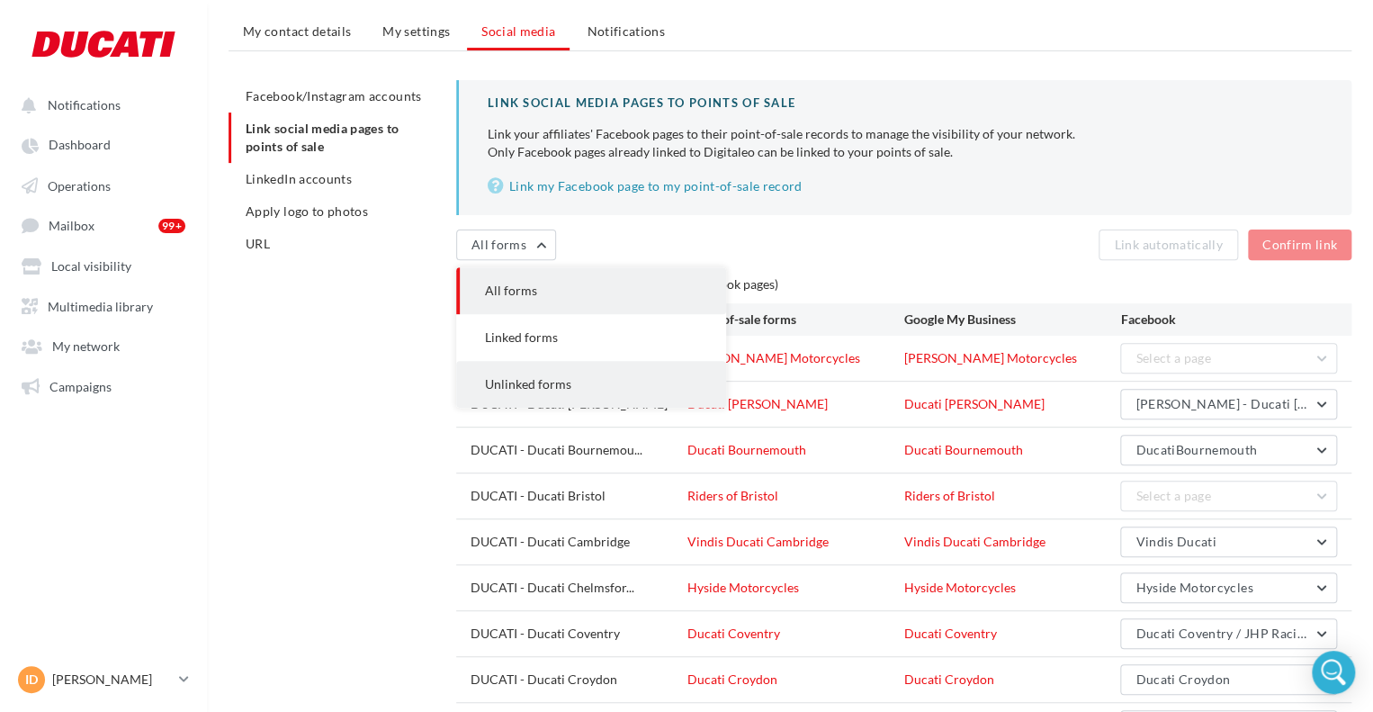
click at [554, 374] on button "Unlinked forms" at bounding box center [591, 384] width 270 height 47
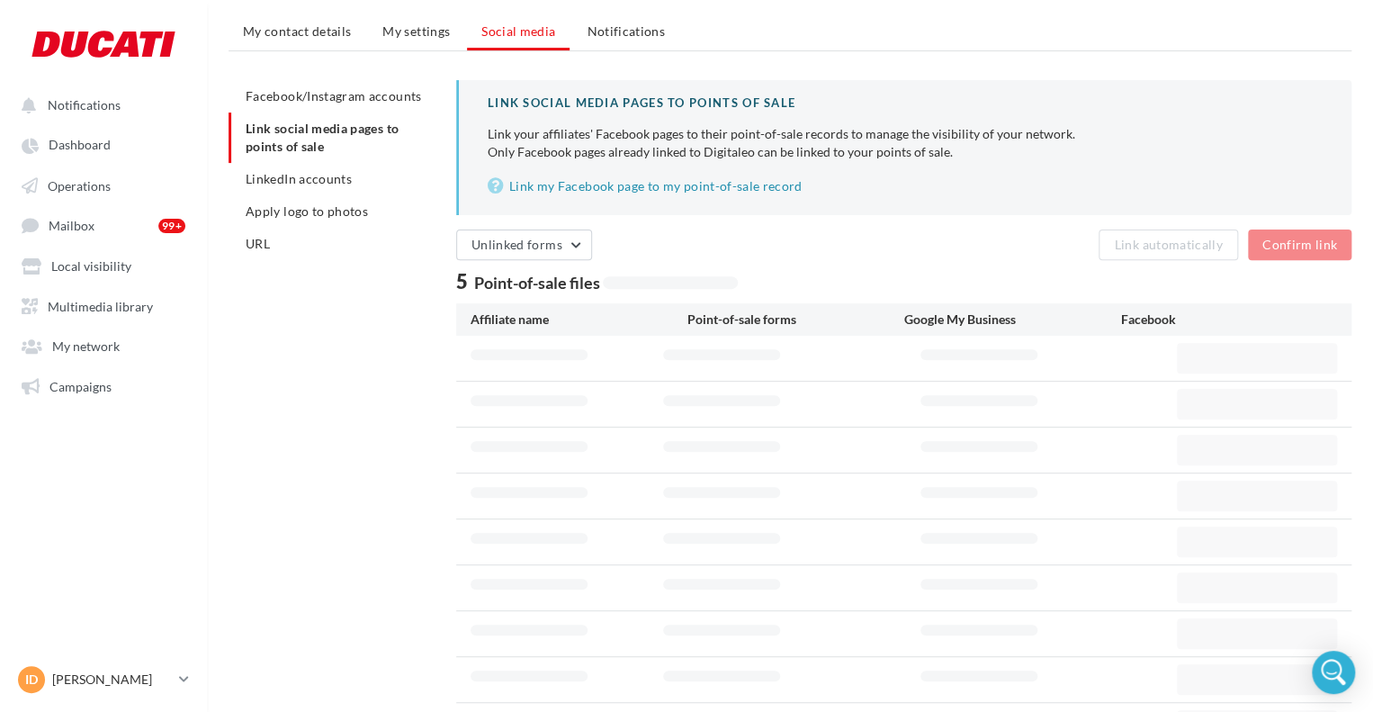
scroll to position [108, 0]
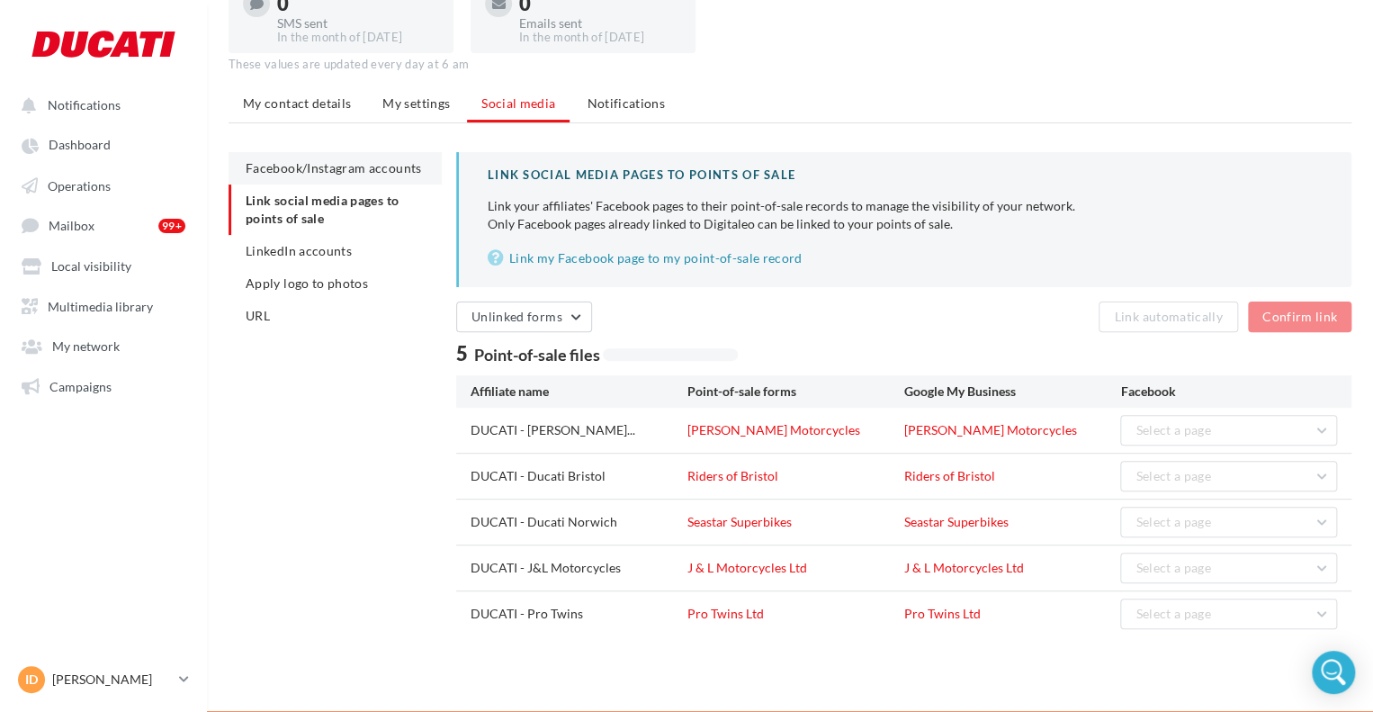
click at [328, 161] on span "Facebook/Instagram accounts" at bounding box center [333, 167] width 175 height 15
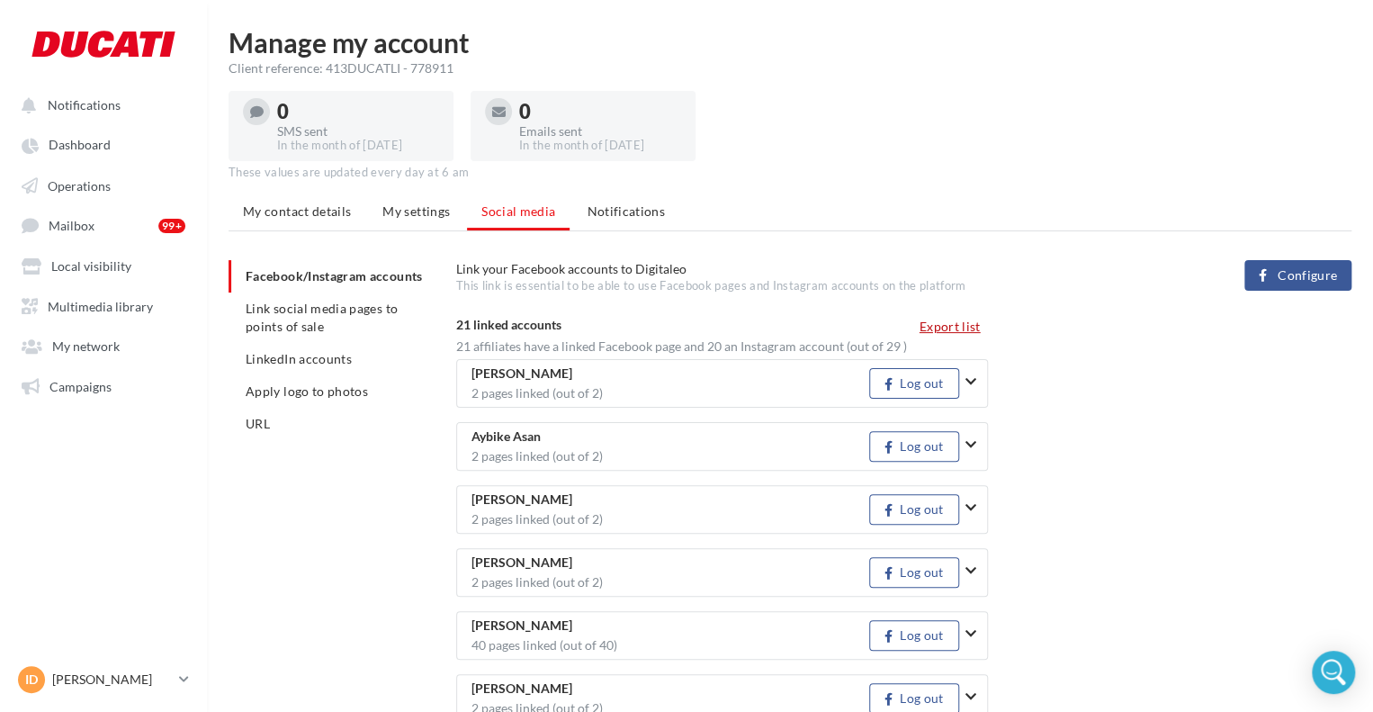
click at [914, 331] on button "Export list" at bounding box center [950, 327] width 76 height 22
click at [354, 305] on span "Link social media pages to points of sale" at bounding box center [322, 317] width 152 height 33
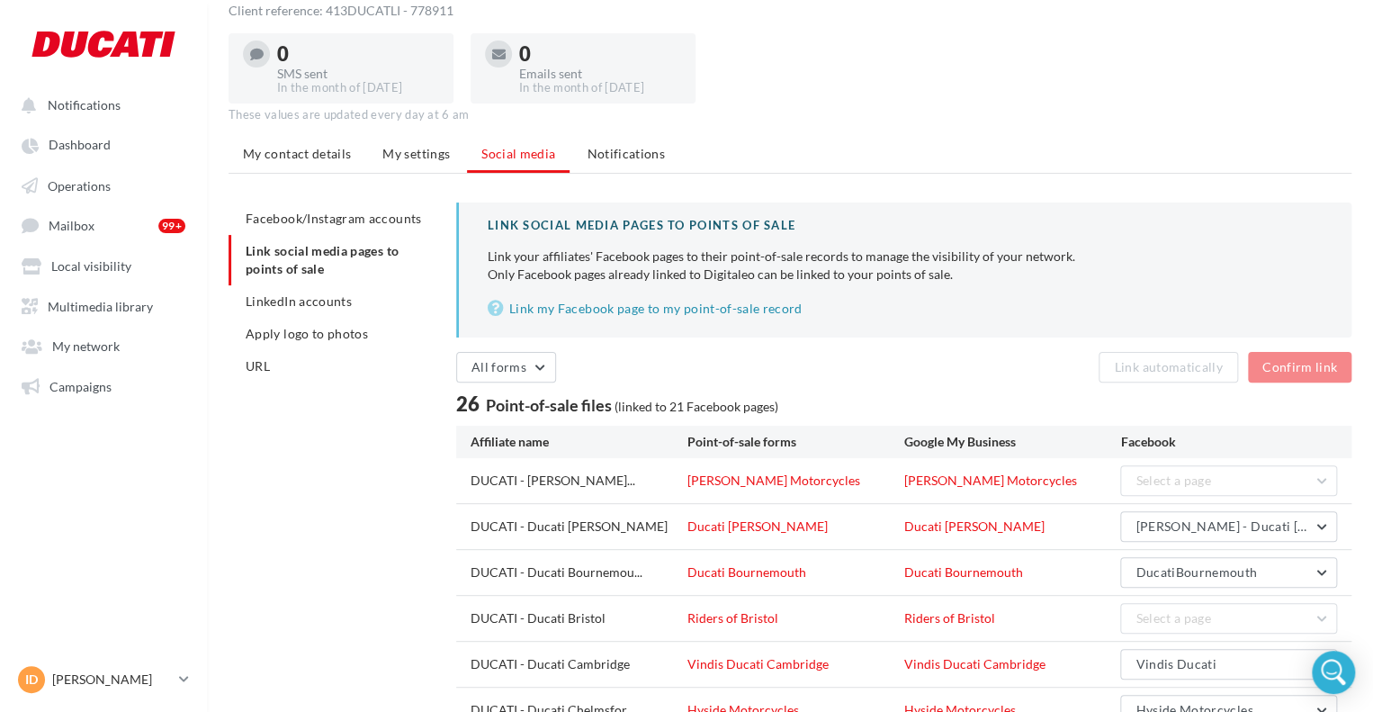
scroll to position [90, 0]
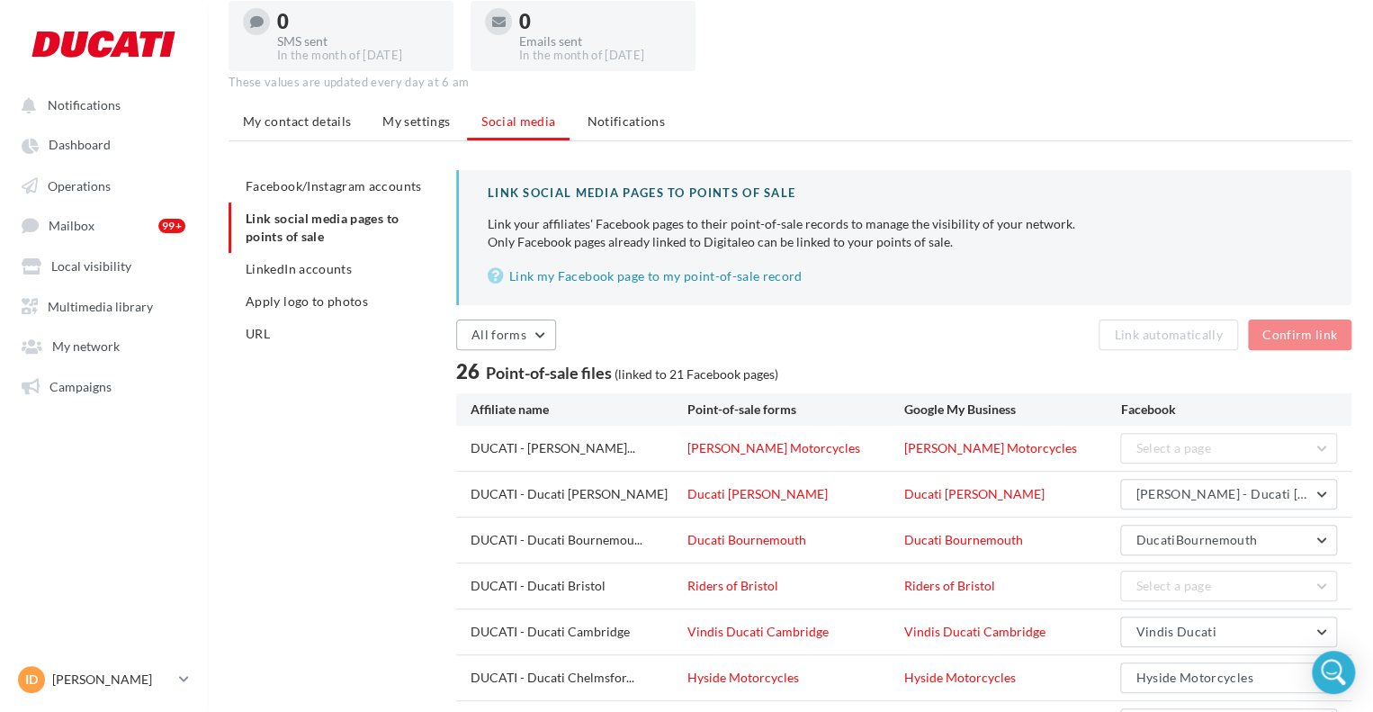
click at [501, 334] on span "All forms" at bounding box center [499, 334] width 55 height 15
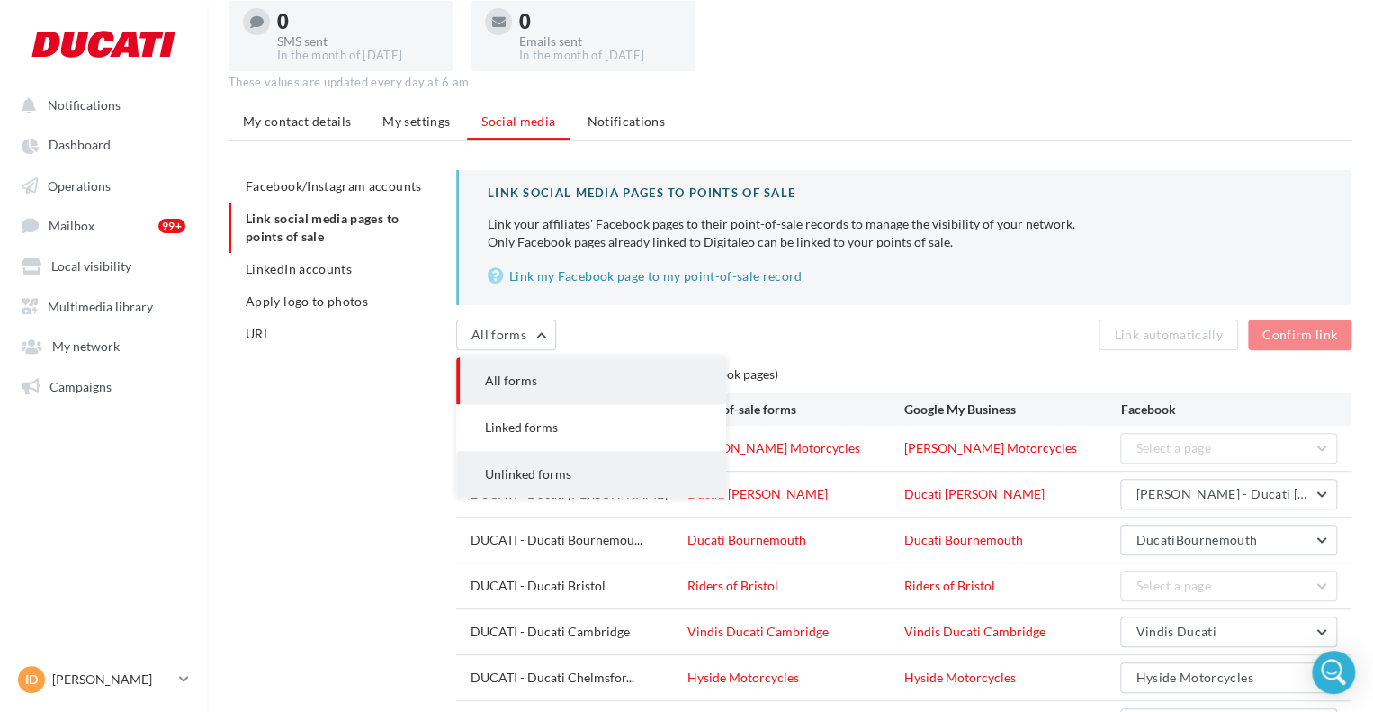
click at [536, 458] on button "Unlinked forms" at bounding box center [591, 474] width 270 height 47
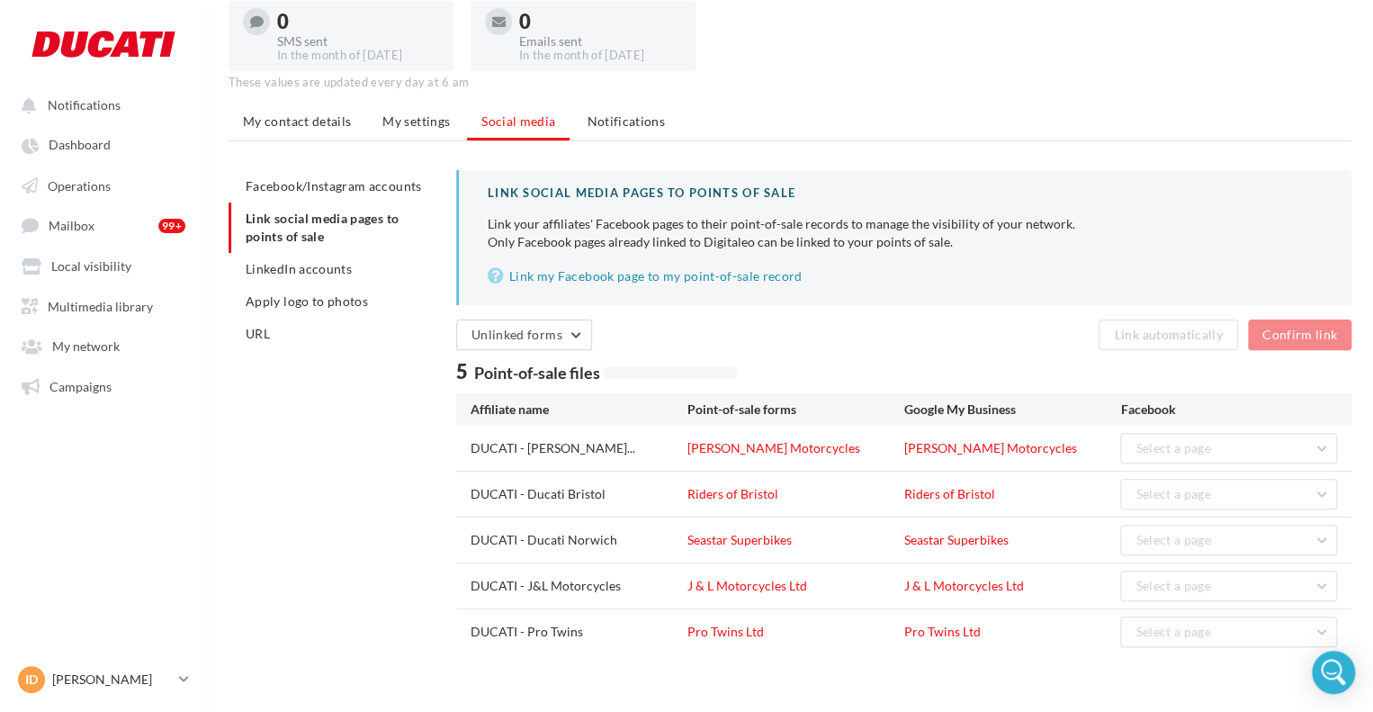
scroll to position [108, 0]
